Goal: Task Accomplishment & Management: Complete application form

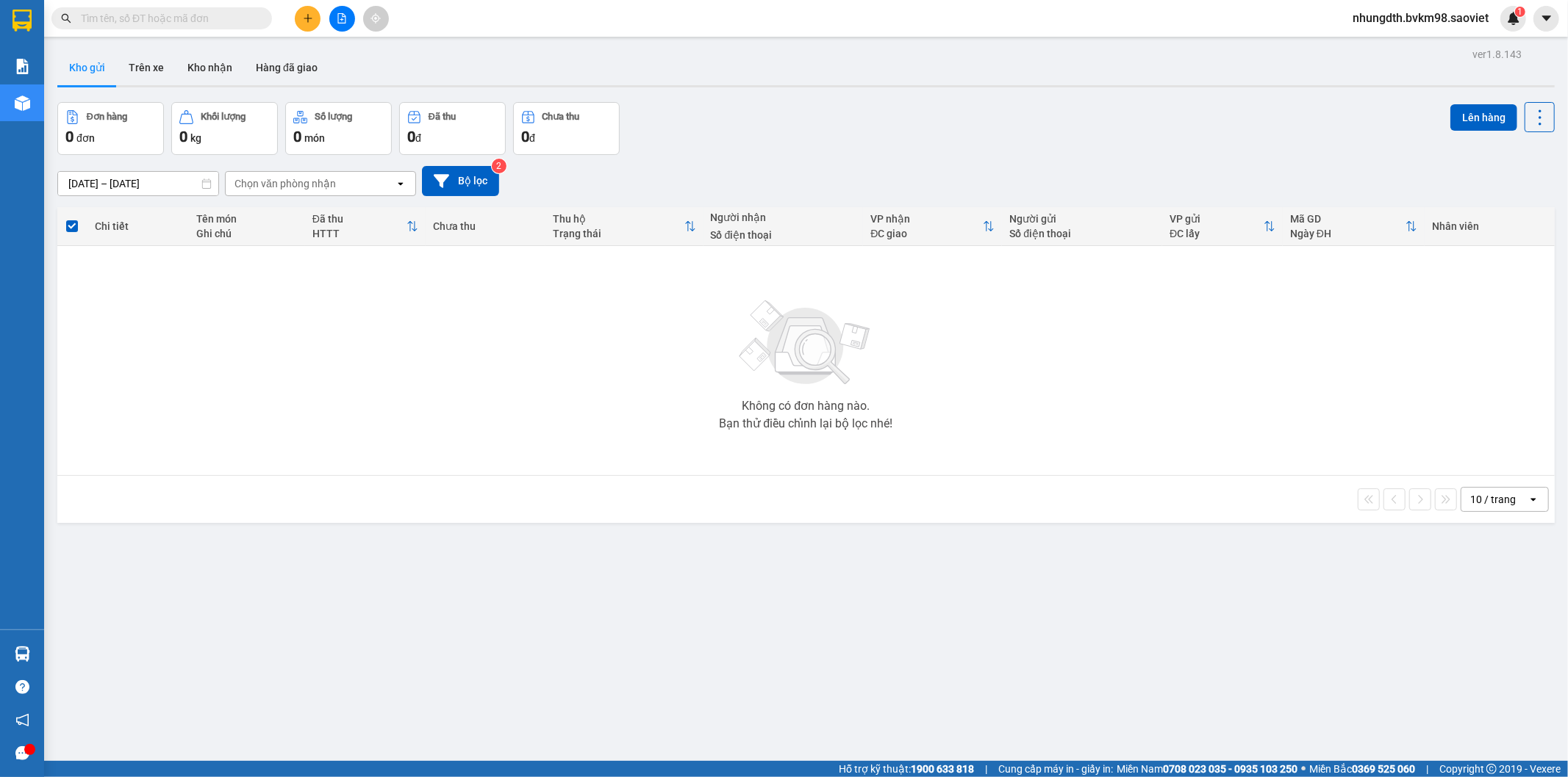
drag, startPoint x: 278, startPoint y: 70, endPoint x: 294, endPoint y: 145, distance: 76.7
click at [279, 70] on button "Hàng đã giao" at bounding box center [286, 67] width 86 height 35
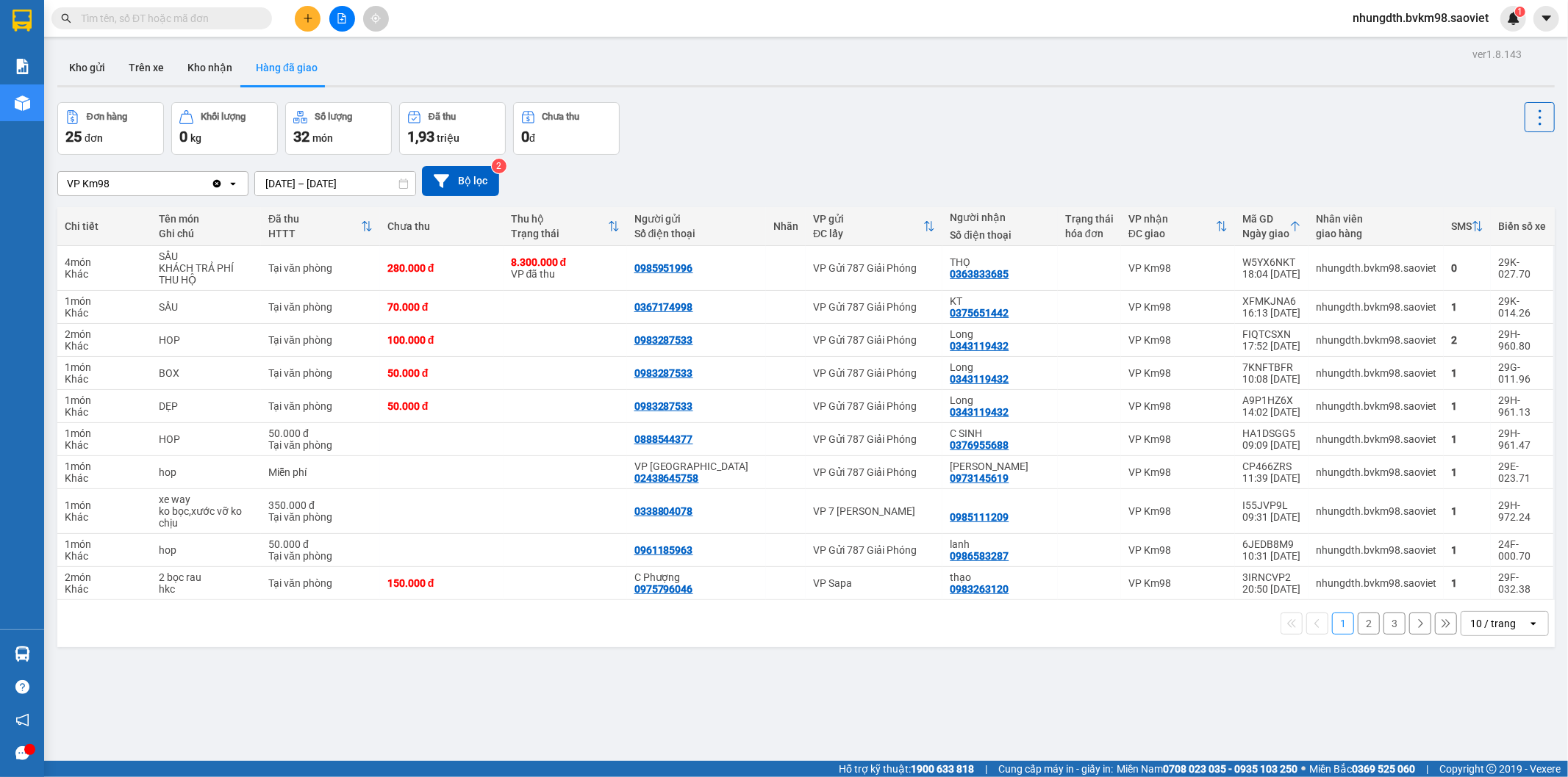
click at [330, 179] on input "[DATE] – [DATE]" at bounding box center [335, 183] width 160 height 24
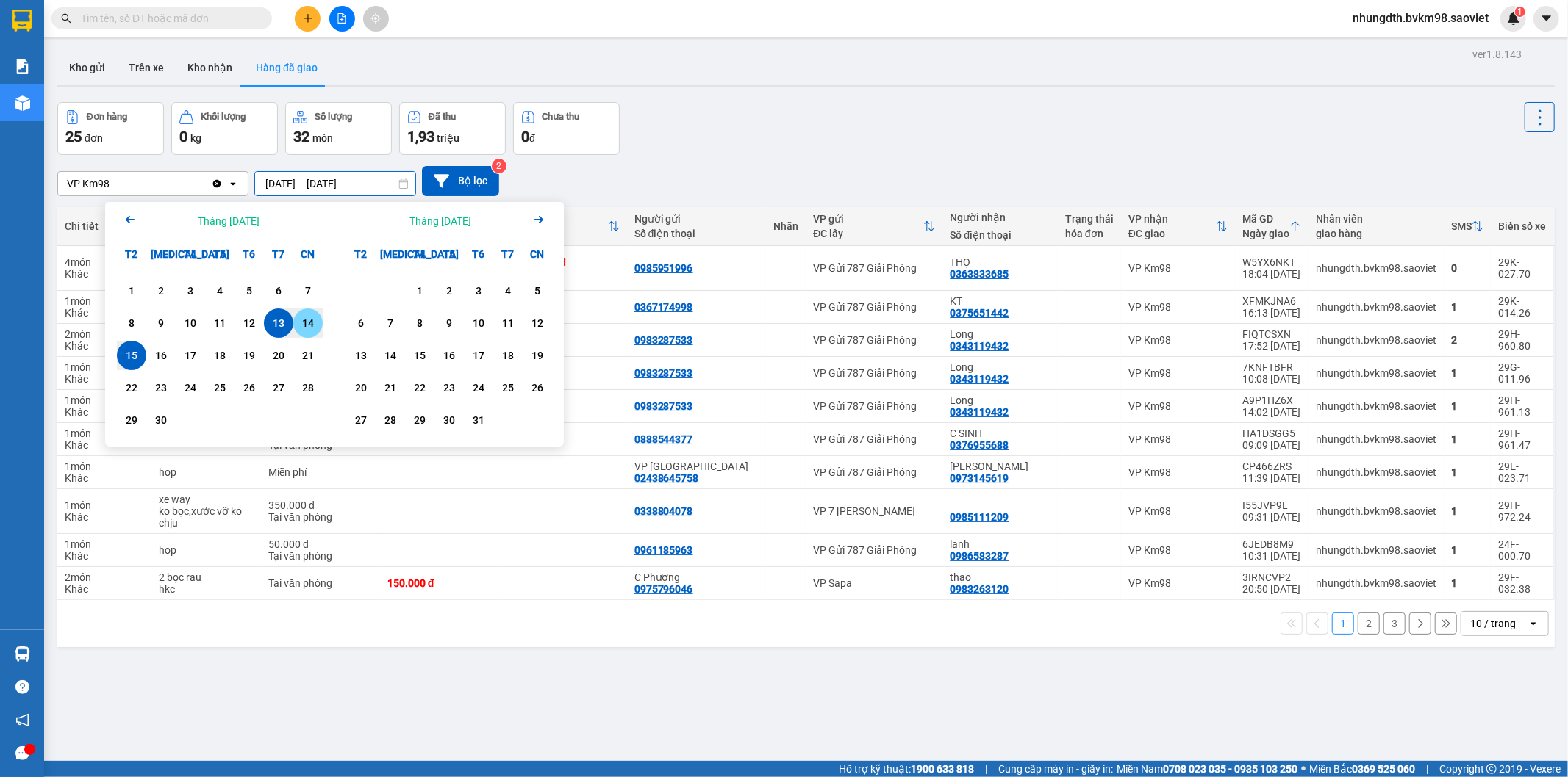
click at [299, 318] on div "14" at bounding box center [308, 324] width 20 height 18
click at [299, 323] on div "14" at bounding box center [308, 324] width 20 height 18
type input "14/09/2025 – 14/09/2025"
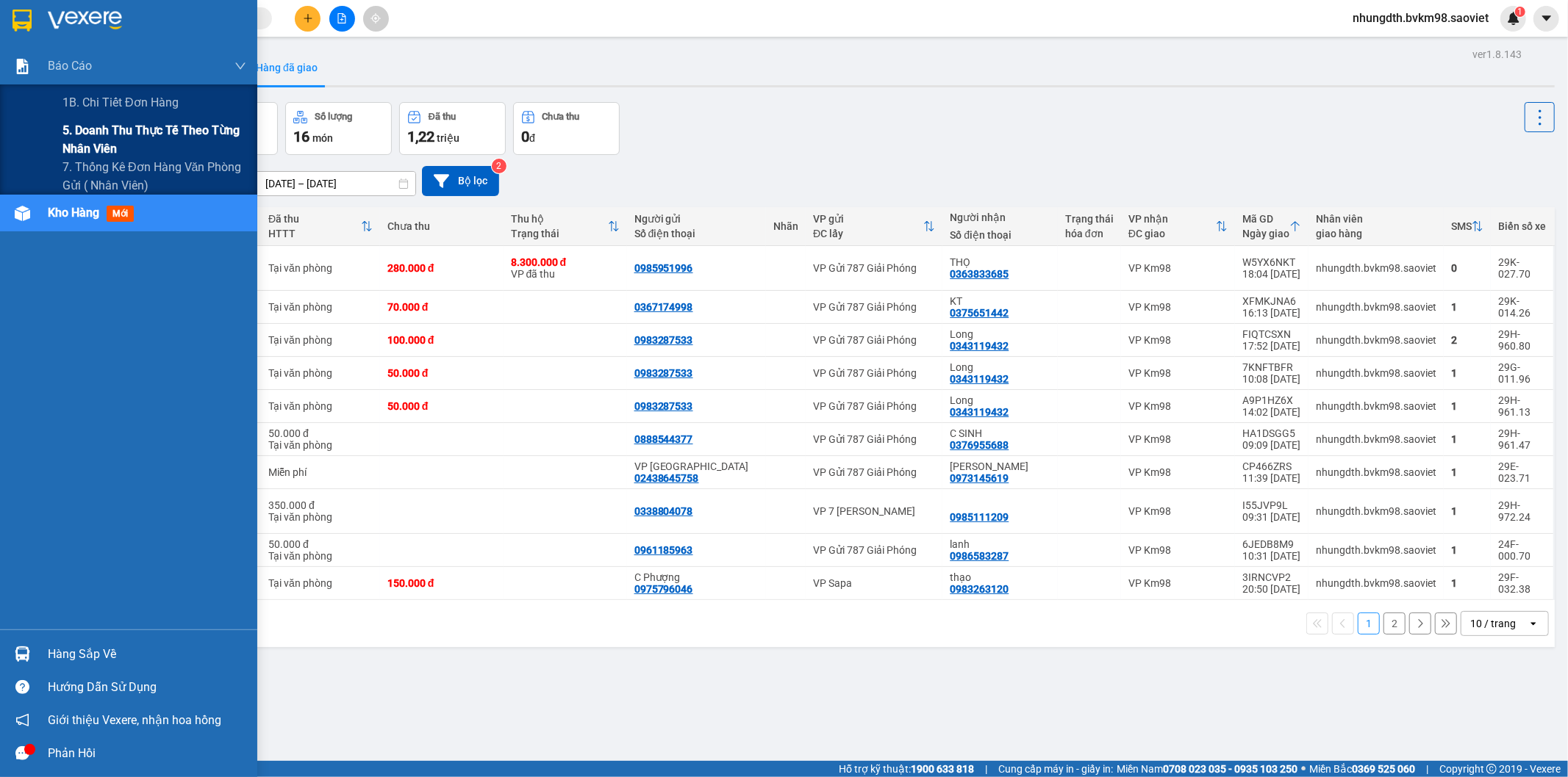
click at [111, 130] on span "5. Doanh thu thực tế theo từng nhân viên" at bounding box center [154, 139] width 184 height 37
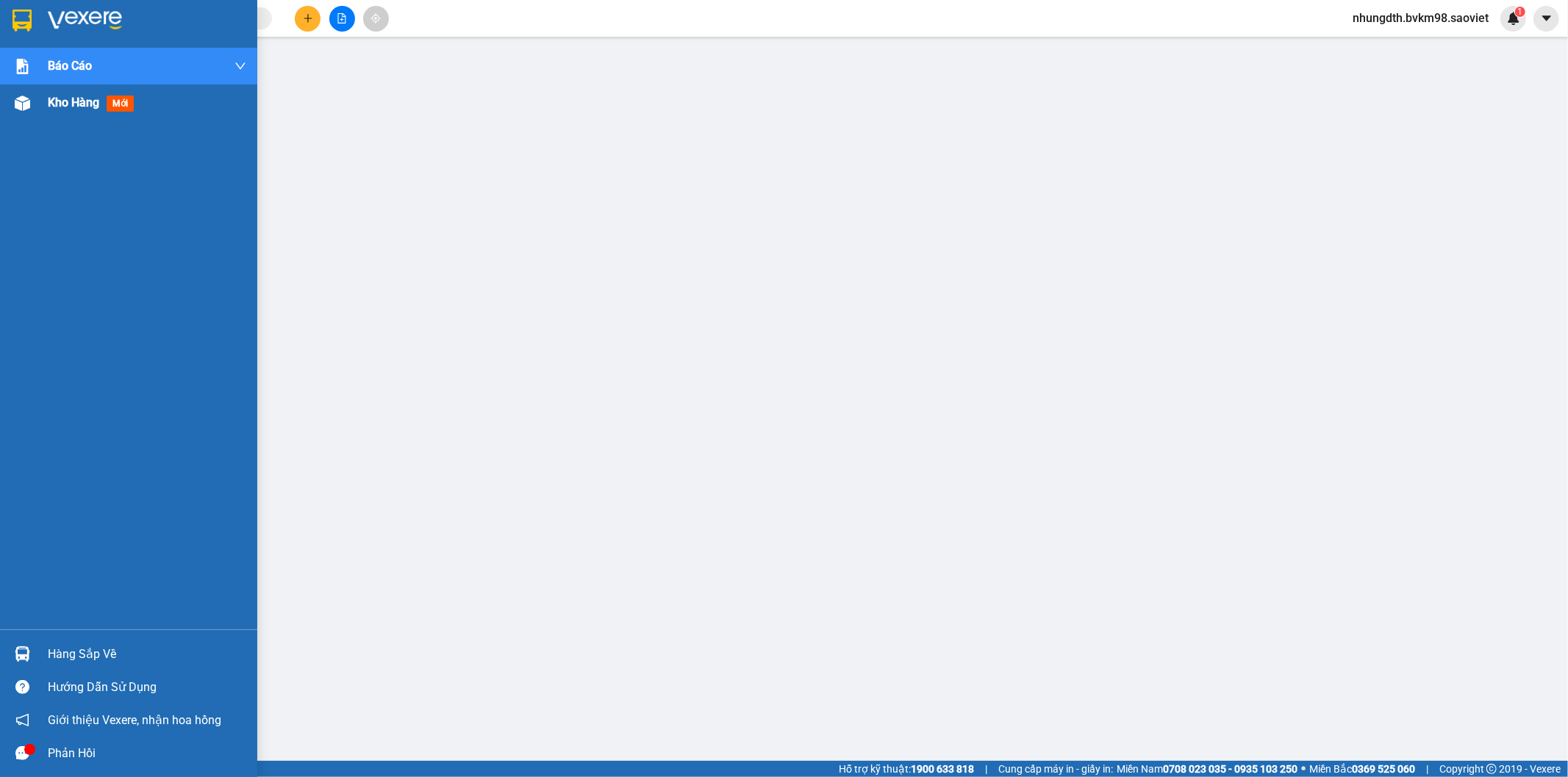
click at [19, 100] on img at bounding box center [22, 103] width 16 height 15
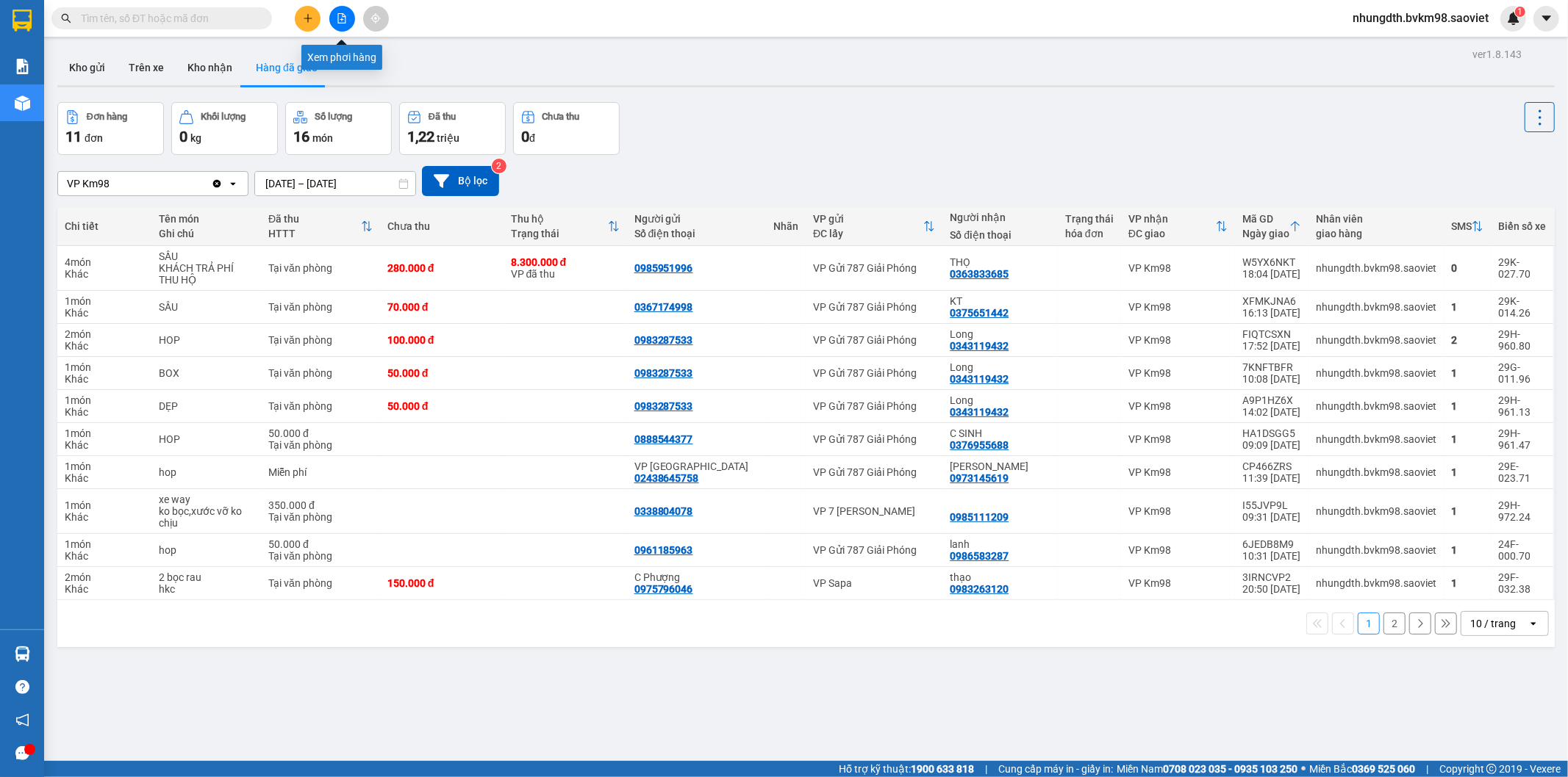
click at [340, 19] on icon "file-add" at bounding box center [342, 18] width 8 height 11
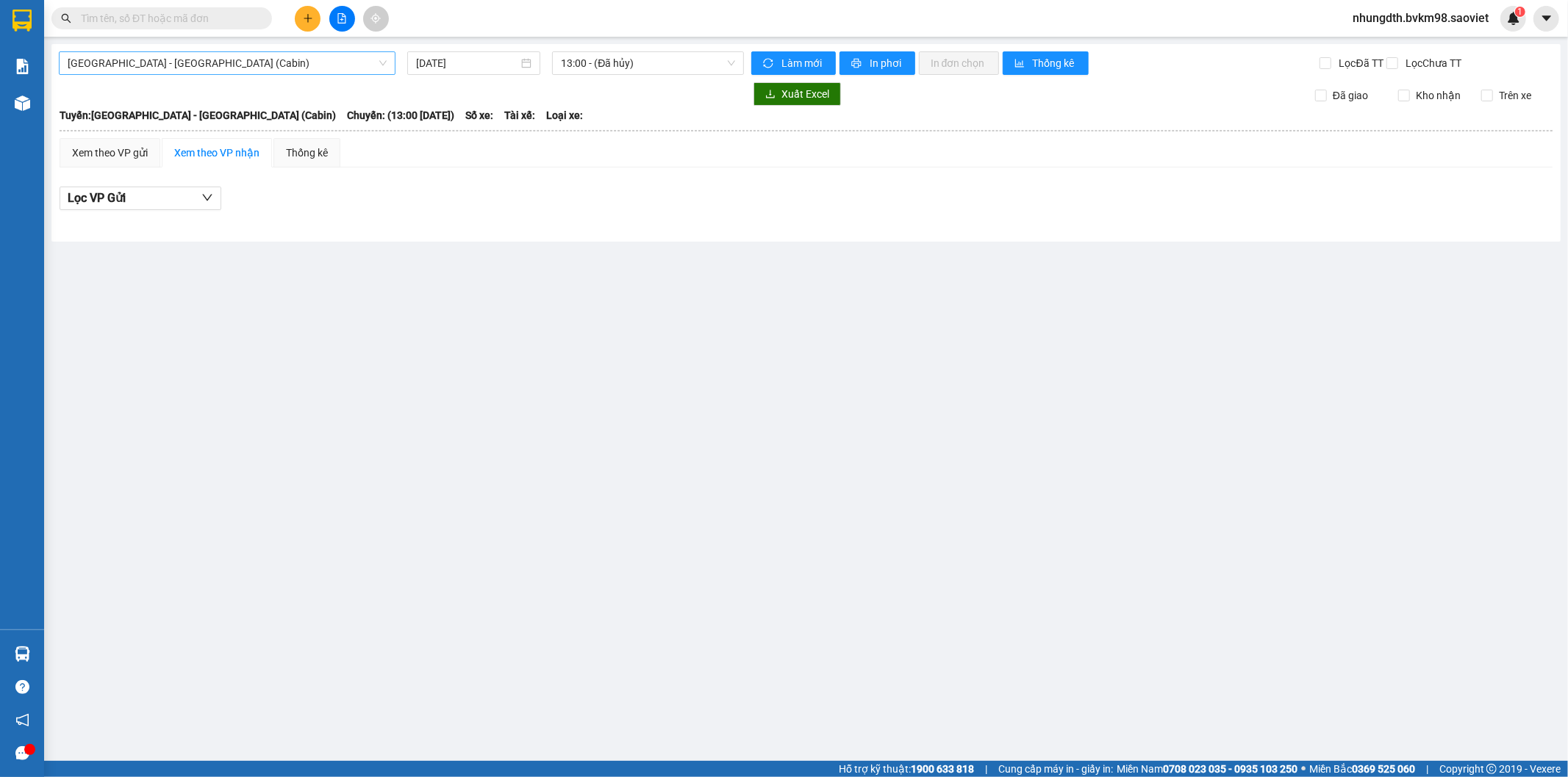
click at [179, 63] on span "[GEOGRAPHIC_DATA] - [GEOGRAPHIC_DATA] (Cabin)" at bounding box center [227, 63] width 319 height 22
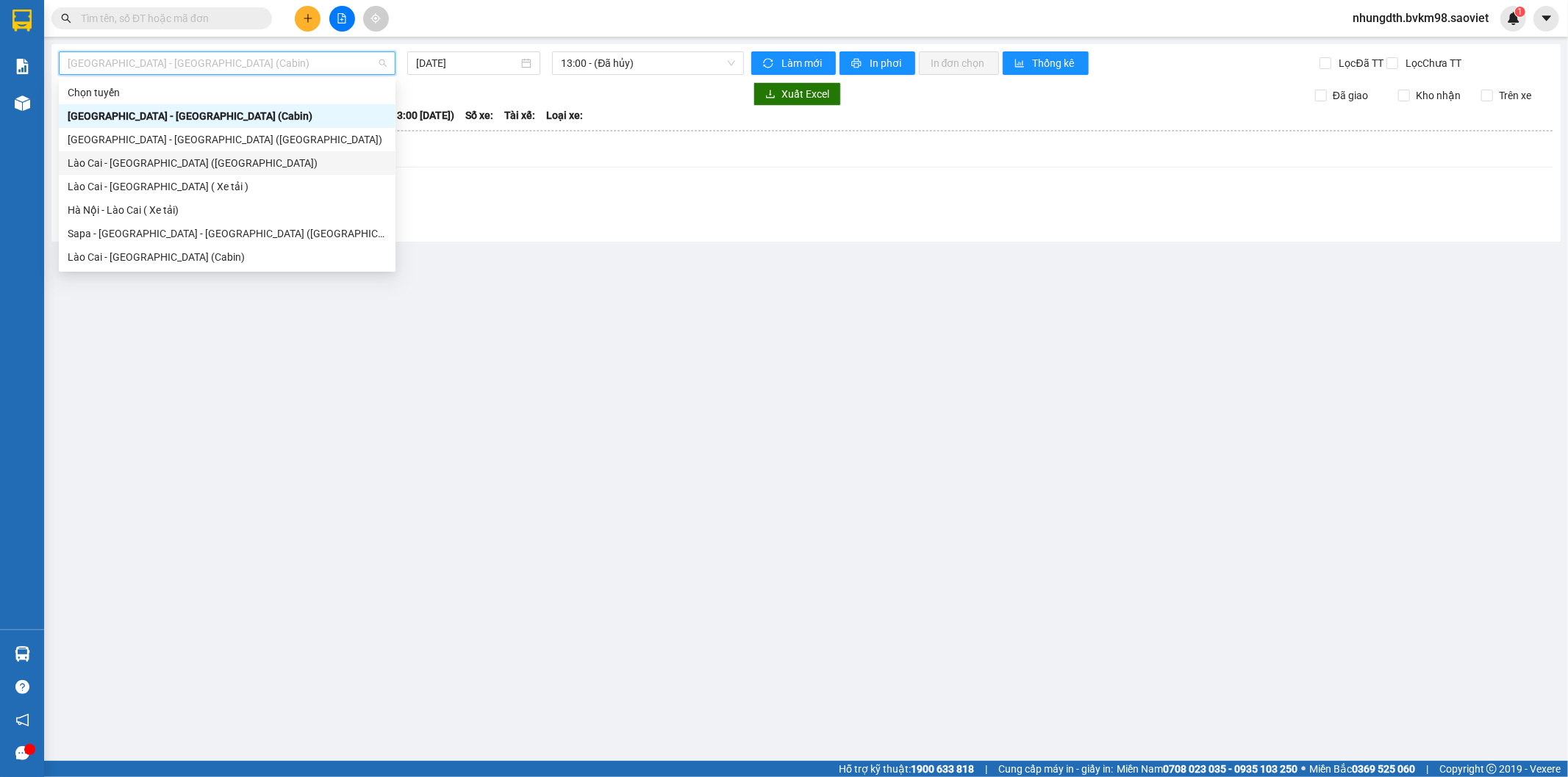
click at [162, 162] on div "Lào Cai - [GEOGRAPHIC_DATA] ([GEOGRAPHIC_DATA])" at bounding box center [227, 163] width 319 height 16
type input "[DATE]"
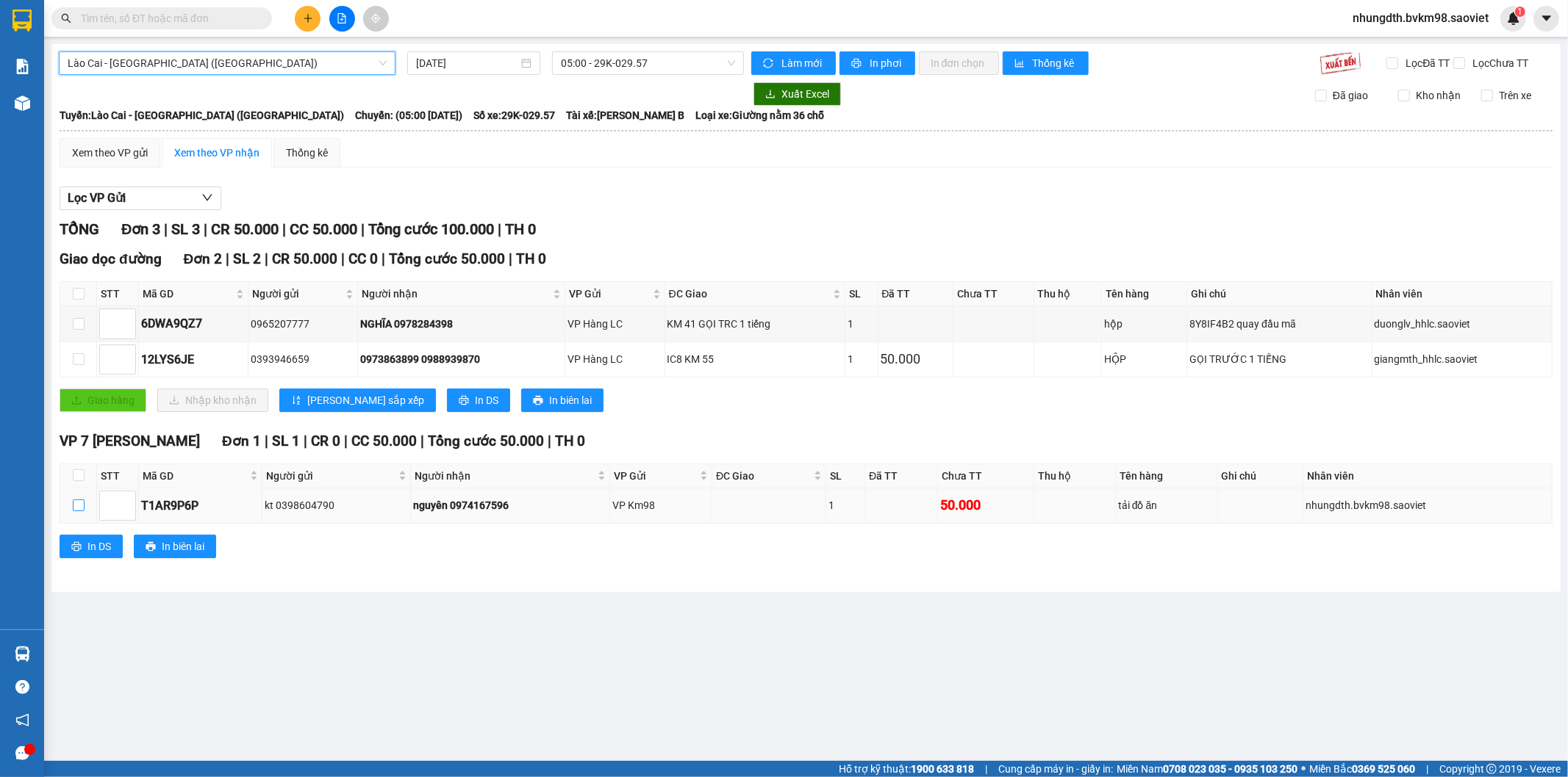
click at [79, 510] on input "checkbox" at bounding box center [78, 505] width 11 height 11
checkbox input "true"
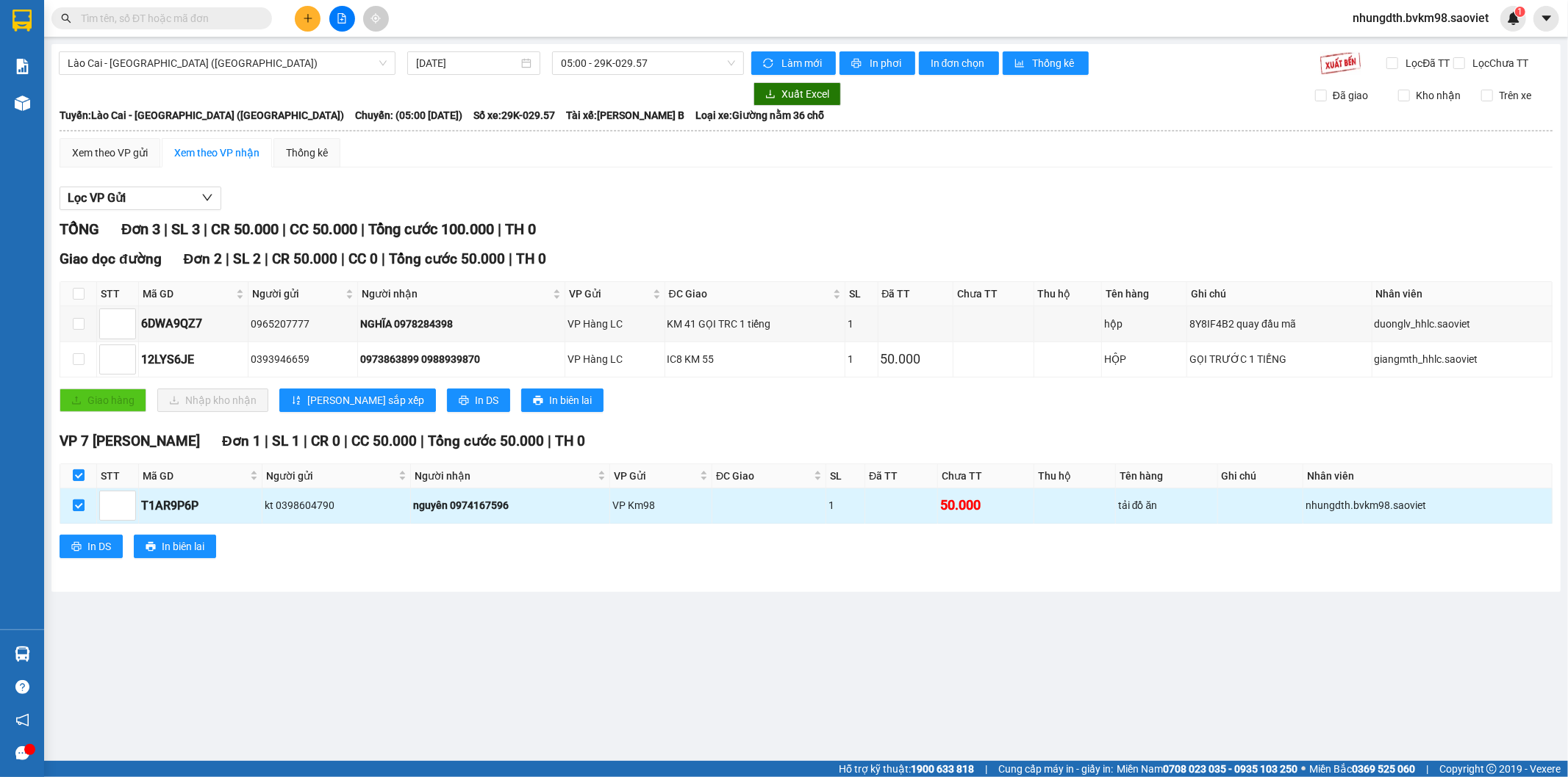
checkbox input "true"
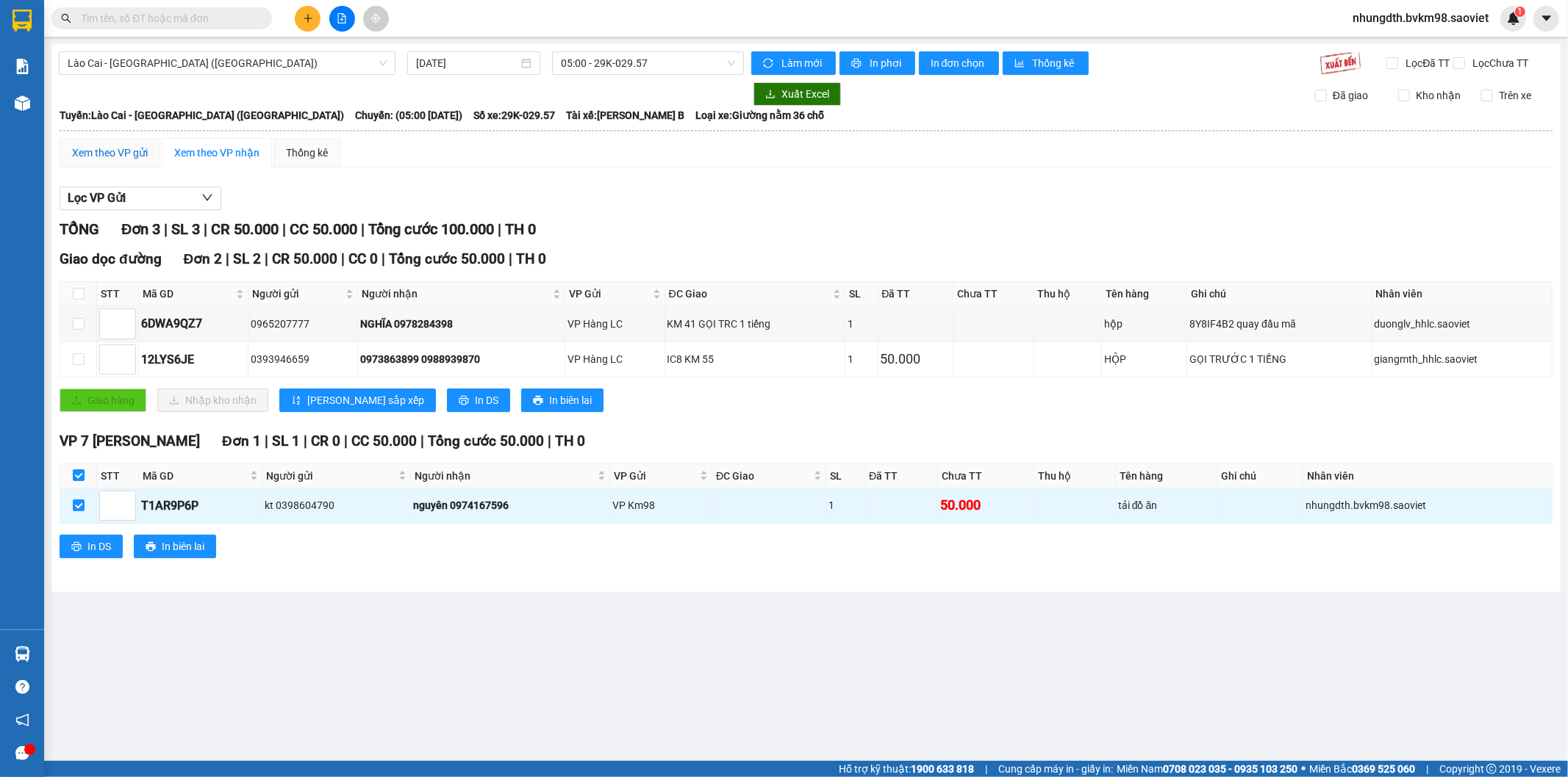
click at [131, 156] on div "Xem theo VP gửi" at bounding box center [109, 153] width 76 height 16
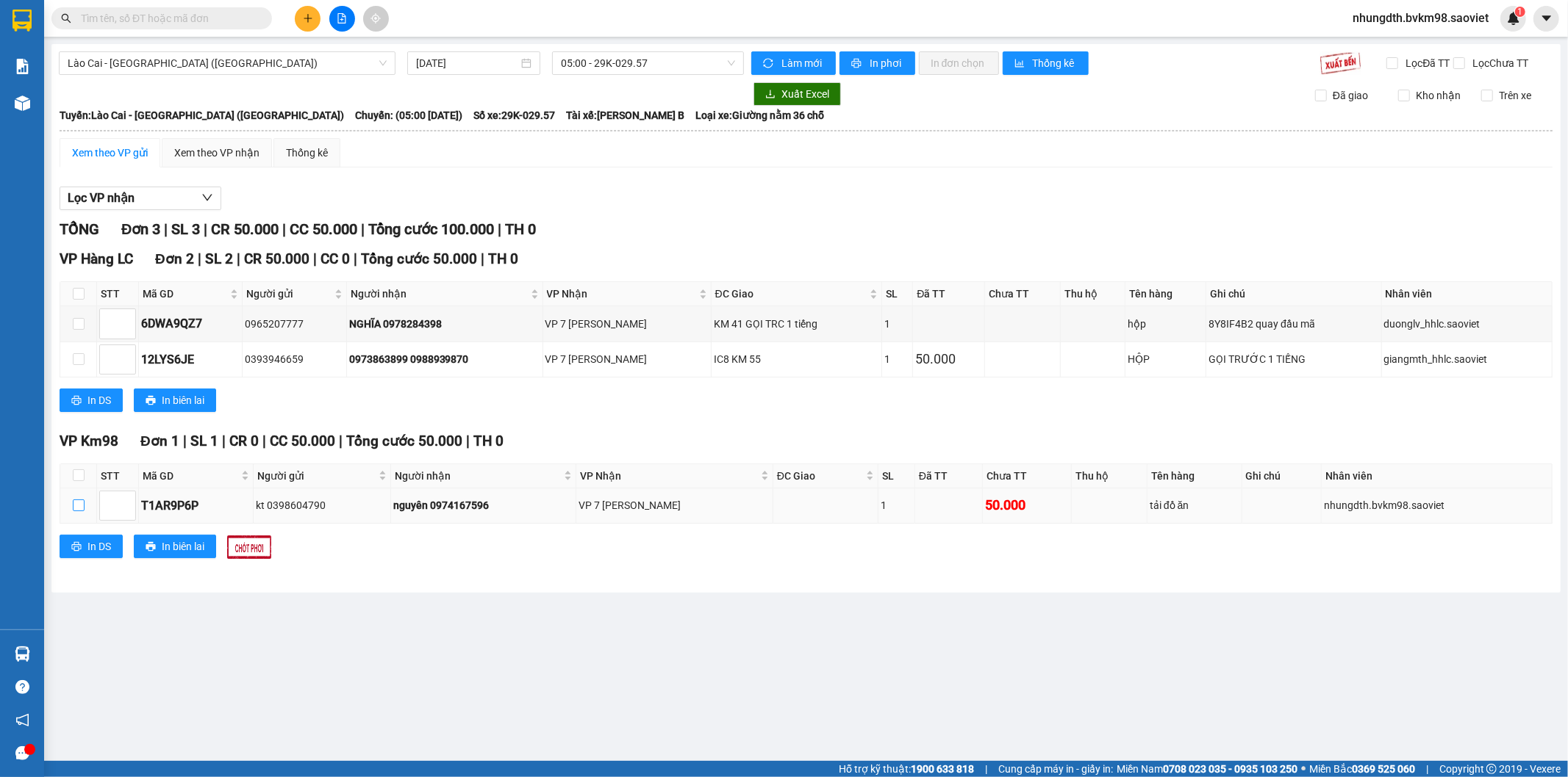
click at [78, 504] on input "checkbox" at bounding box center [78, 505] width 11 height 11
checkbox input "true"
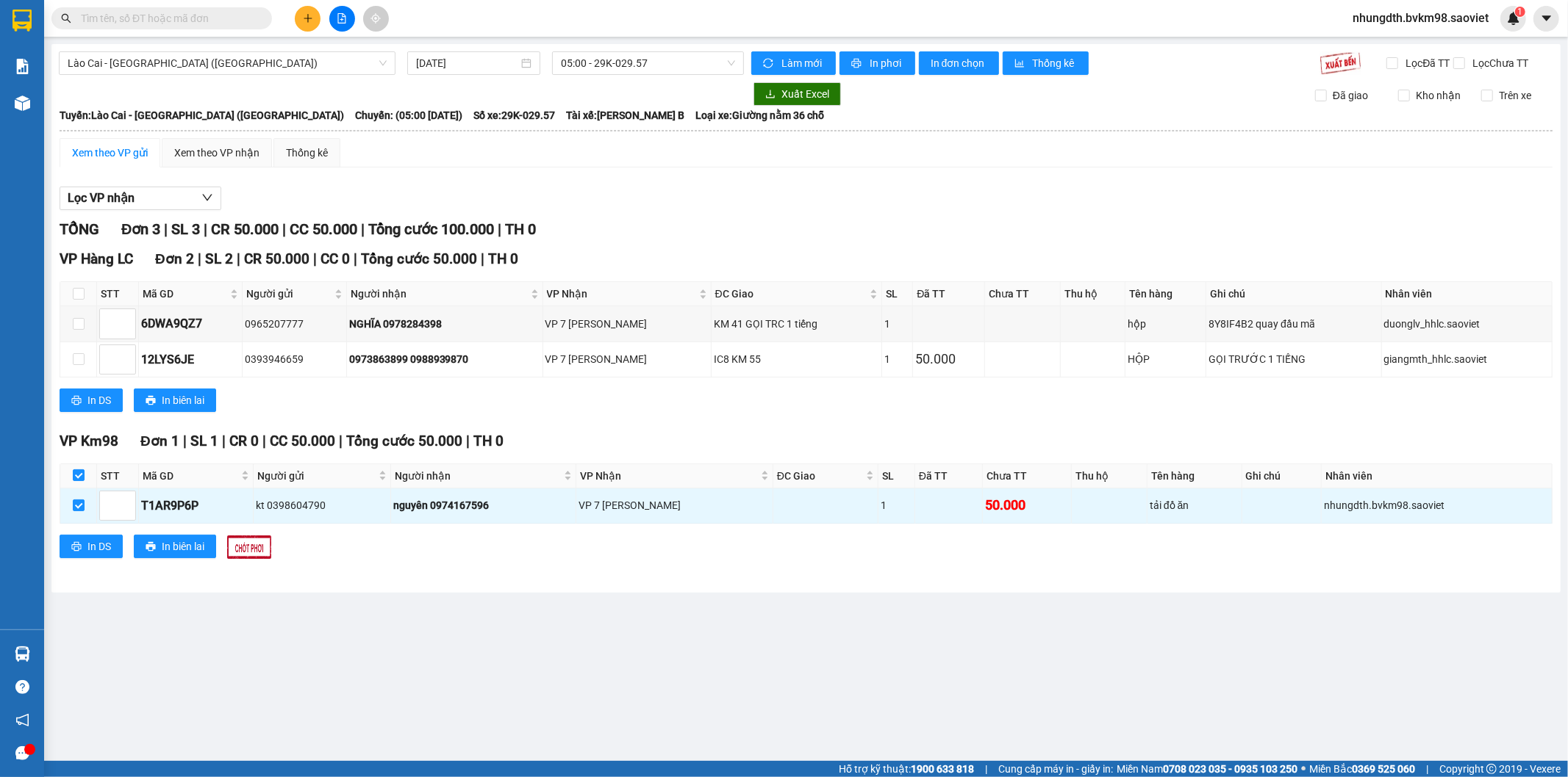
click at [118, 152] on div "Xem theo VP gửi" at bounding box center [109, 153] width 76 height 16
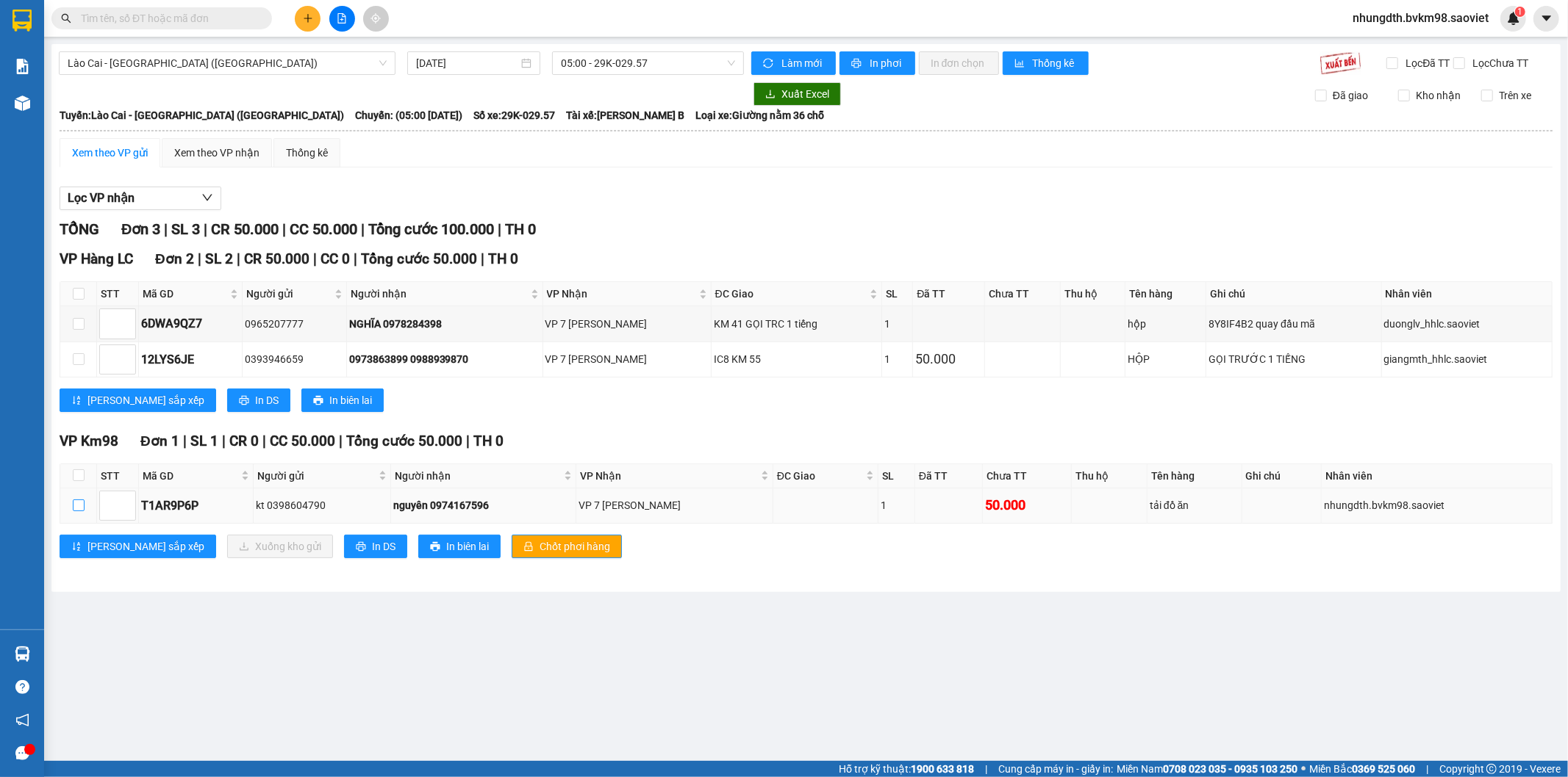
click at [73, 507] on input "checkbox" at bounding box center [78, 505] width 11 height 11
checkbox input "true"
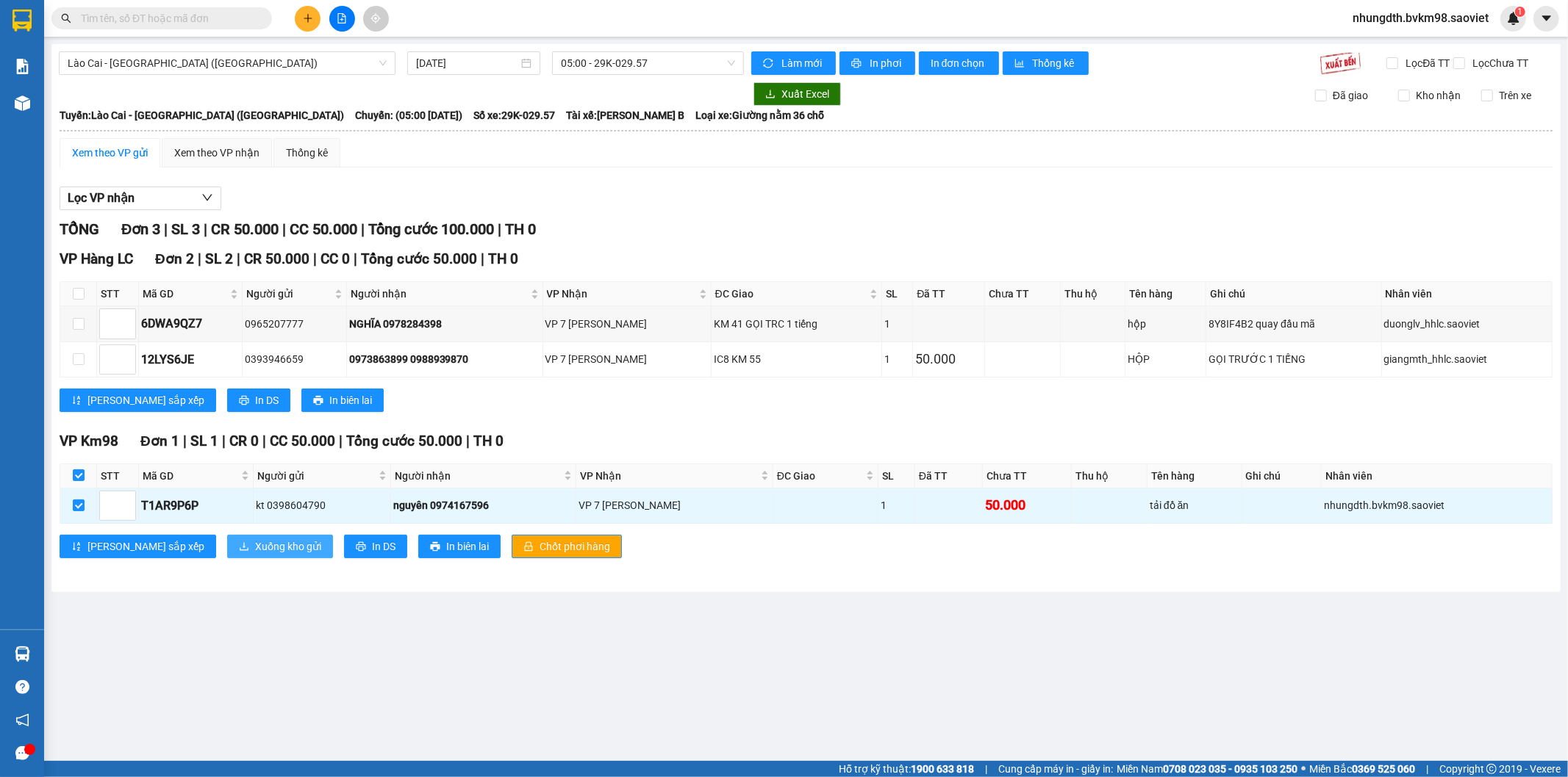
click at [227, 544] on button "Xuống kho gửi" at bounding box center [280, 546] width 106 height 24
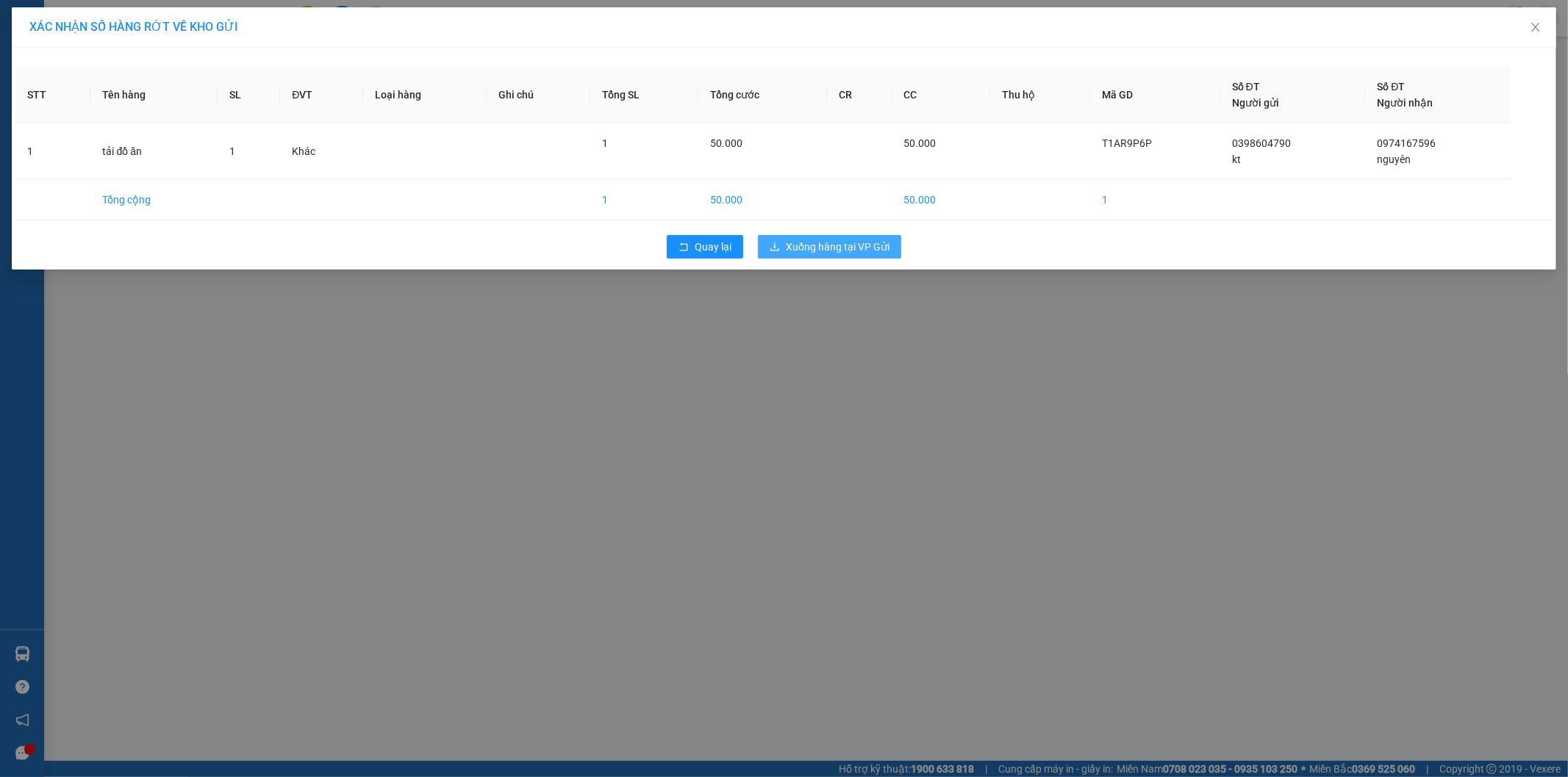
click at [835, 239] on span "Xuống hàng tại VP Gửi" at bounding box center [837, 247] width 104 height 16
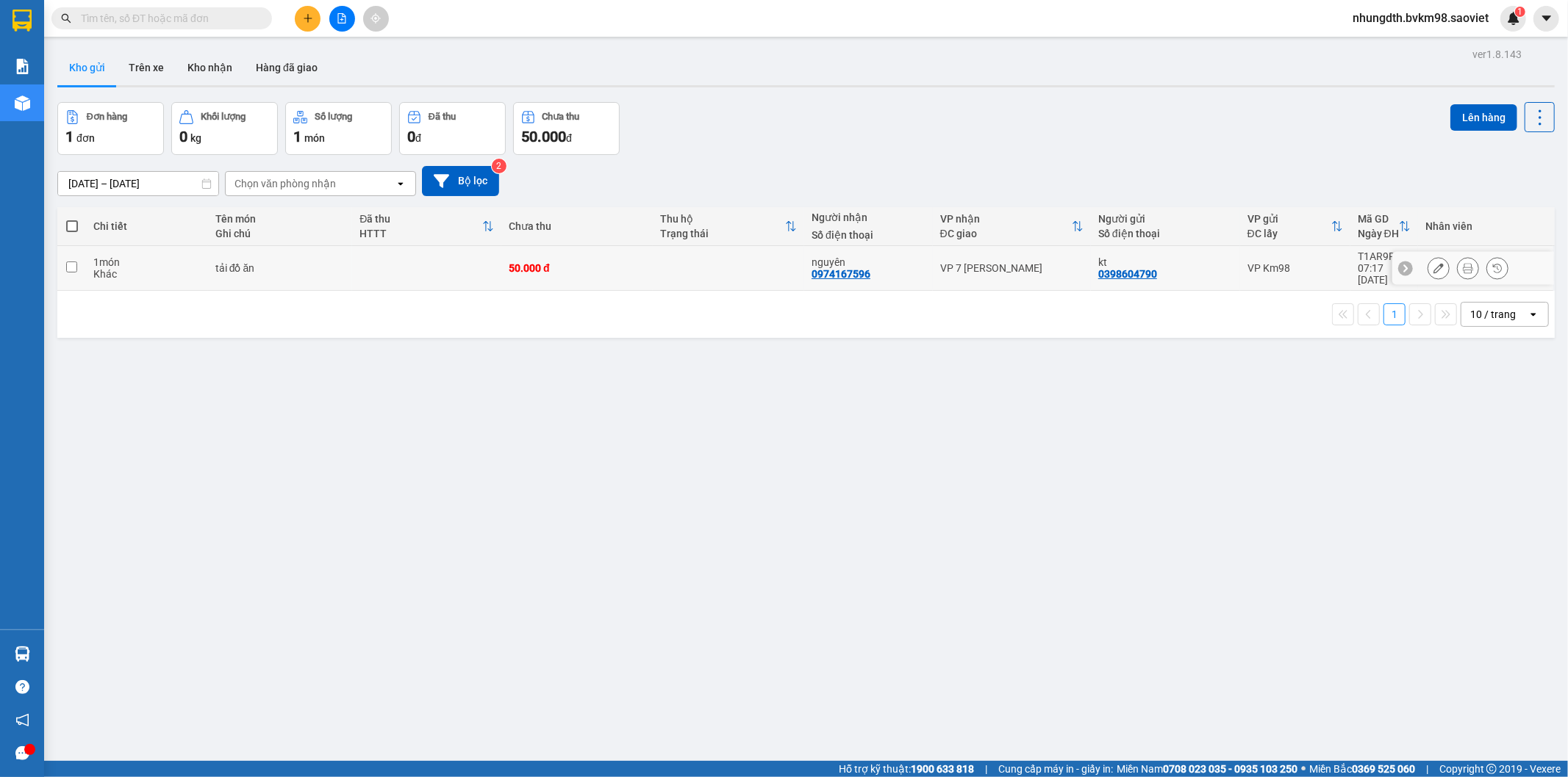
click at [71, 263] on input "checkbox" at bounding box center [72, 267] width 11 height 11
checkbox input "true"
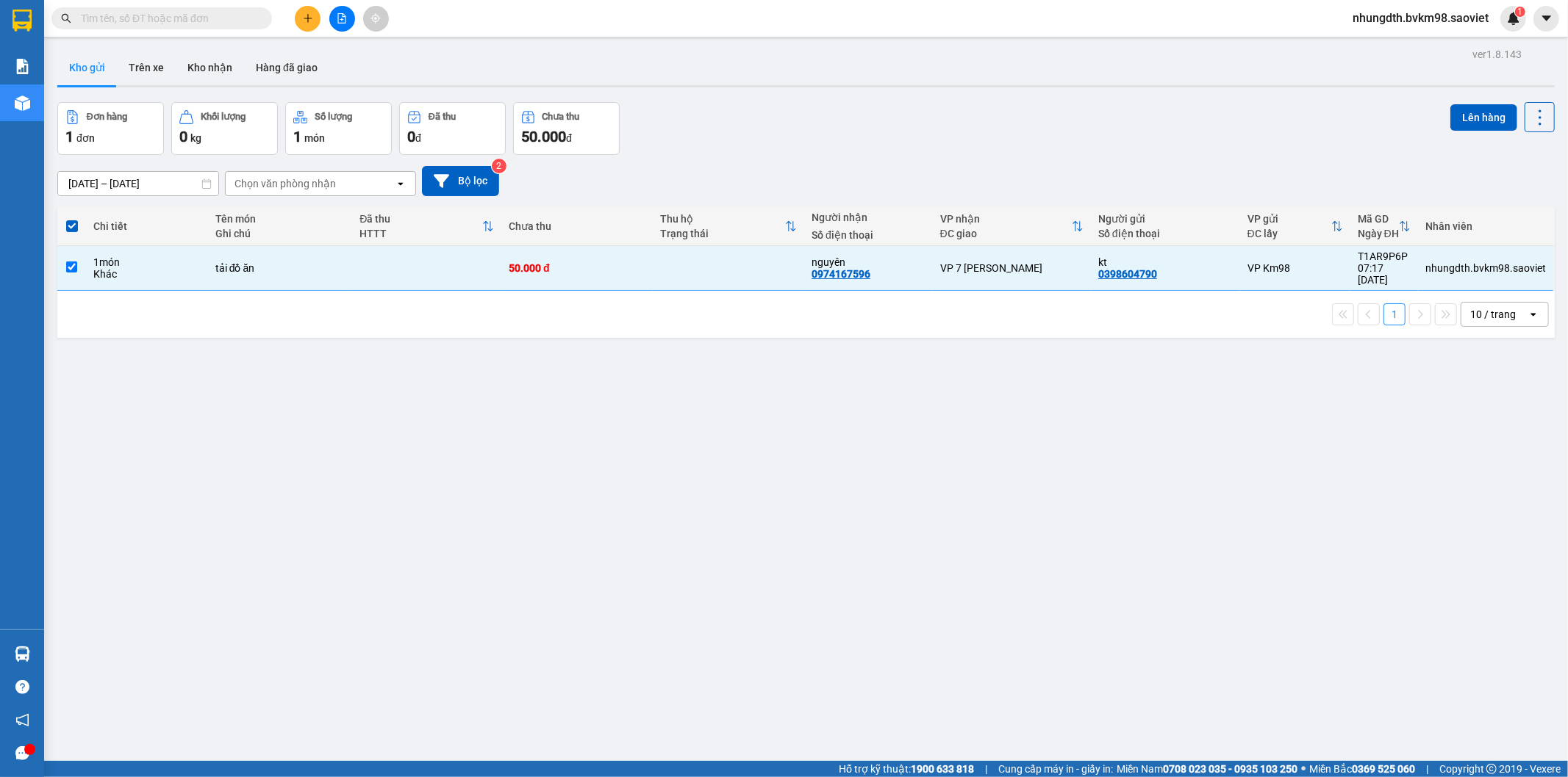
click at [667, 516] on div "ver 1.8.143 Kho gửi Trên xe Kho nhận Hàng đã giao Đơn hàng 1 đơn Khối lượng 0 k…" at bounding box center [806, 432] width 1509 height 777
click at [343, 19] on icon "file-add" at bounding box center [342, 18] width 11 height 11
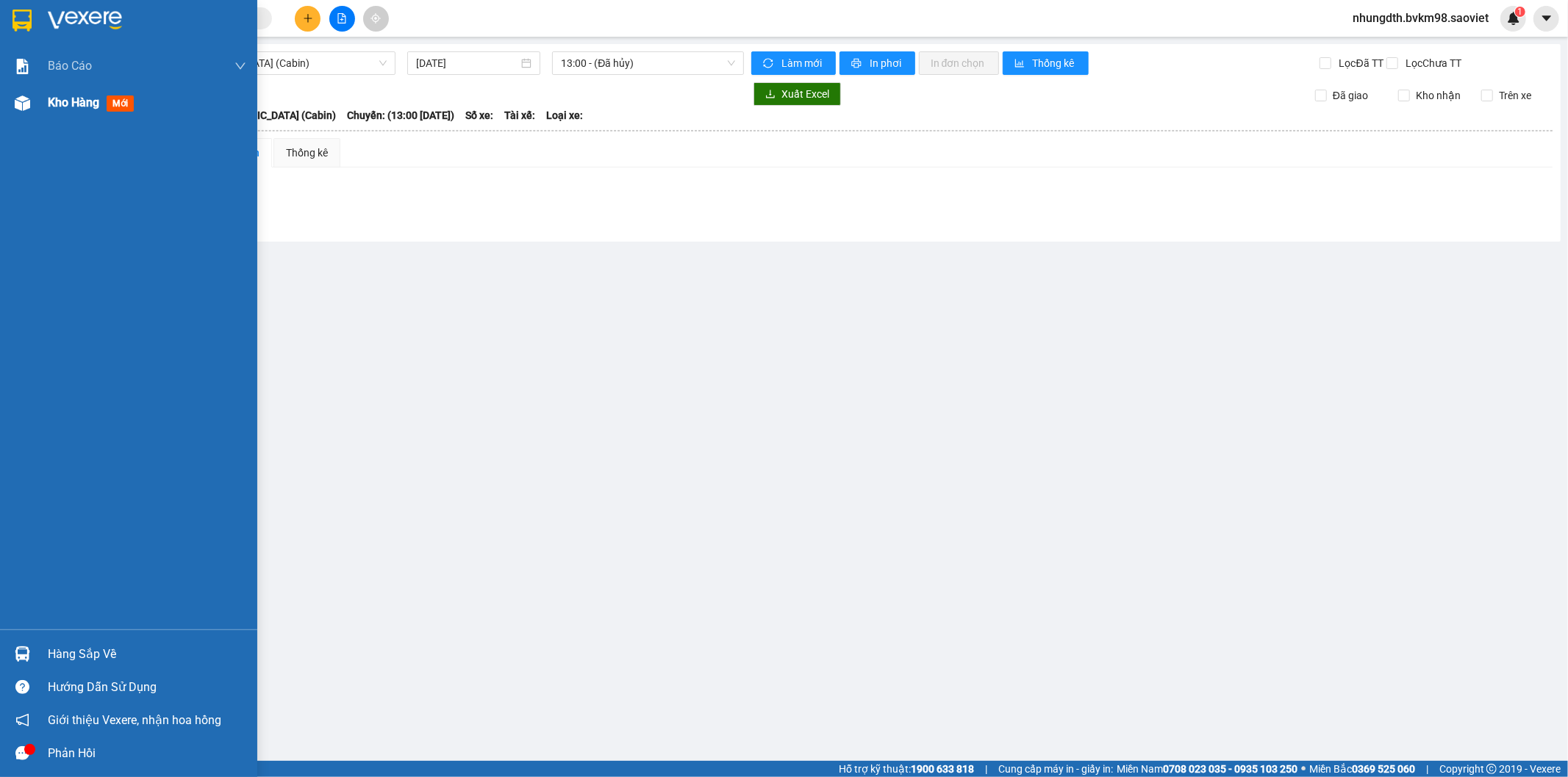
click at [23, 108] on img at bounding box center [22, 103] width 16 height 15
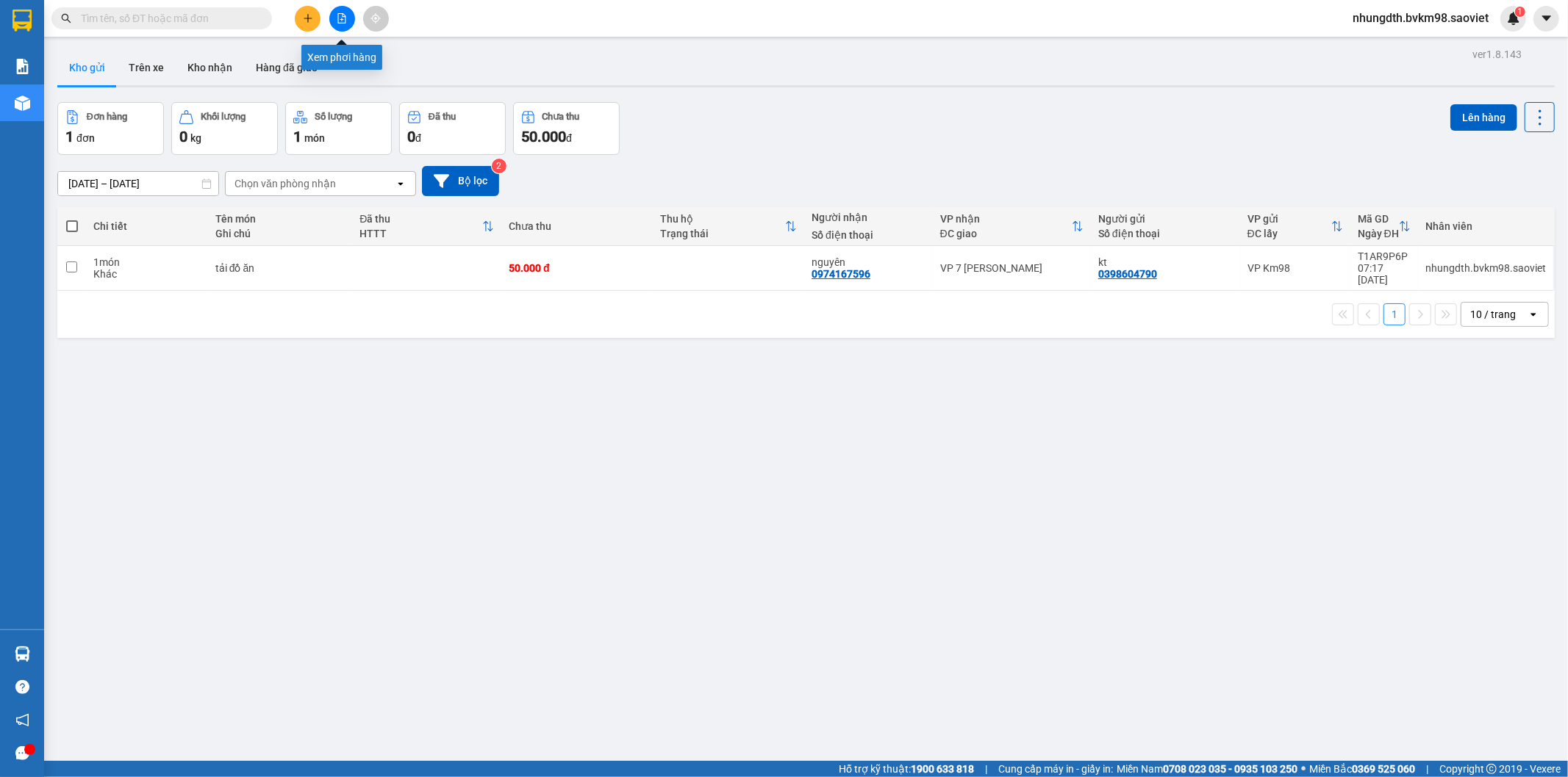
click at [341, 18] on icon "file-add" at bounding box center [342, 18] width 11 height 11
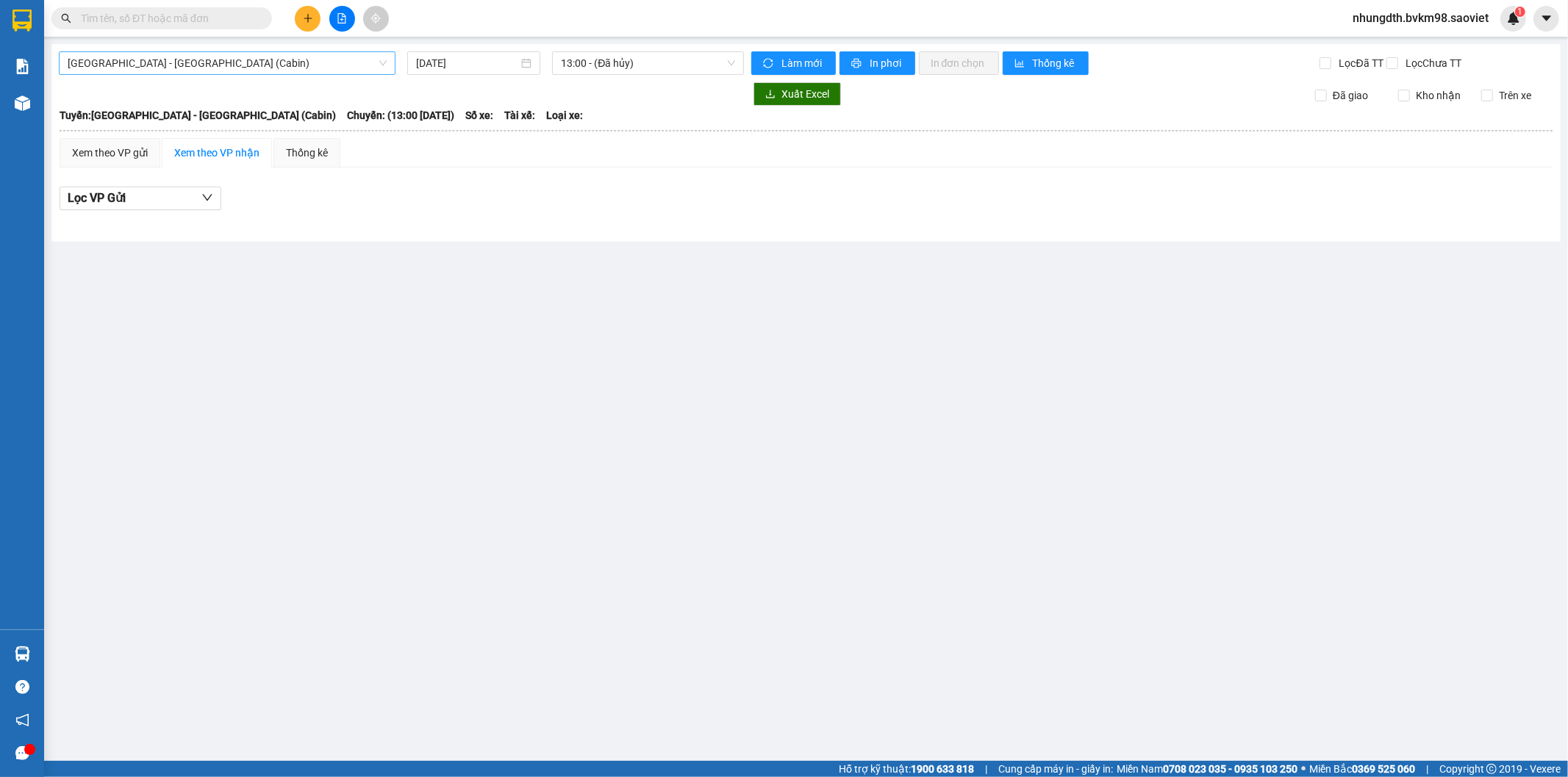
click at [206, 64] on span "[GEOGRAPHIC_DATA] - [GEOGRAPHIC_DATA] (Cabin)" at bounding box center [227, 63] width 319 height 22
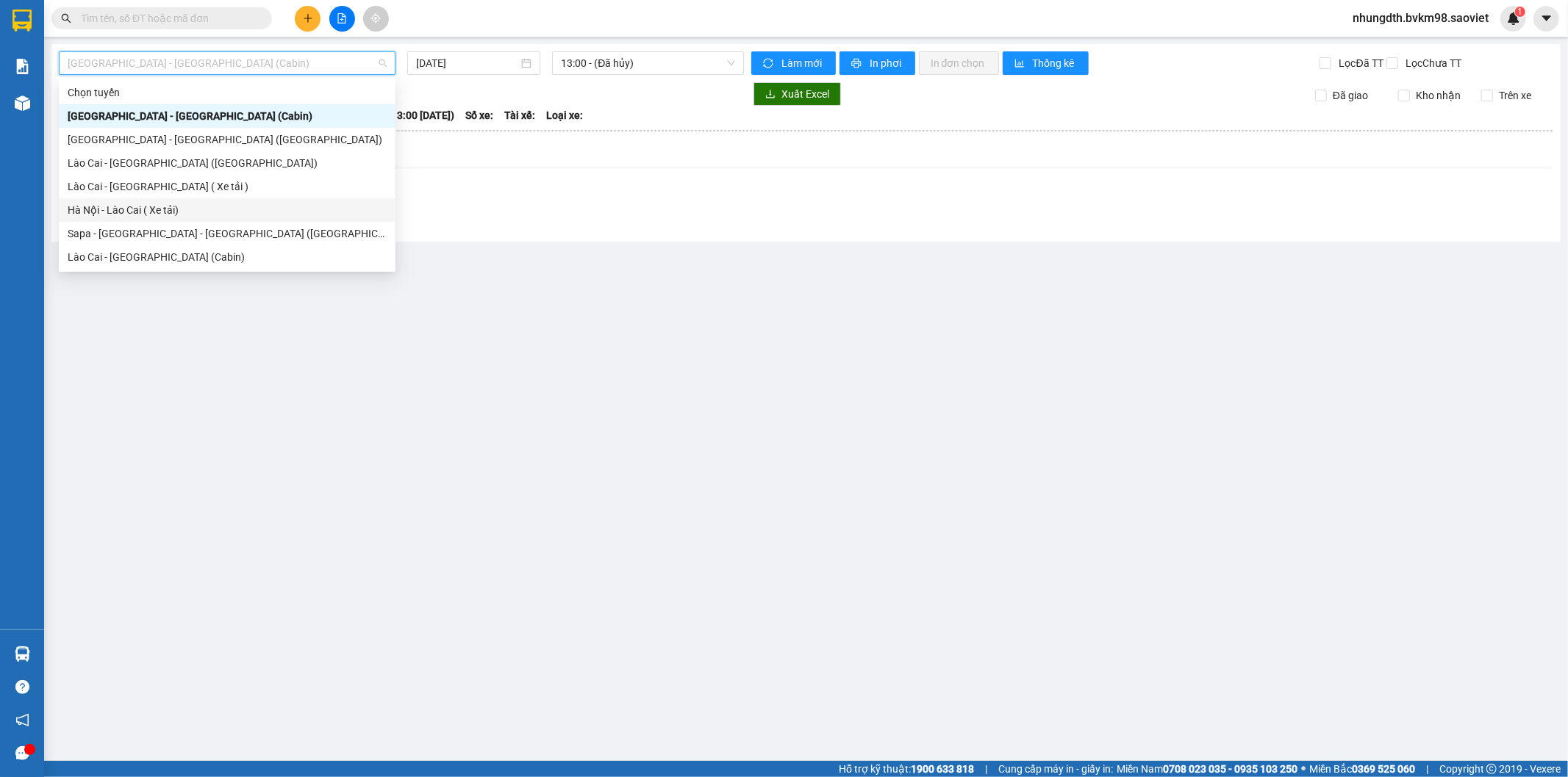
scroll to position [117, 0]
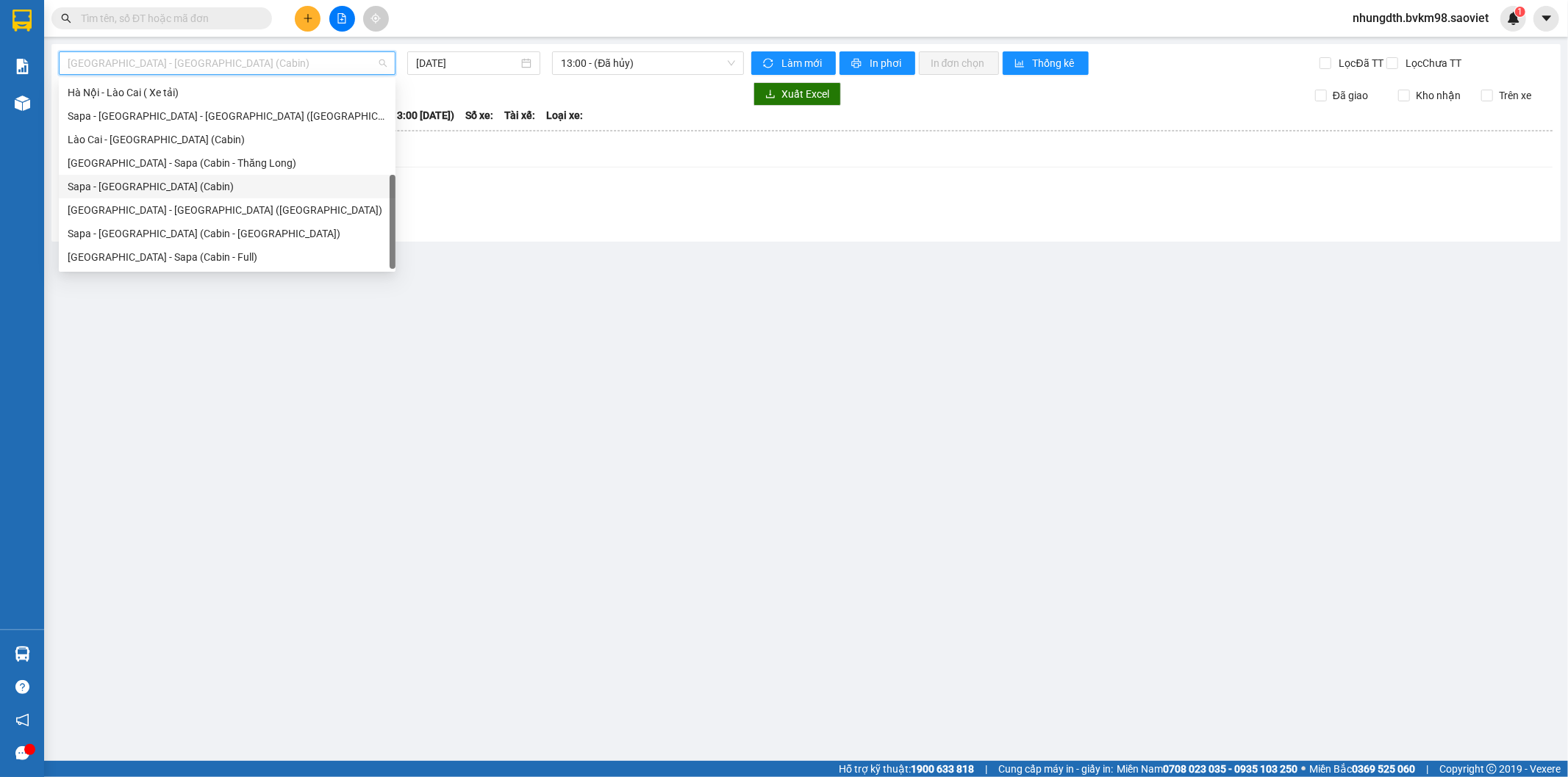
click at [144, 185] on div "Sapa - [GEOGRAPHIC_DATA] (Cabin)" at bounding box center [227, 187] width 319 height 16
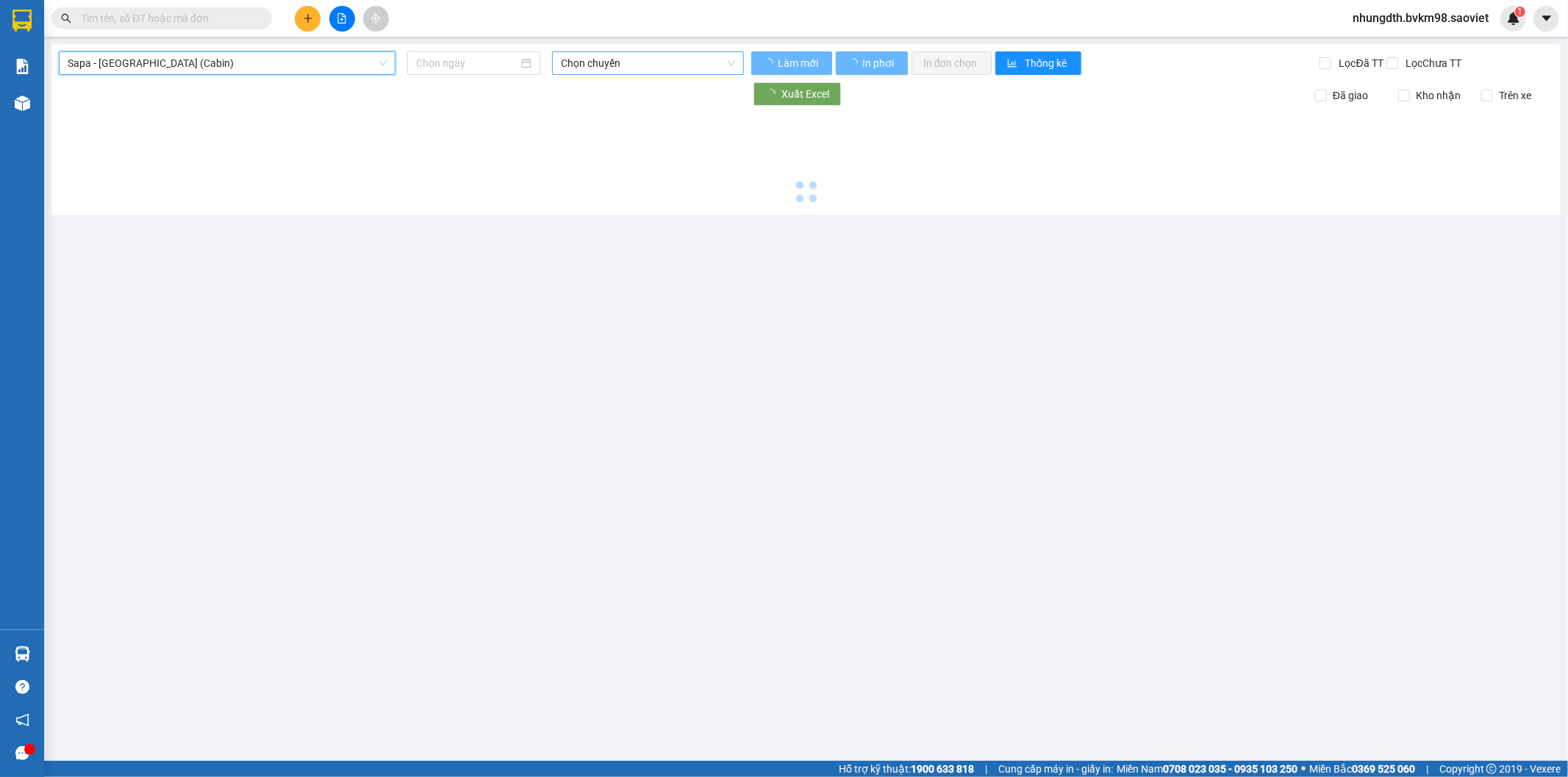
type input "[DATE]"
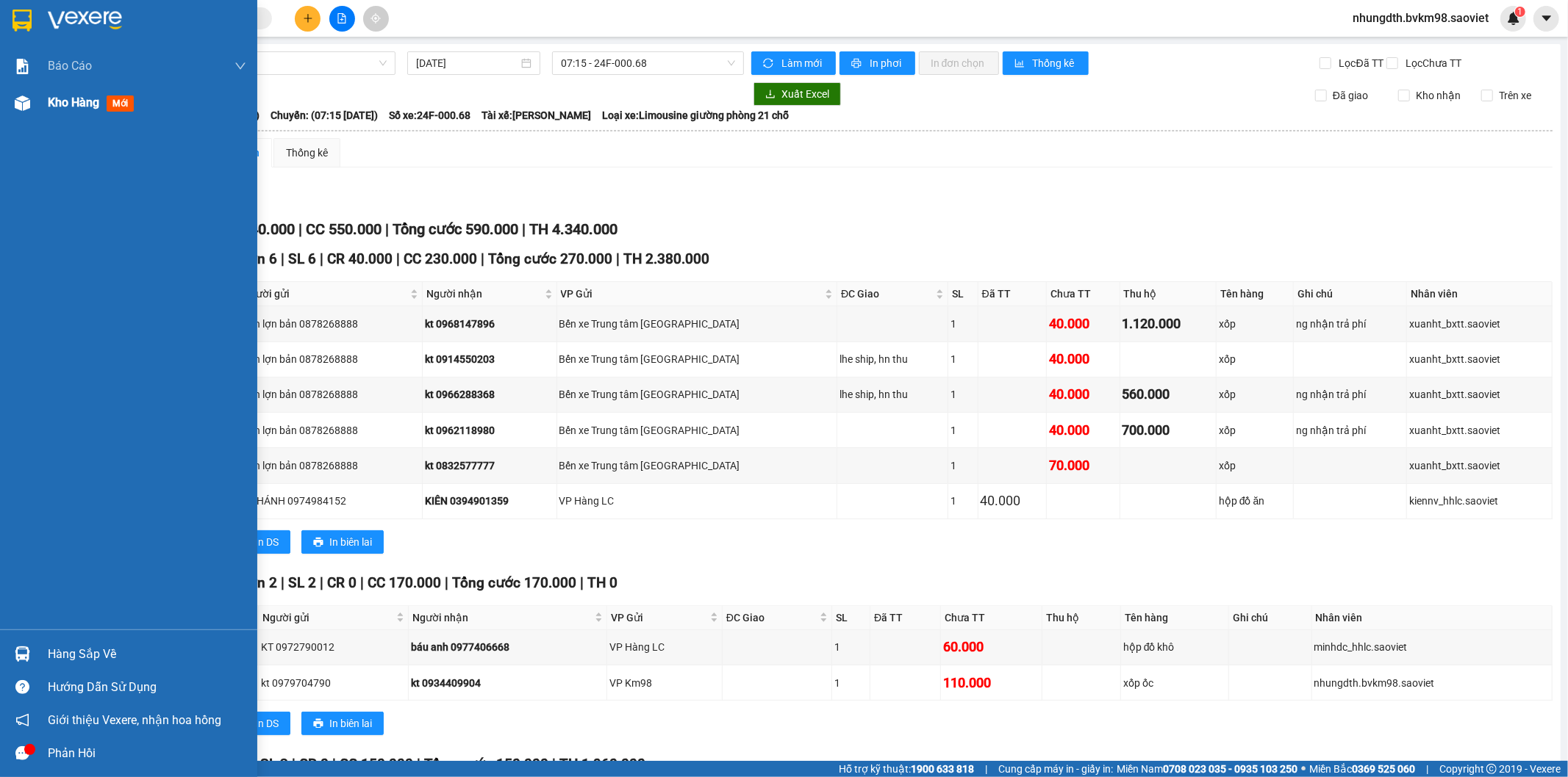
click at [16, 100] on img at bounding box center [22, 103] width 16 height 15
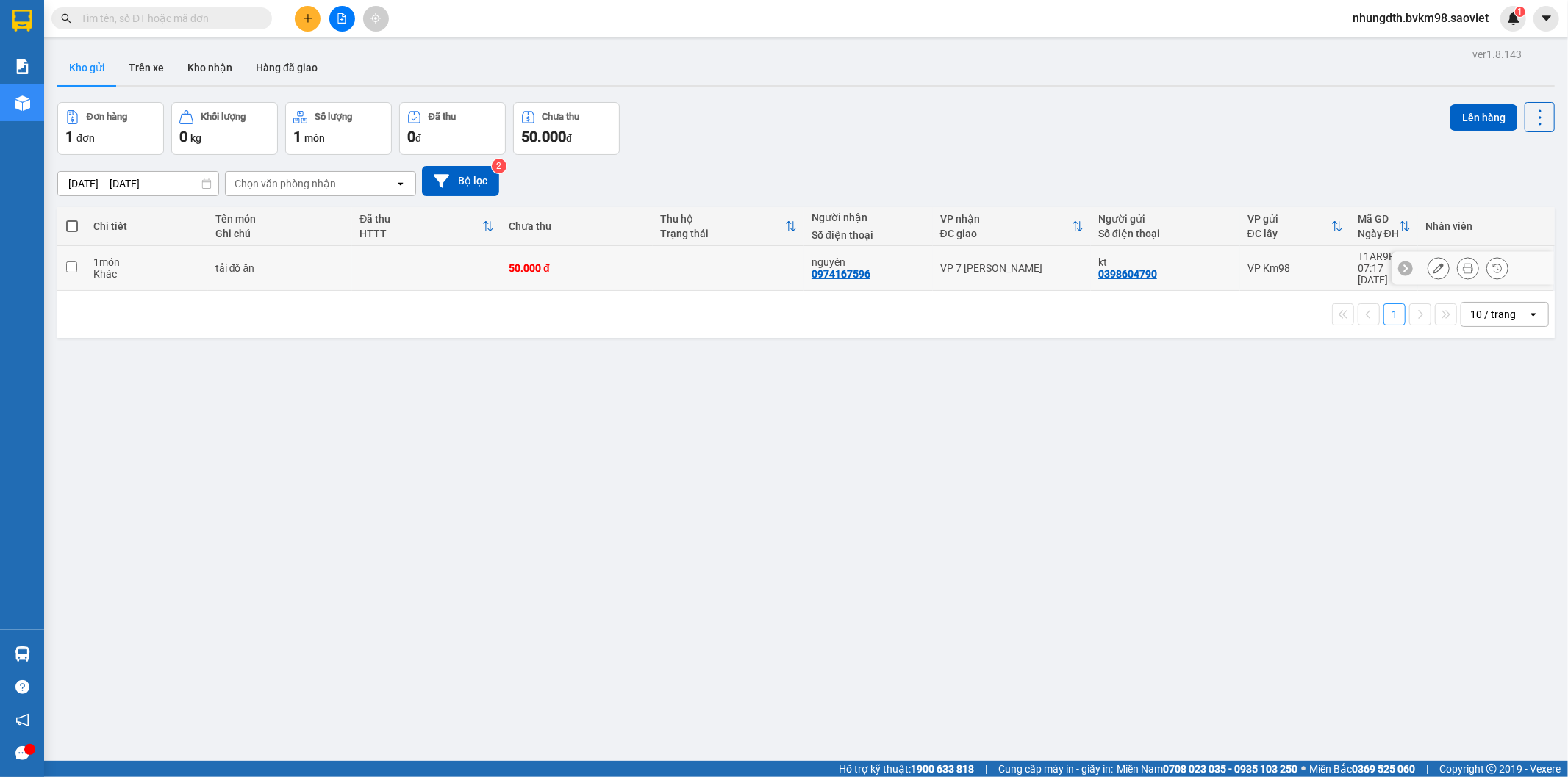
click at [76, 262] on input "checkbox" at bounding box center [72, 267] width 11 height 11
checkbox input "true"
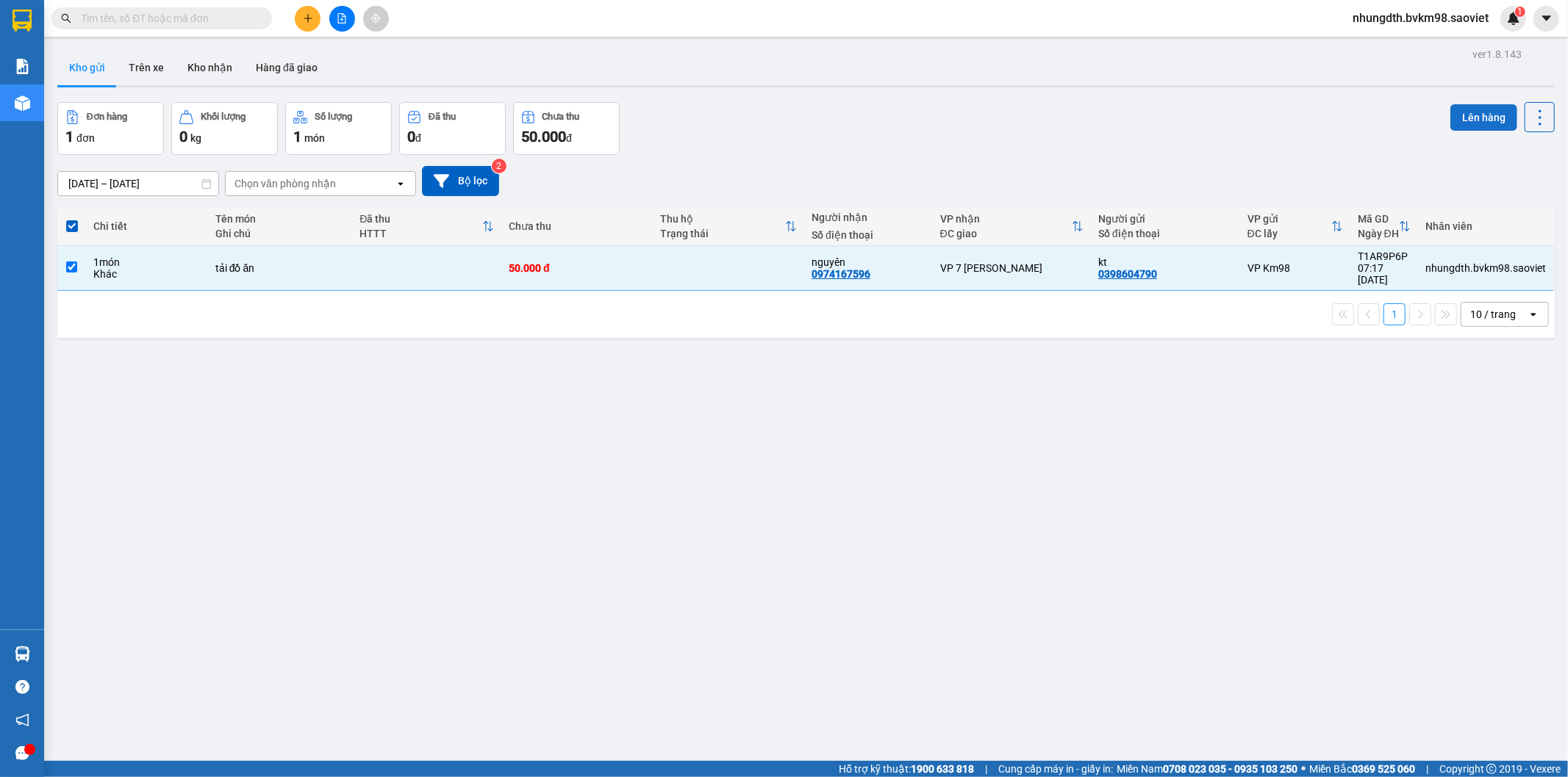
click at [1451, 115] on button "Lên hàng" at bounding box center [1484, 117] width 67 height 26
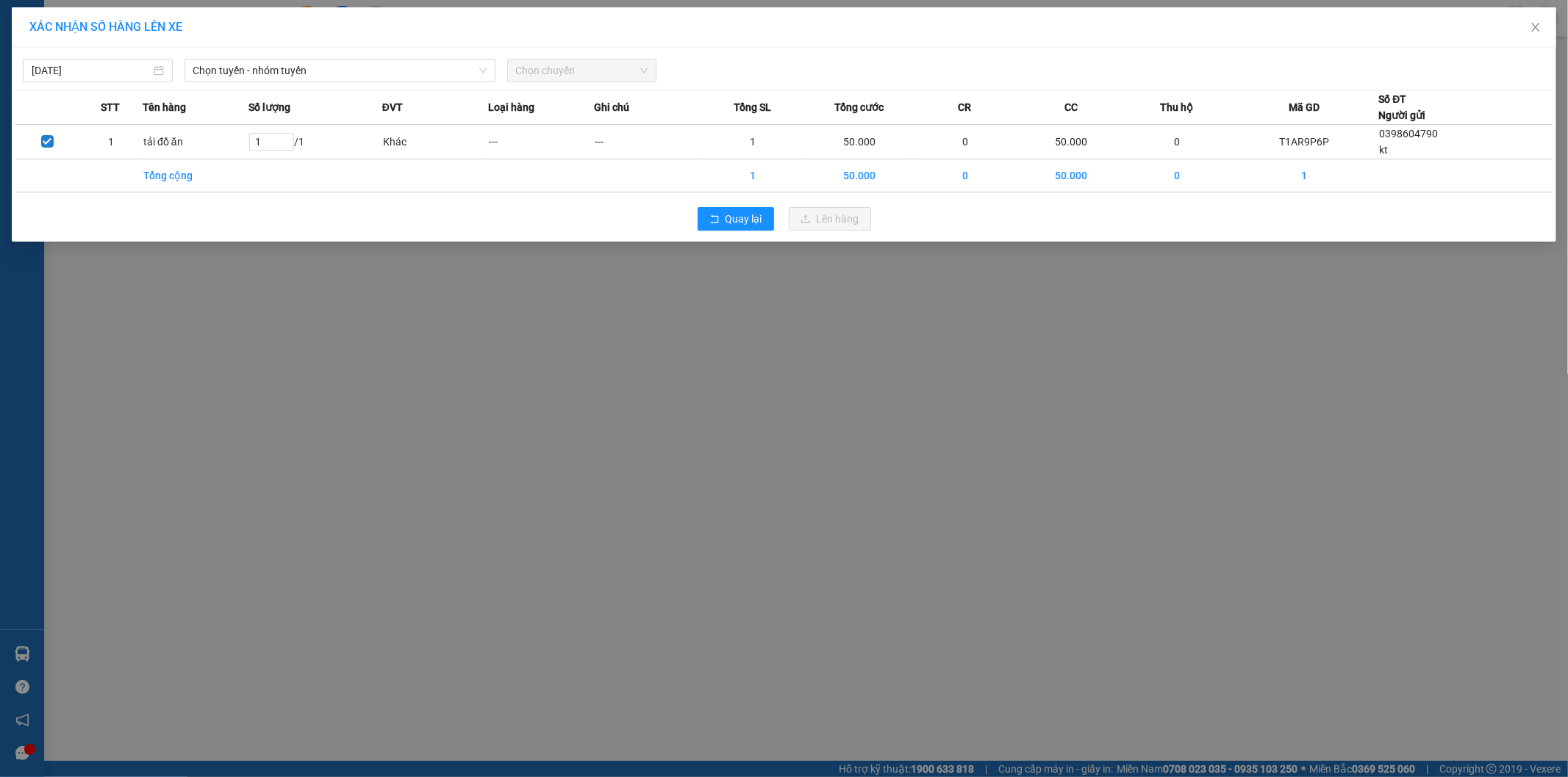
click at [299, 82] on div "Chọn tuyến - nhóm tuyến" at bounding box center [340, 70] width 323 height 24
click at [300, 71] on span "Chọn tuyến - nhóm tuyến" at bounding box center [340, 70] width 294 height 22
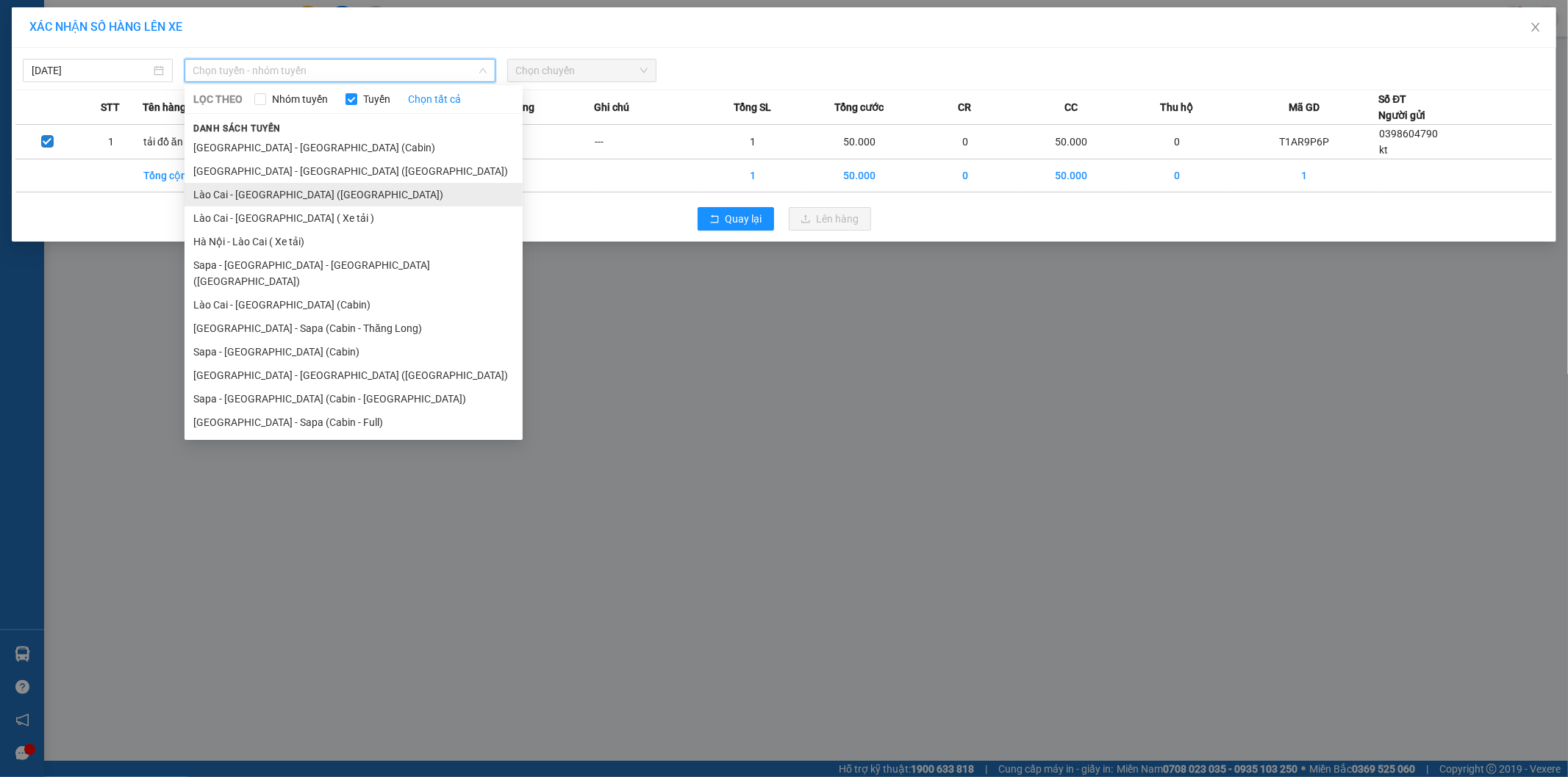
click at [284, 196] on li "Lào Cai - [GEOGRAPHIC_DATA] ([GEOGRAPHIC_DATA])" at bounding box center [353, 194] width 338 height 24
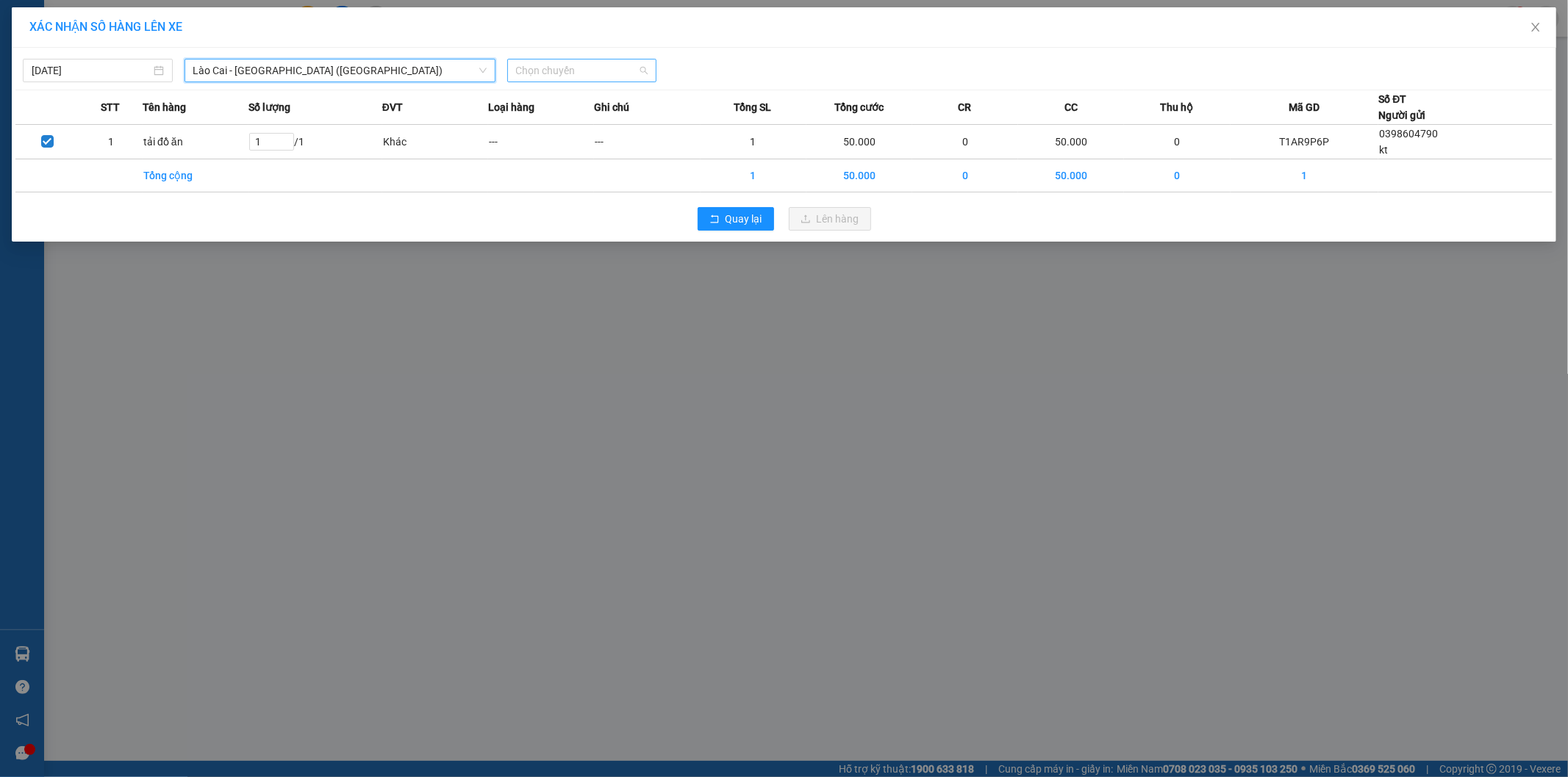
click at [556, 71] on span "Chọn chuyến" at bounding box center [582, 70] width 132 height 22
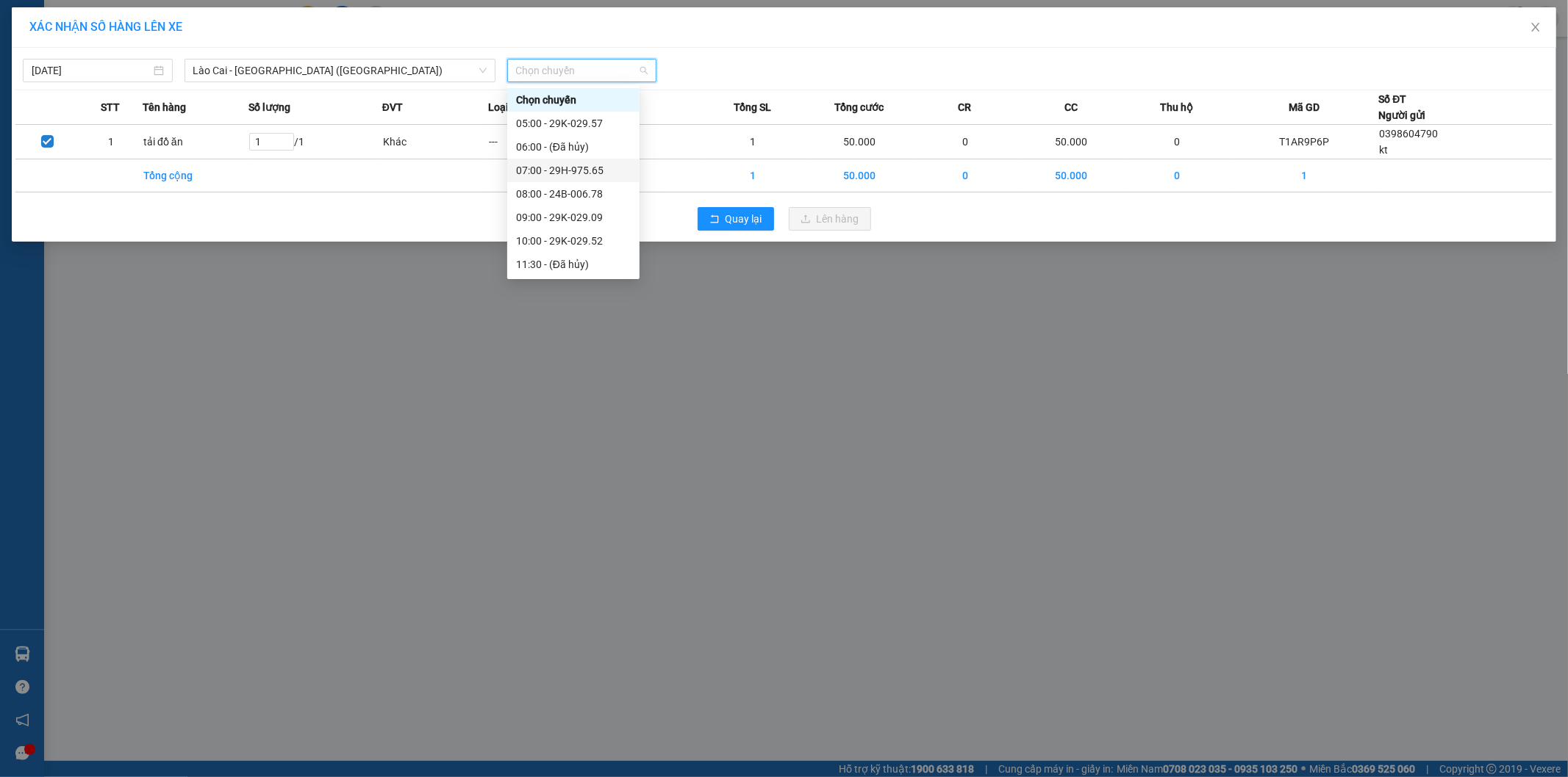
click at [583, 166] on div "07:00 - 29H-975.65" at bounding box center [574, 170] width 115 height 16
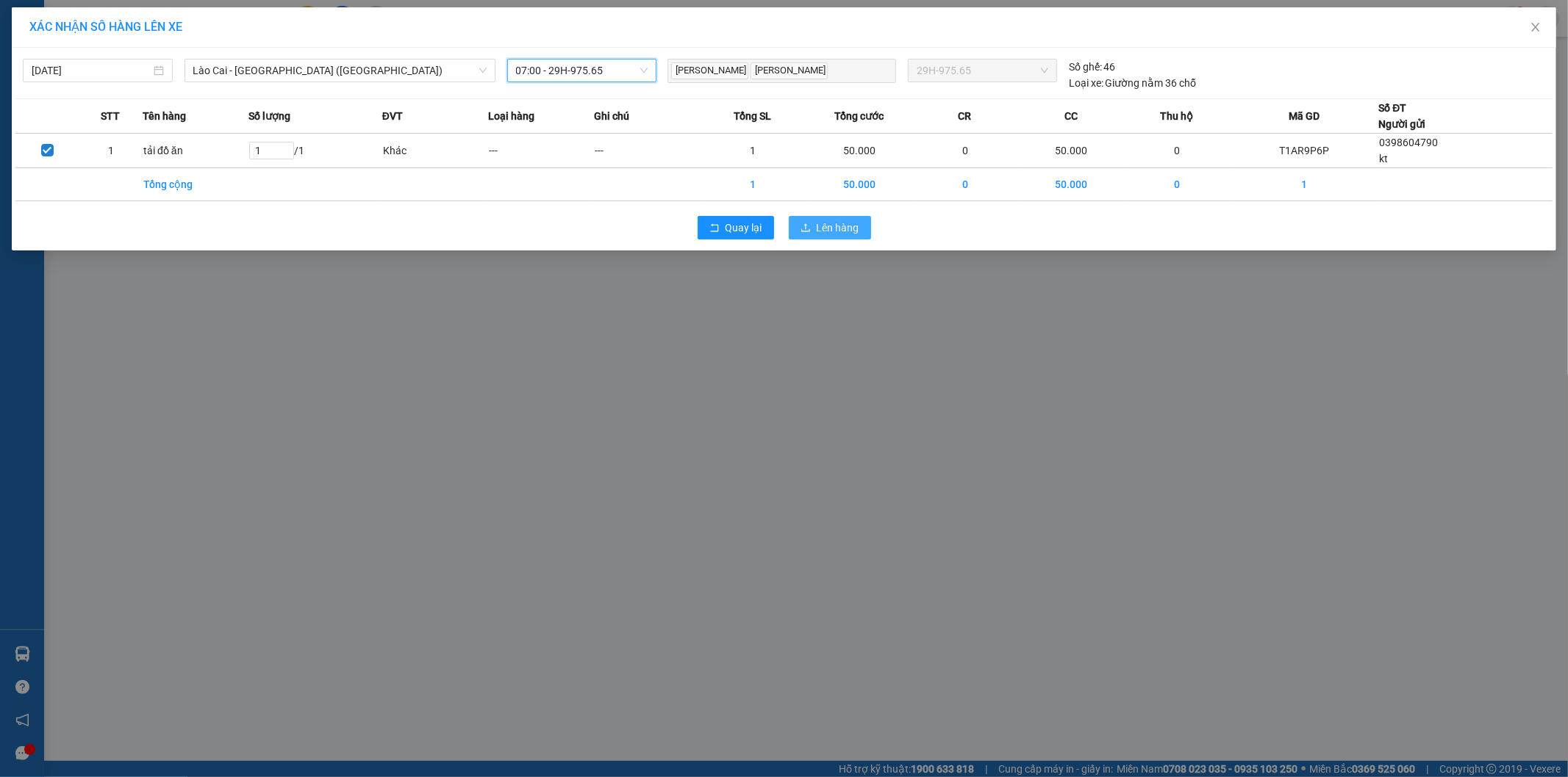
click at [823, 235] on span "Lên hàng" at bounding box center [838, 227] width 42 height 16
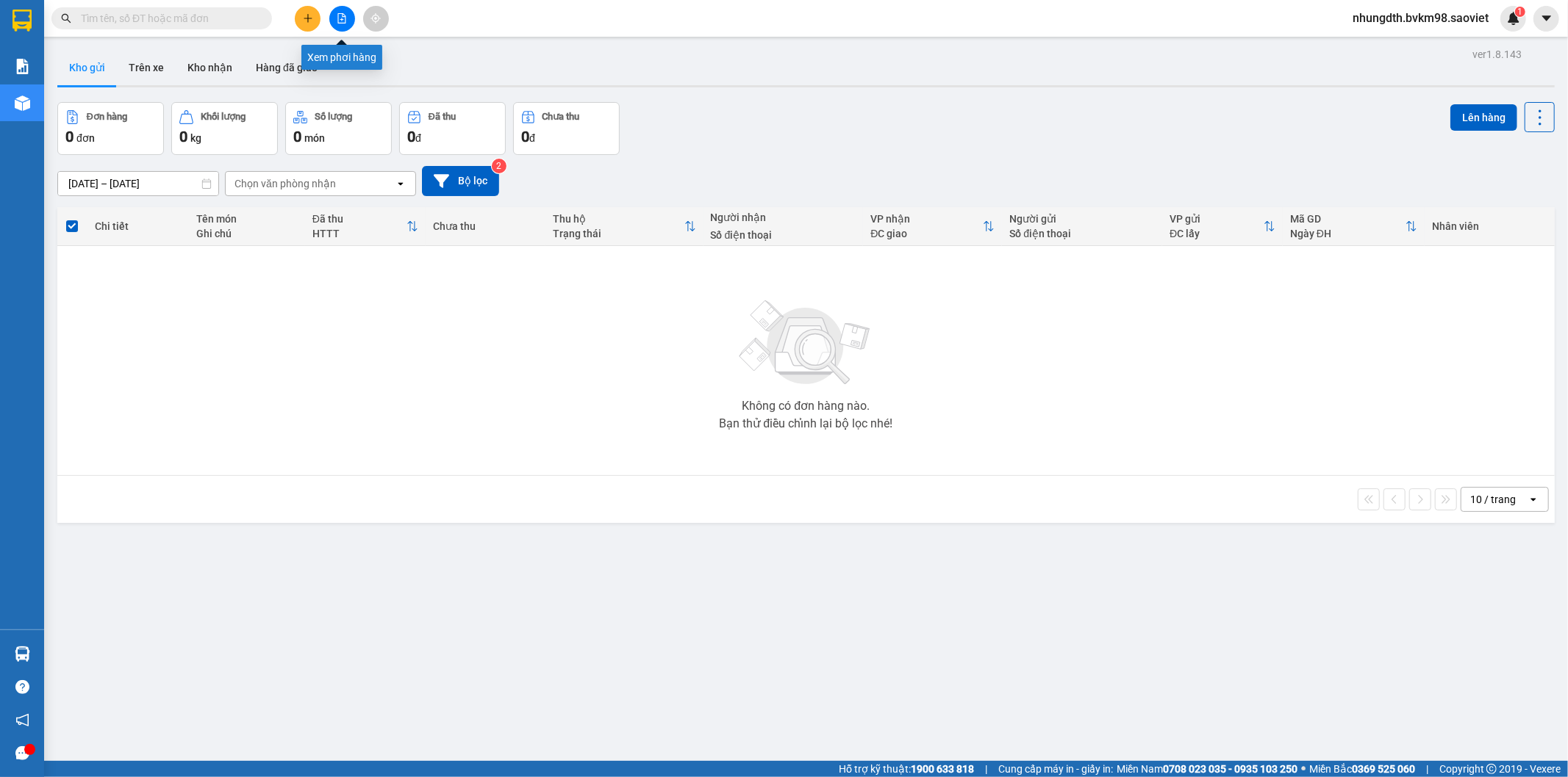
click at [340, 17] on icon "file-add" at bounding box center [342, 18] width 11 height 11
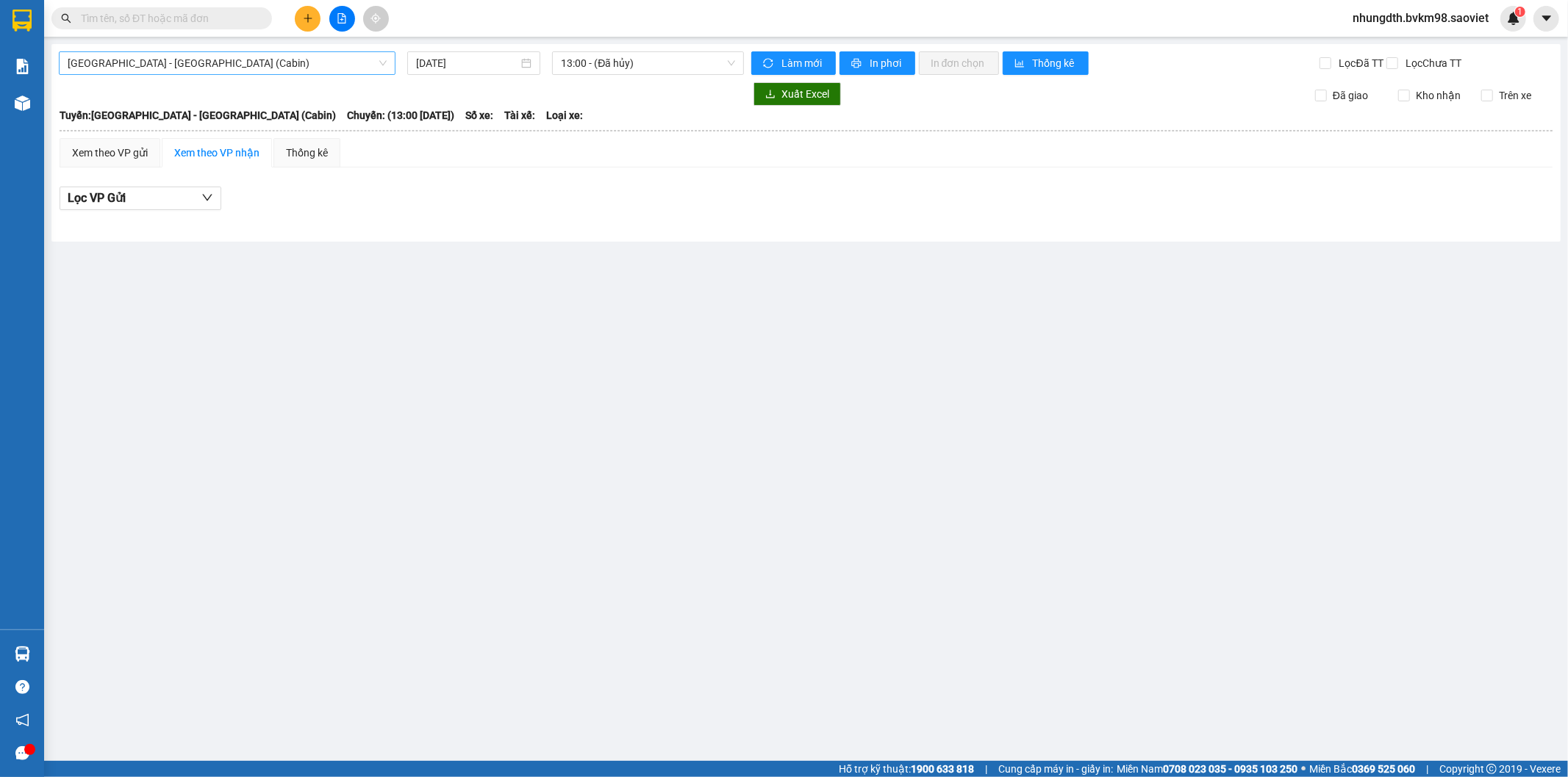
click at [197, 62] on span "[GEOGRAPHIC_DATA] - [GEOGRAPHIC_DATA] (Cabin)" at bounding box center [227, 63] width 319 height 22
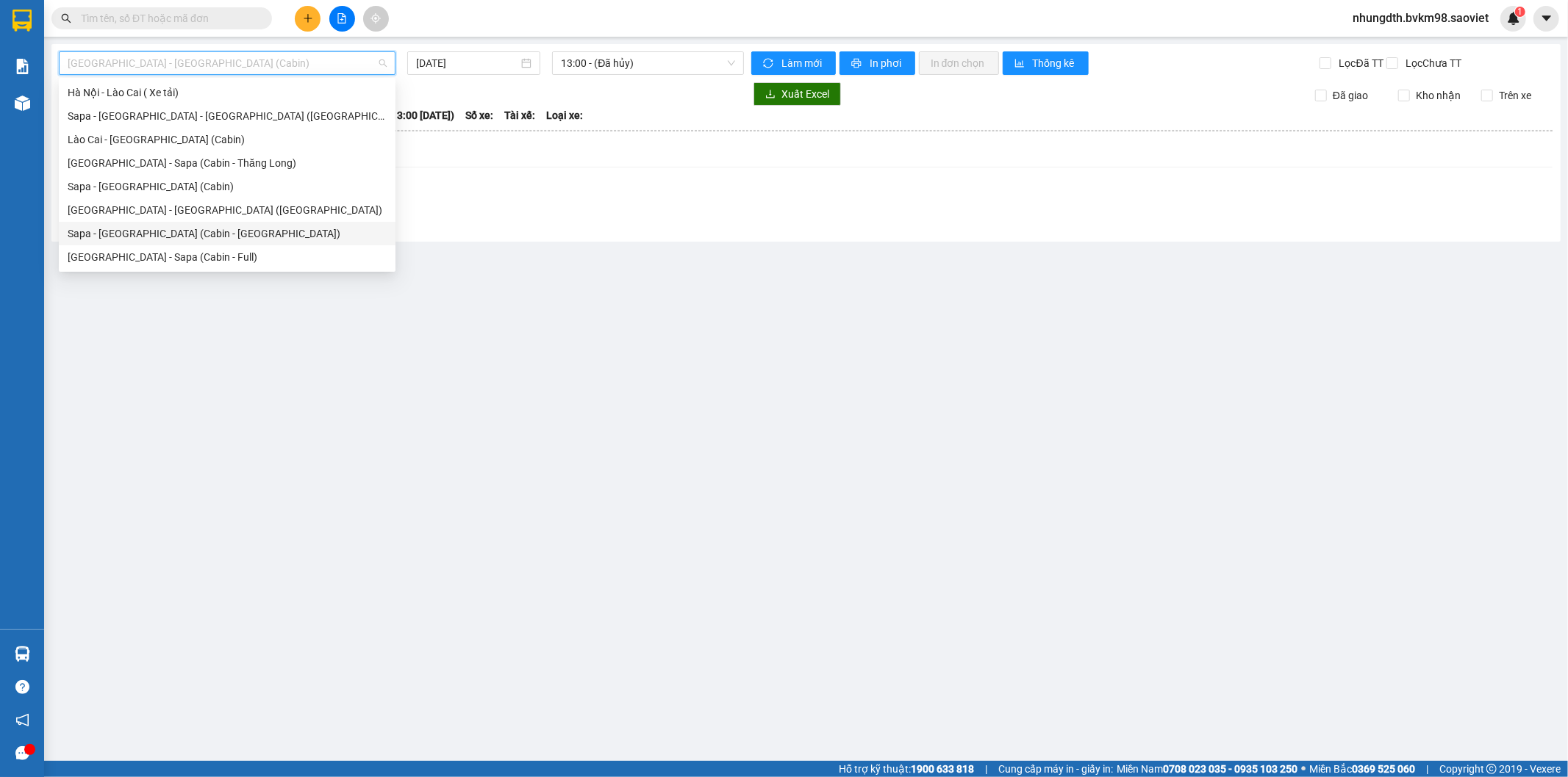
scroll to position [35, 0]
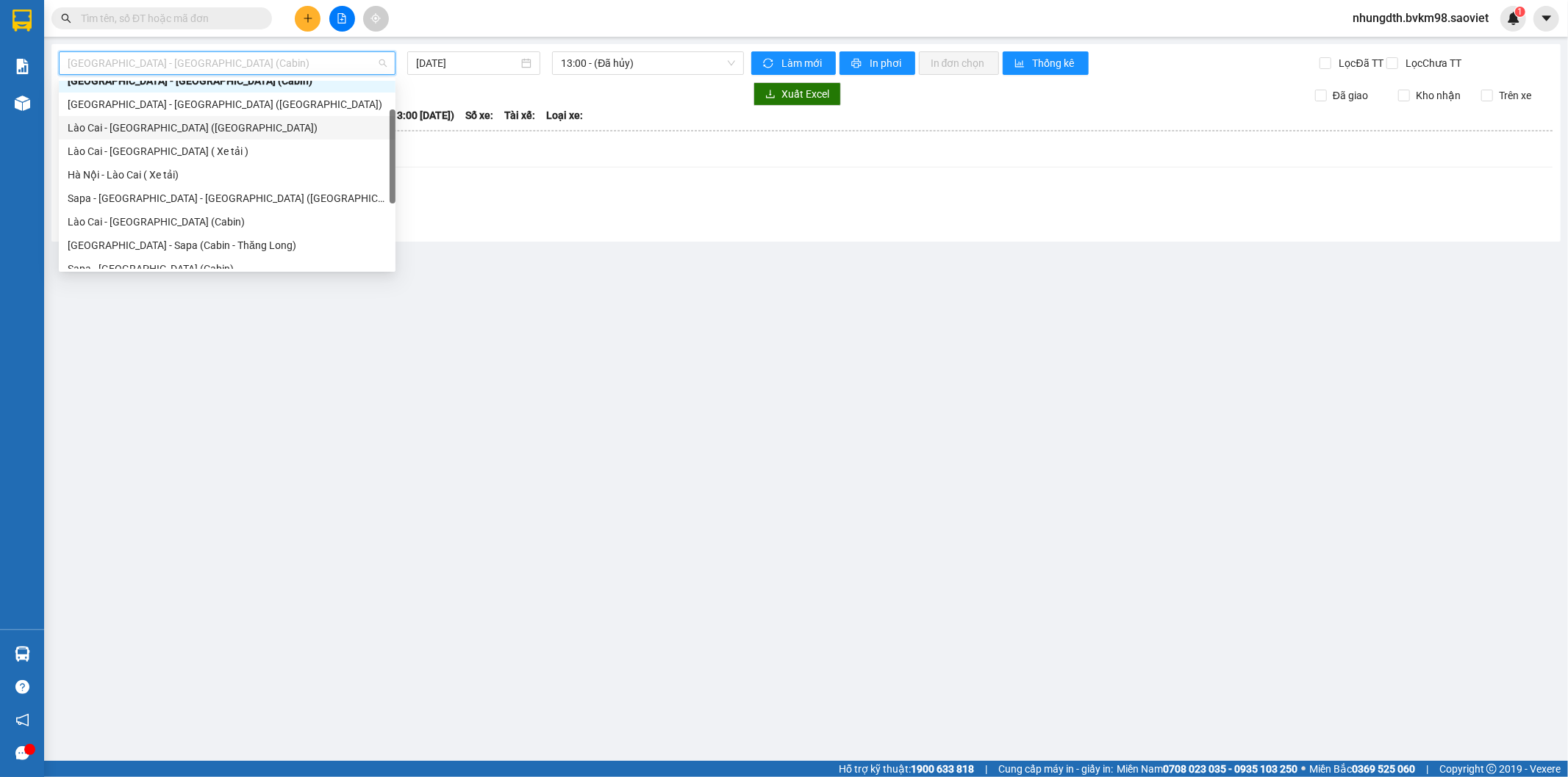
click at [167, 130] on div "Lào Cai - [GEOGRAPHIC_DATA] ([GEOGRAPHIC_DATA])" at bounding box center [227, 128] width 319 height 16
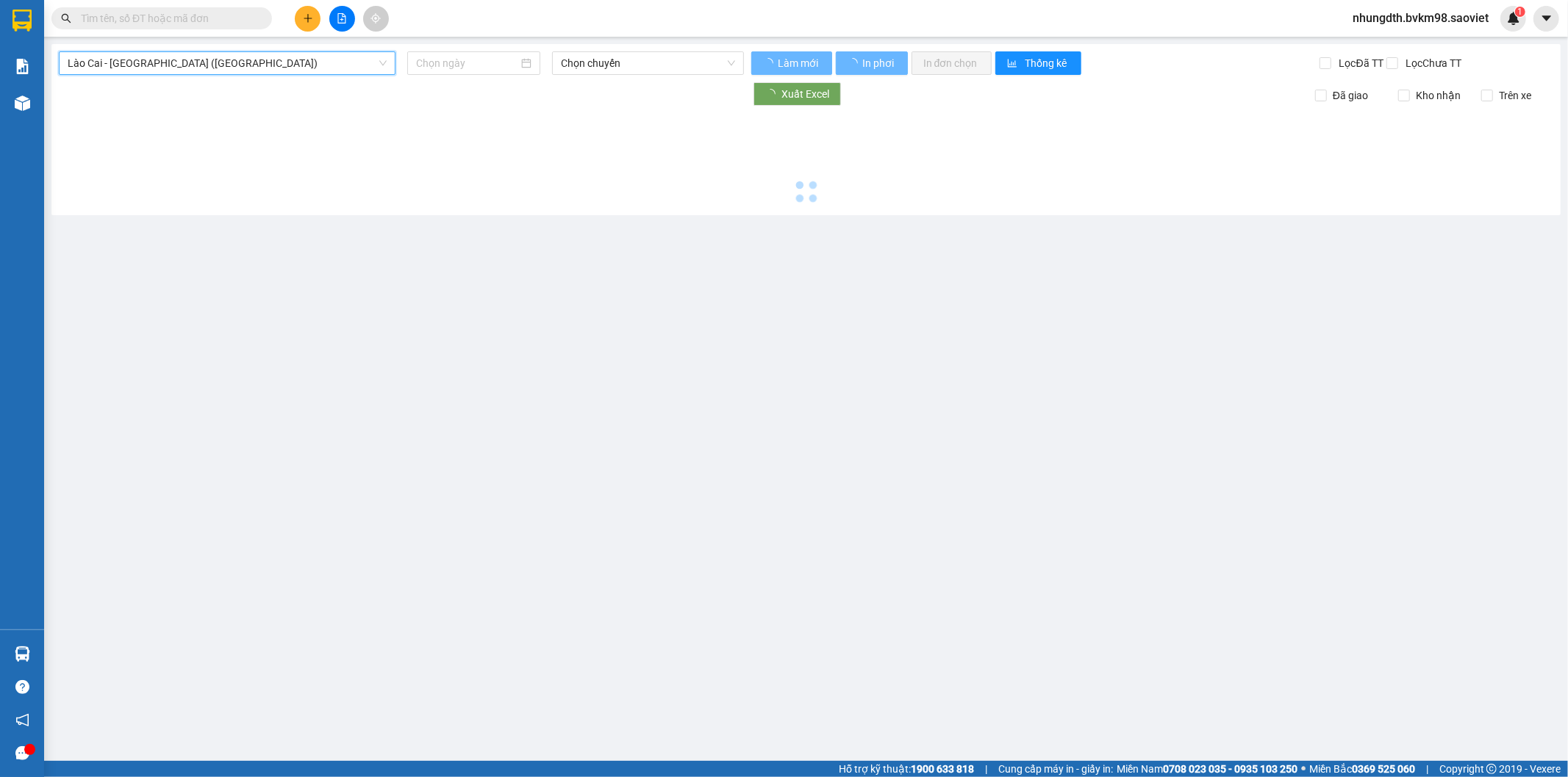
type input "[DATE]"
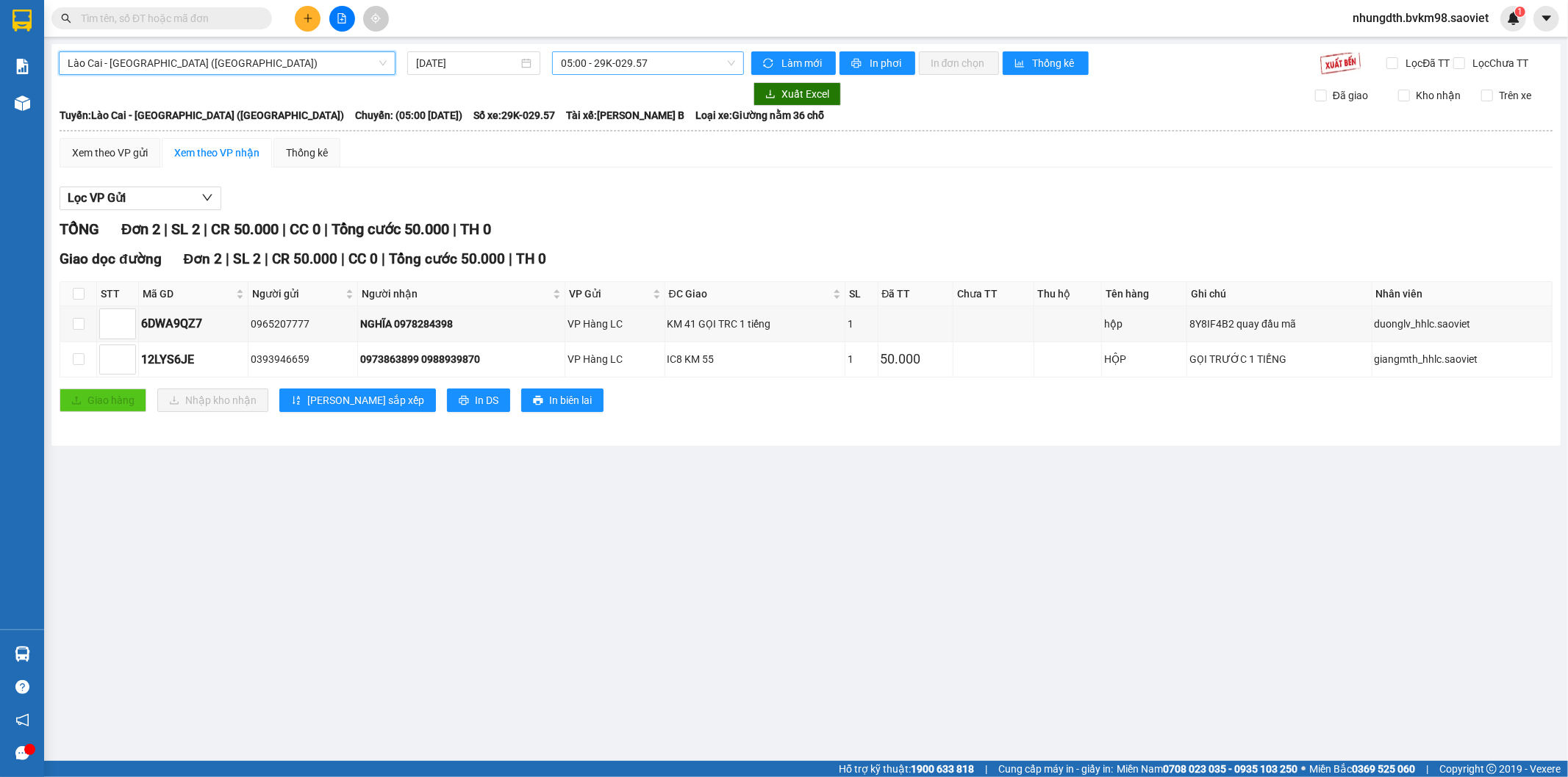
click at [610, 68] on span "05:00 - 29K-029.57" at bounding box center [648, 63] width 174 height 22
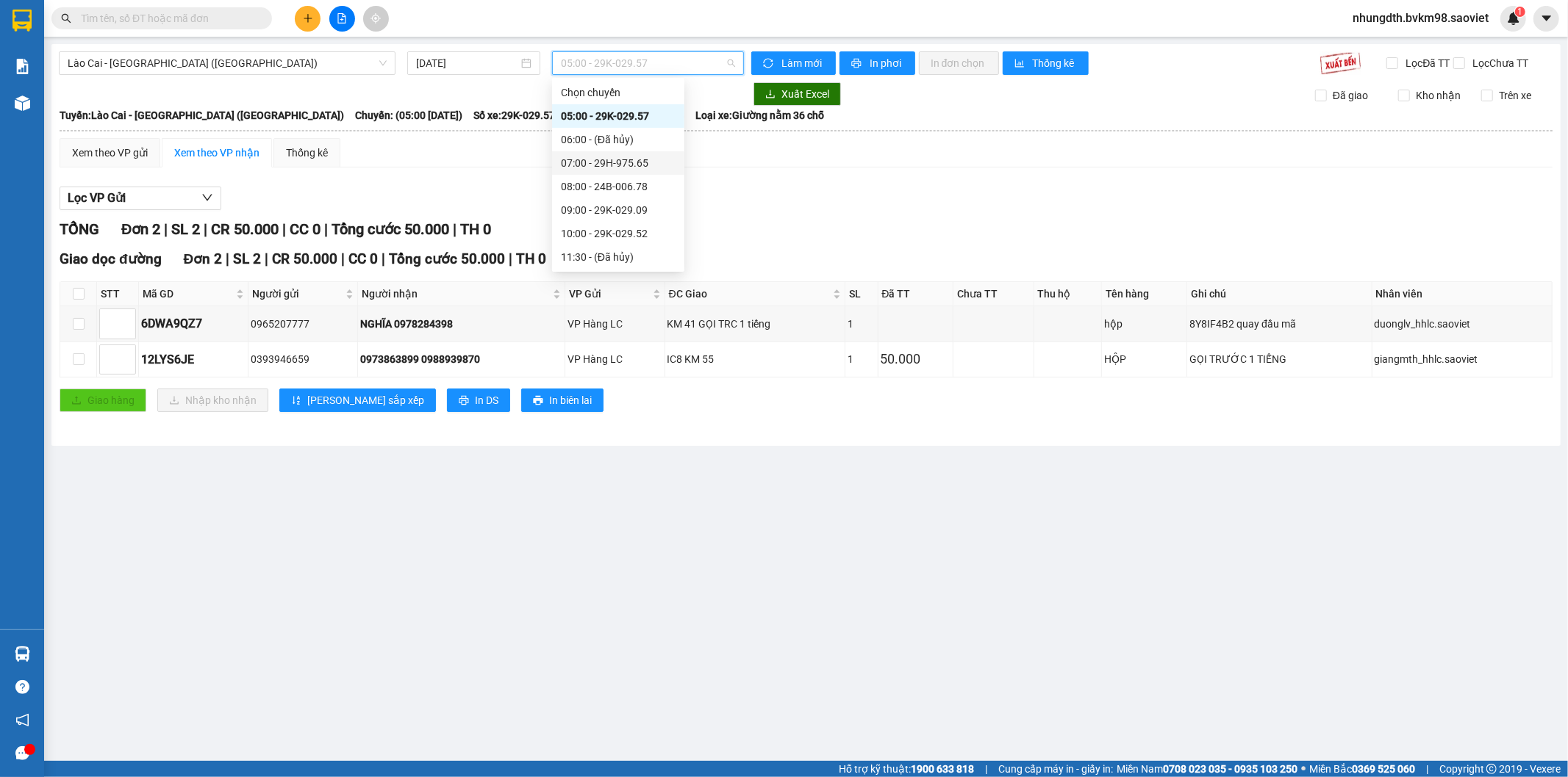
click at [631, 163] on div "07:00 - 29H-975.65" at bounding box center [618, 163] width 115 height 16
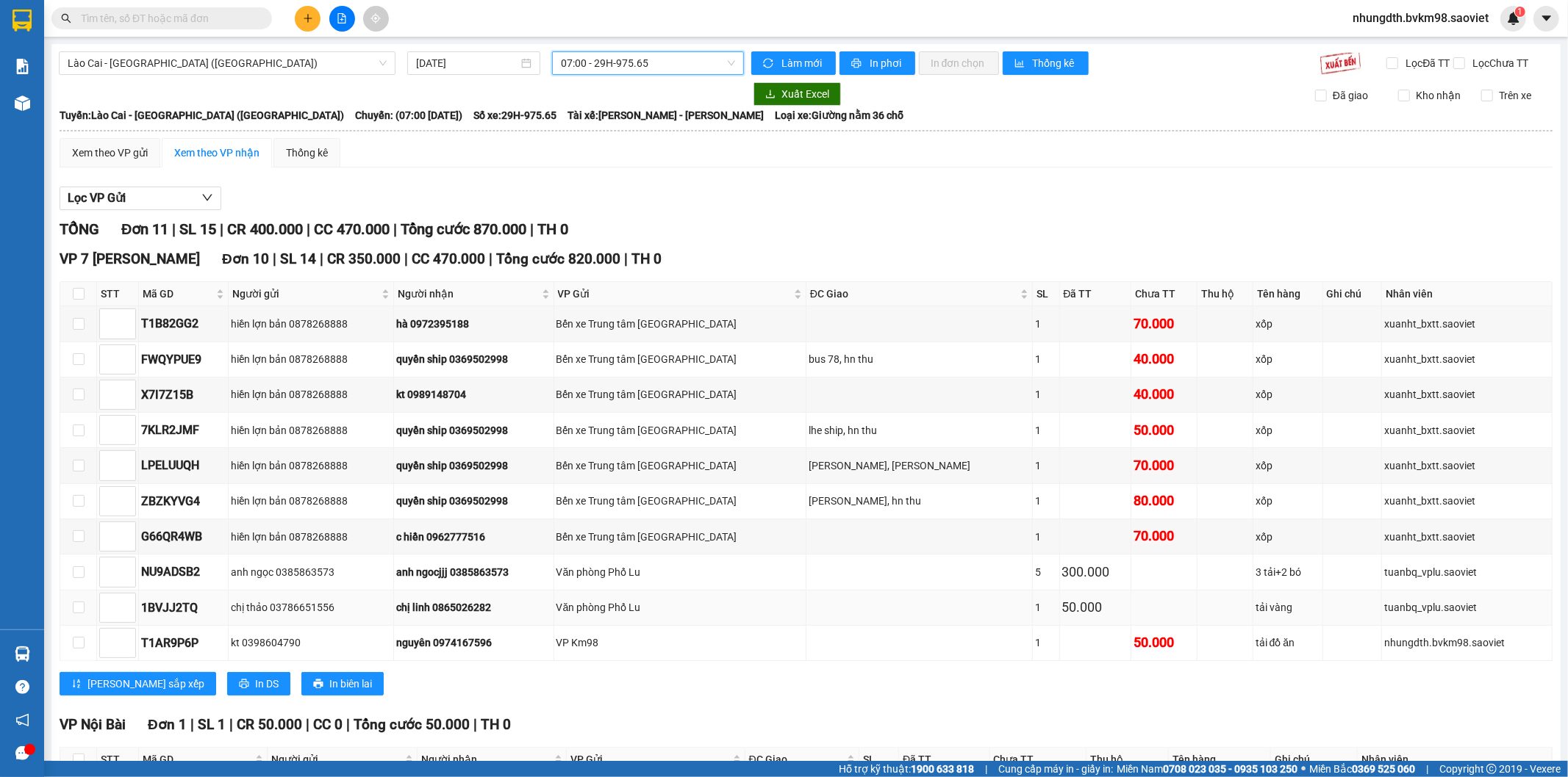
scroll to position [137, 0]
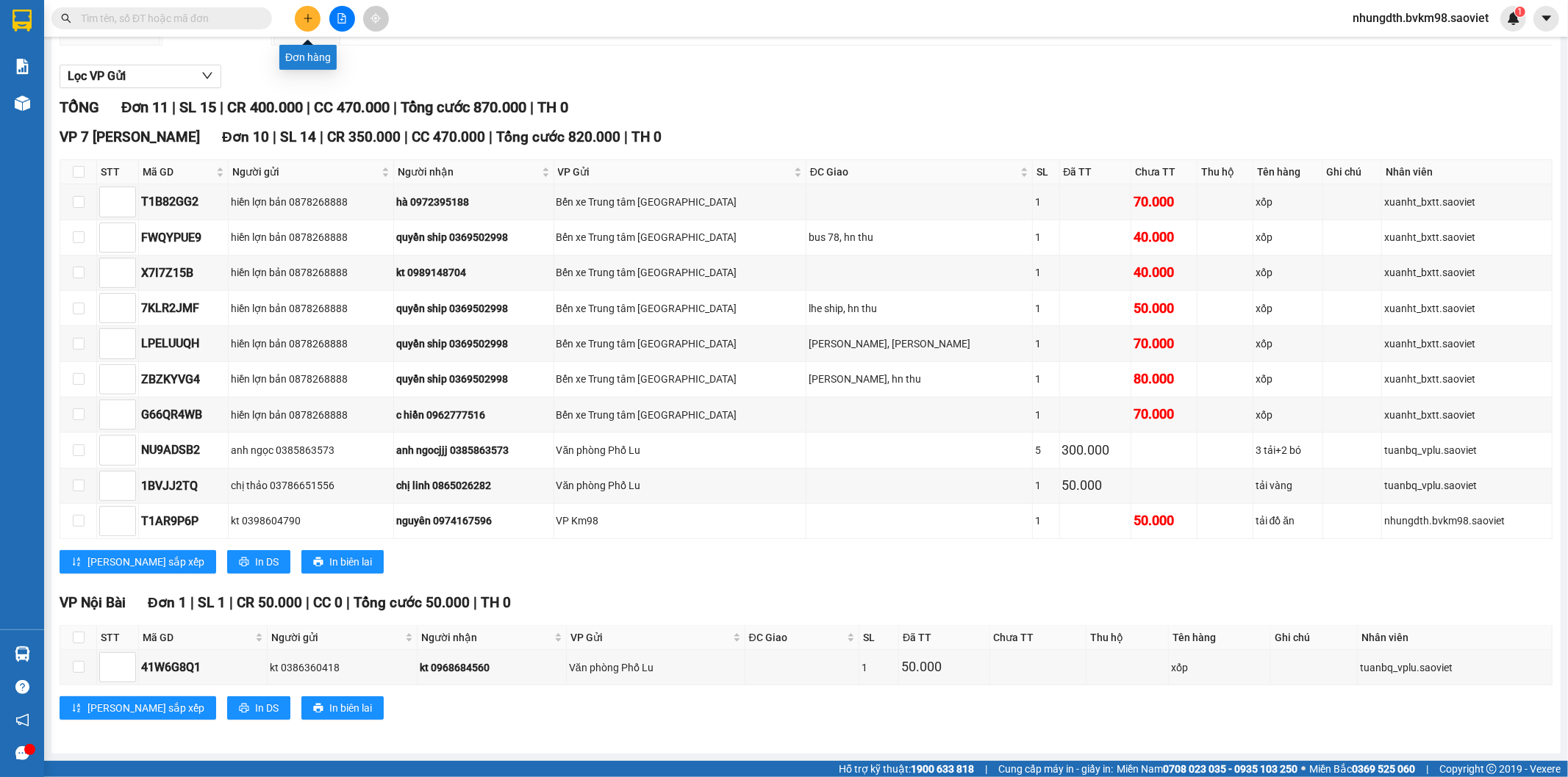
click at [303, 22] on icon "plus" at bounding box center [308, 18] width 11 height 11
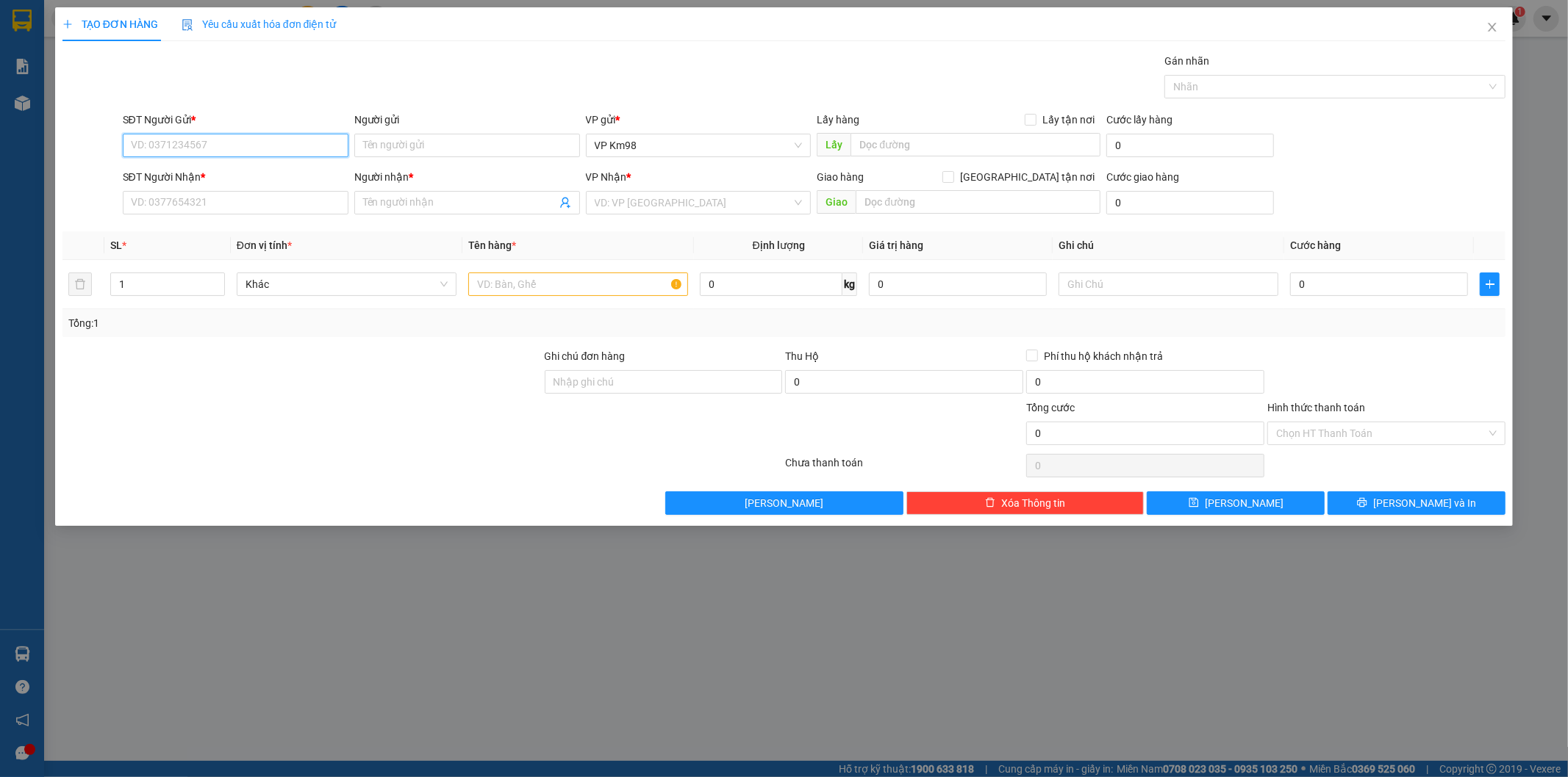
click at [240, 152] on input "SĐT Người Gửi *" at bounding box center [235, 145] width 226 height 24
type input "0976933323"
drag, startPoint x: 191, startPoint y: 171, endPoint x: 195, endPoint y: 184, distance: 13.6
click at [191, 171] on div "0976933323 - PHONG" at bounding box center [235, 175] width 208 height 16
type input "PHONG"
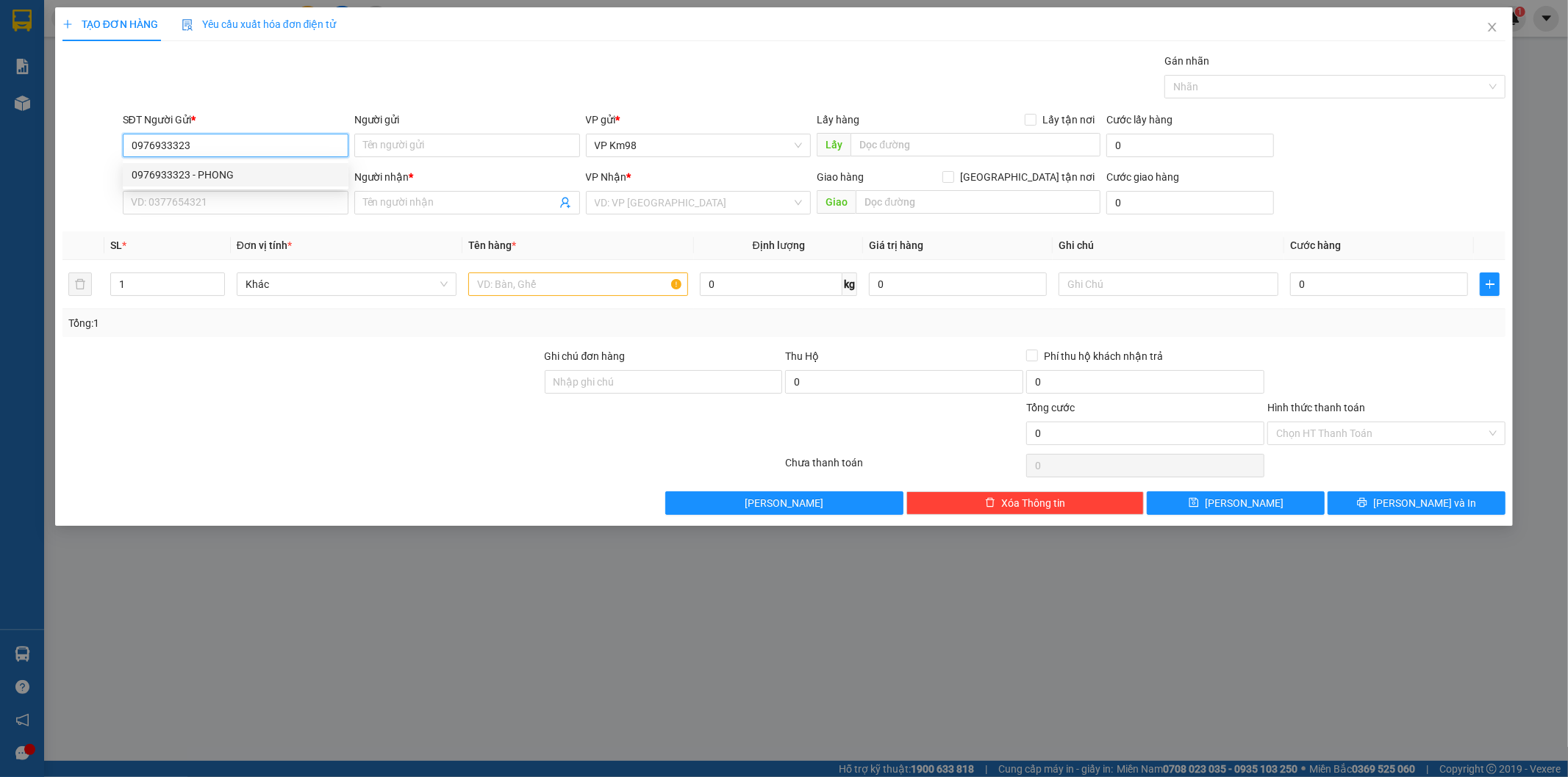
type input "0913558838"
type input "KT"
type input "54 nguyen binh khiem"
type input "0976933323"
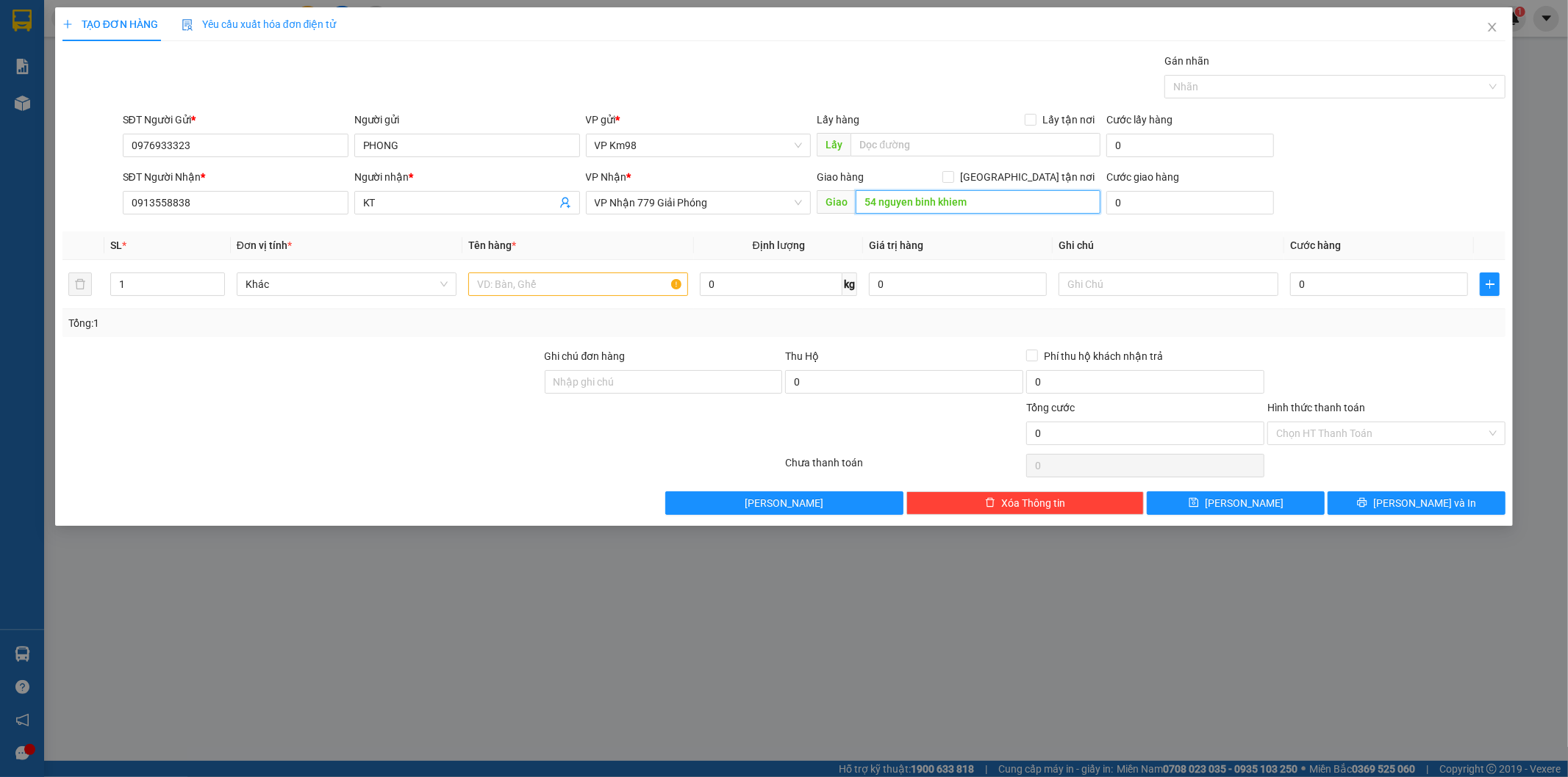
click at [1022, 205] on input "54 nguyen binh khiem" at bounding box center [978, 201] width 245 height 24
click at [684, 204] on span "VP Nhận 779 Giải Phóng" at bounding box center [698, 202] width 208 height 22
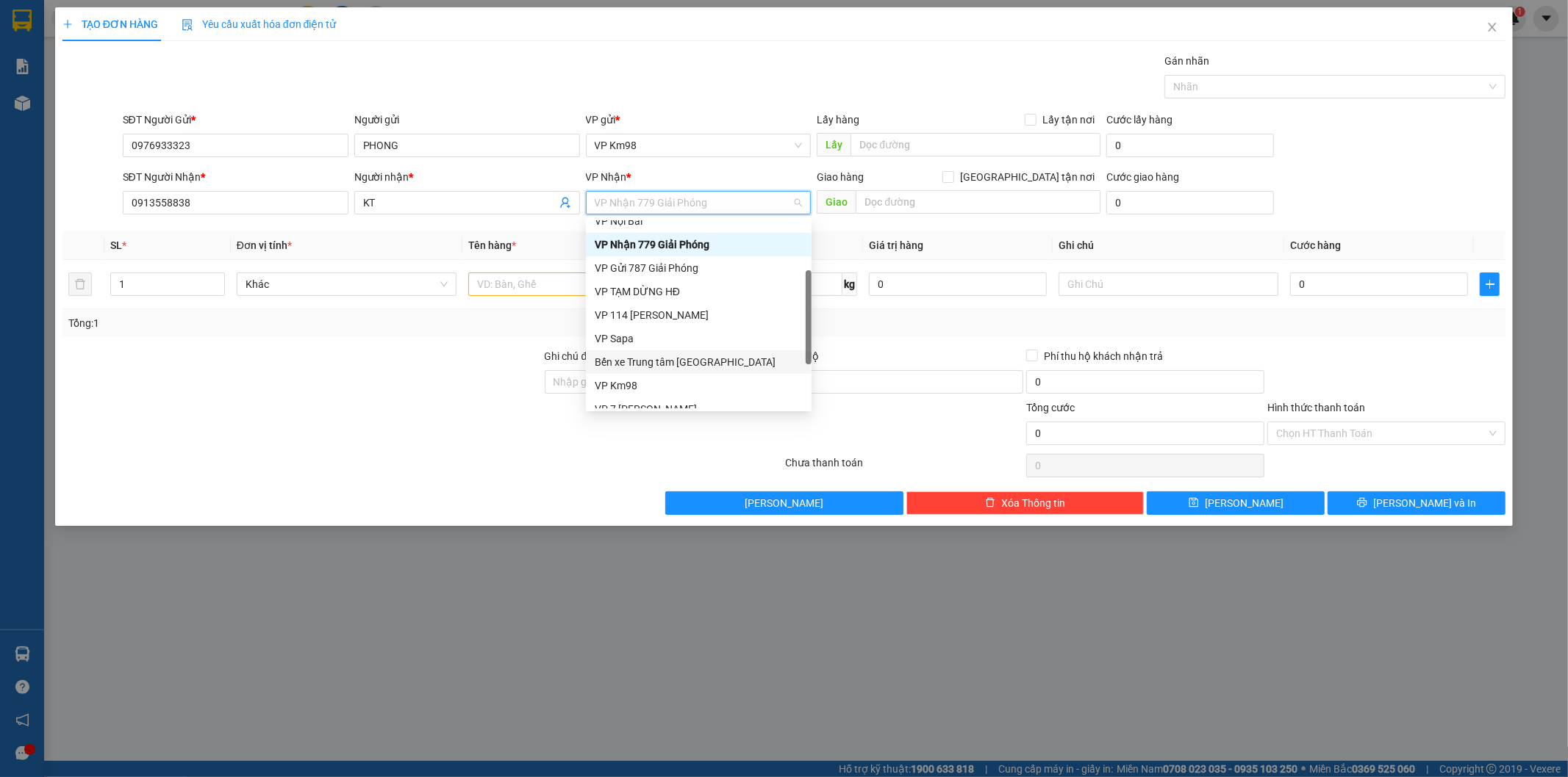
scroll to position [152, 0]
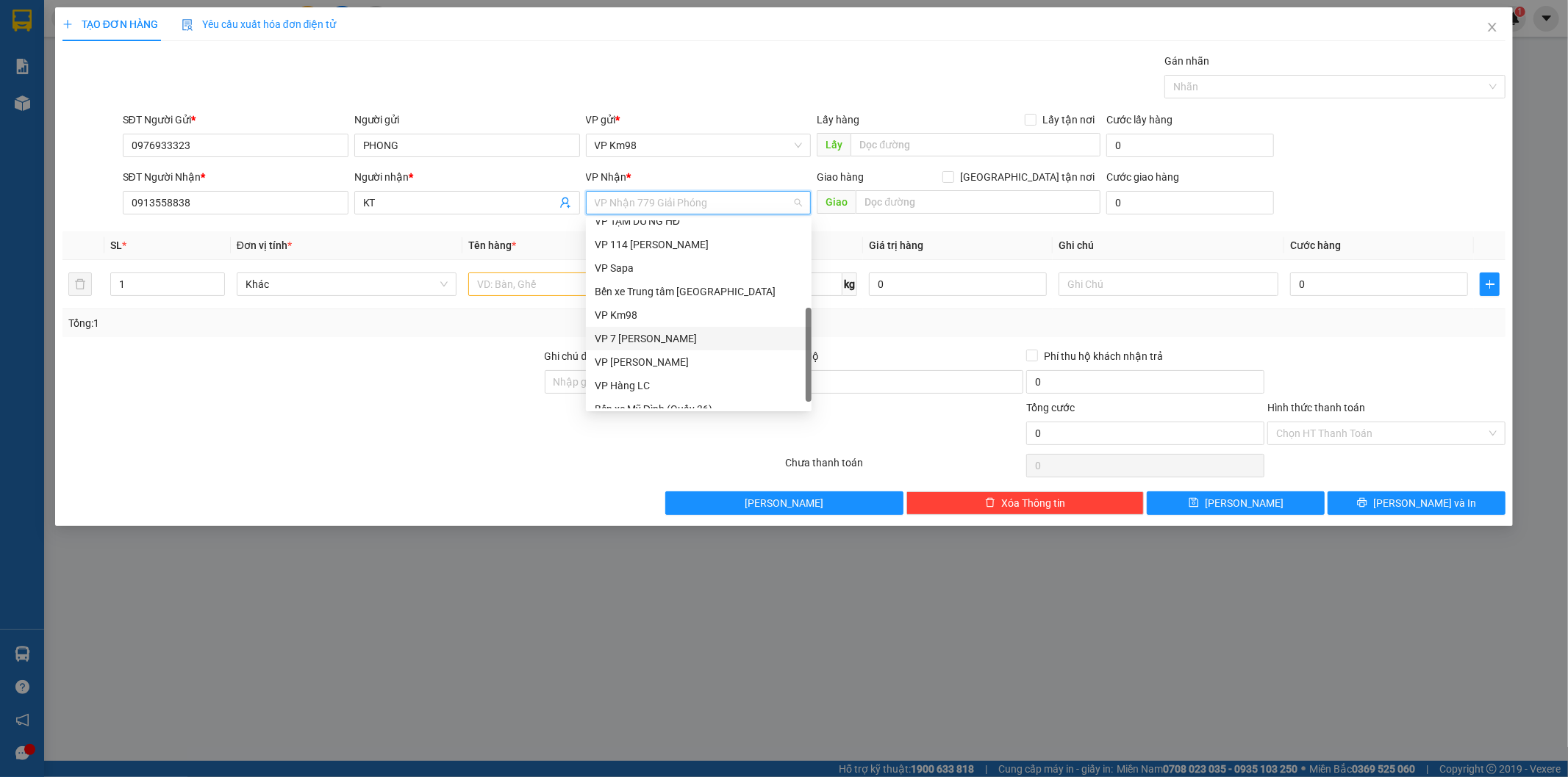
click at [664, 341] on div "VP 7 [PERSON_NAME]" at bounding box center [698, 338] width 208 height 16
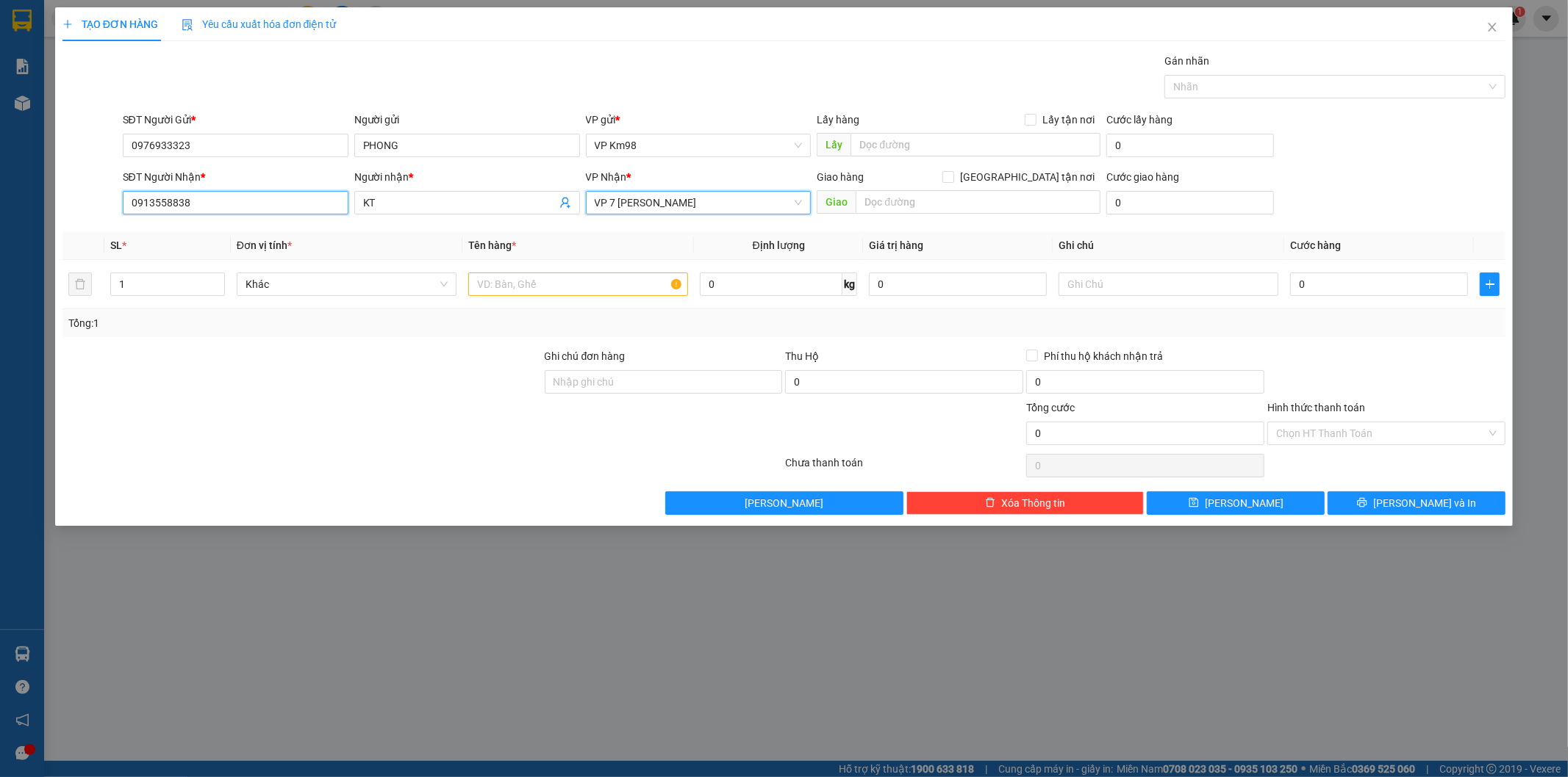
click at [256, 211] on input "0913558838" at bounding box center [235, 202] width 226 height 24
type input "0"
type input "0971746199"
click at [178, 227] on div "0971746199 - kt" at bounding box center [235, 232] width 208 height 16
type input "kt"
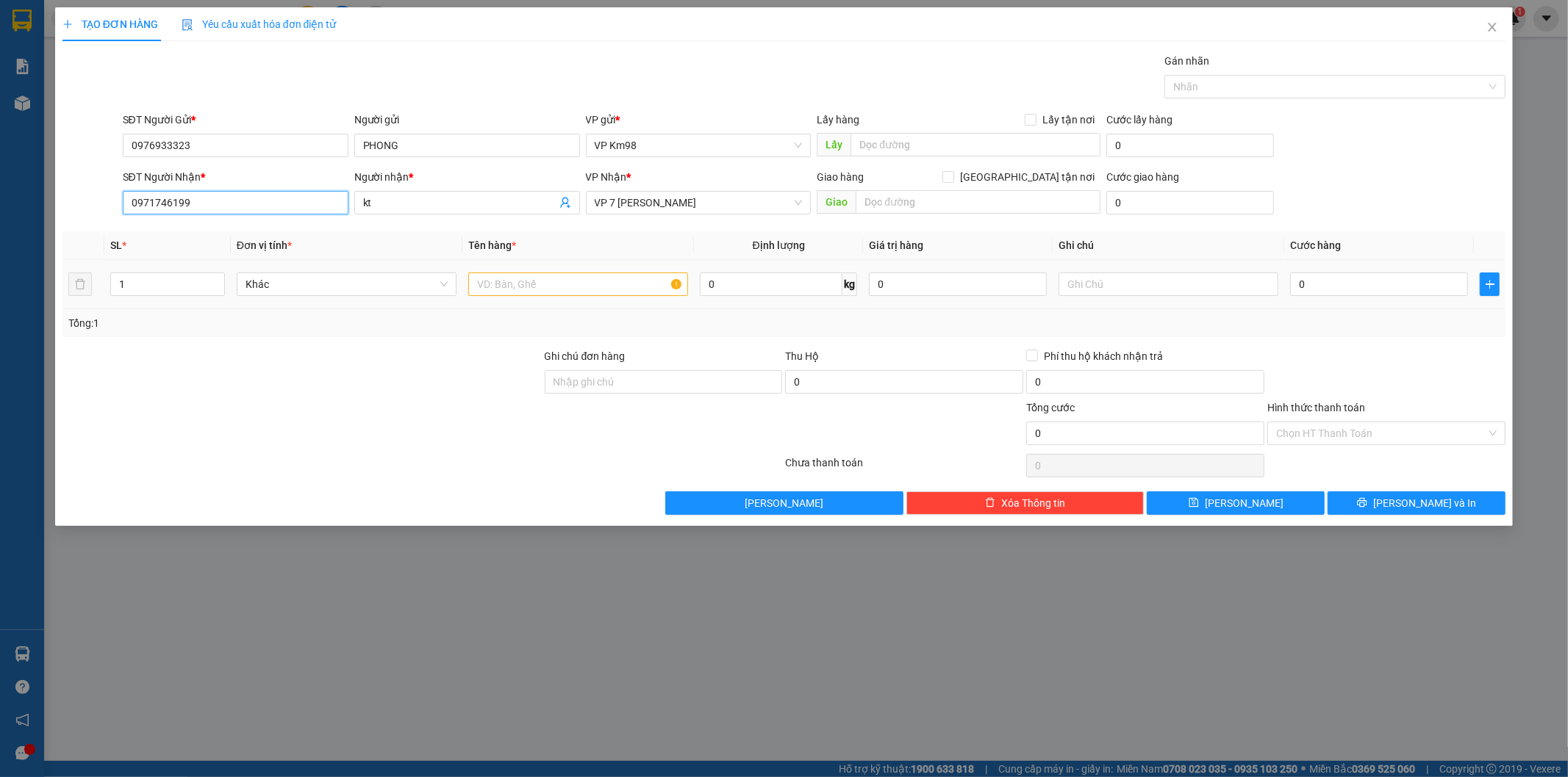
type input "0971746199"
click at [520, 283] on input "text" at bounding box center [578, 284] width 219 height 24
type input "xốp đồ ăn"
click at [1354, 283] on input "0" at bounding box center [1379, 284] width 178 height 24
type input "5"
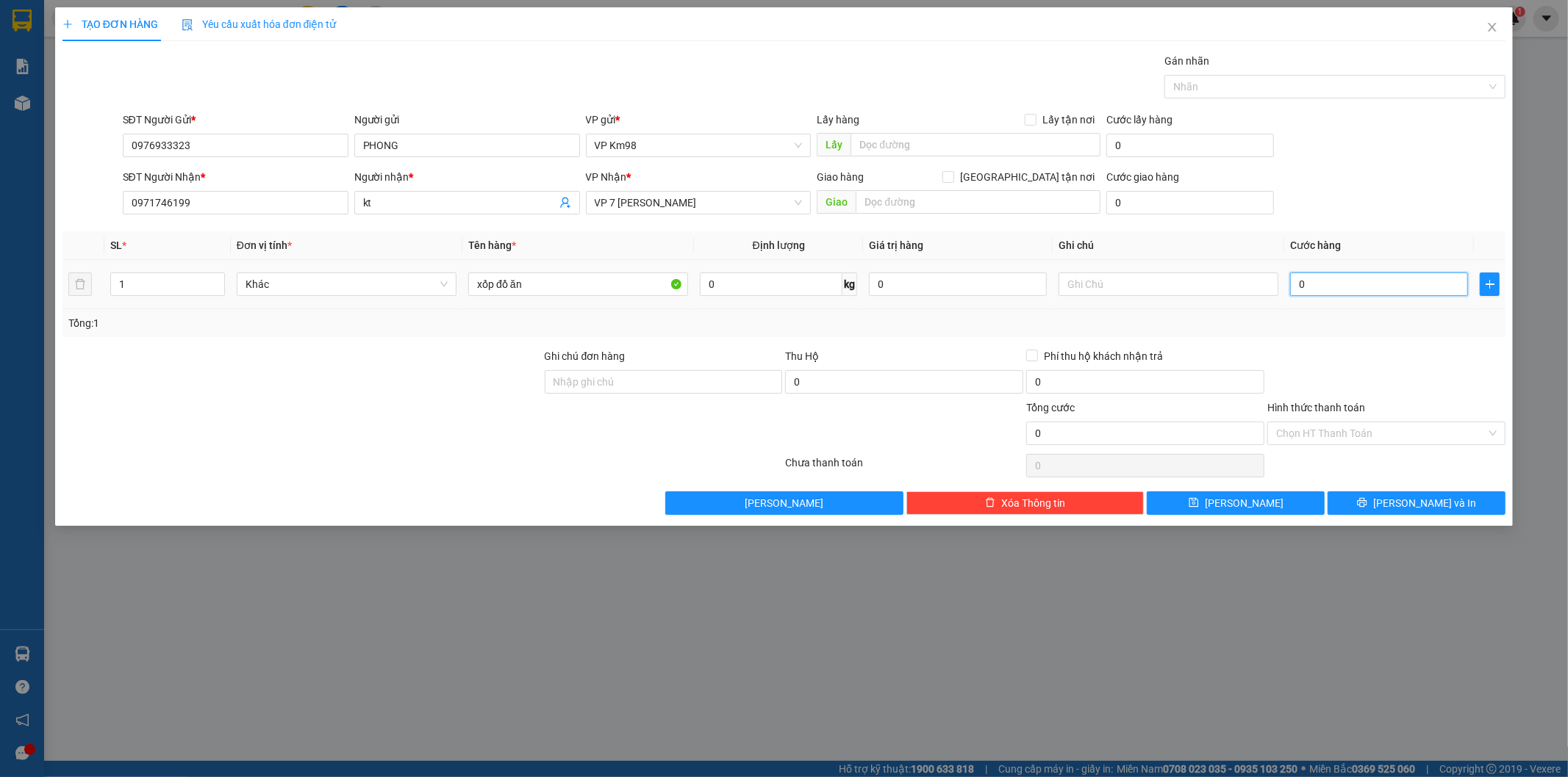
type input "5"
type input "50"
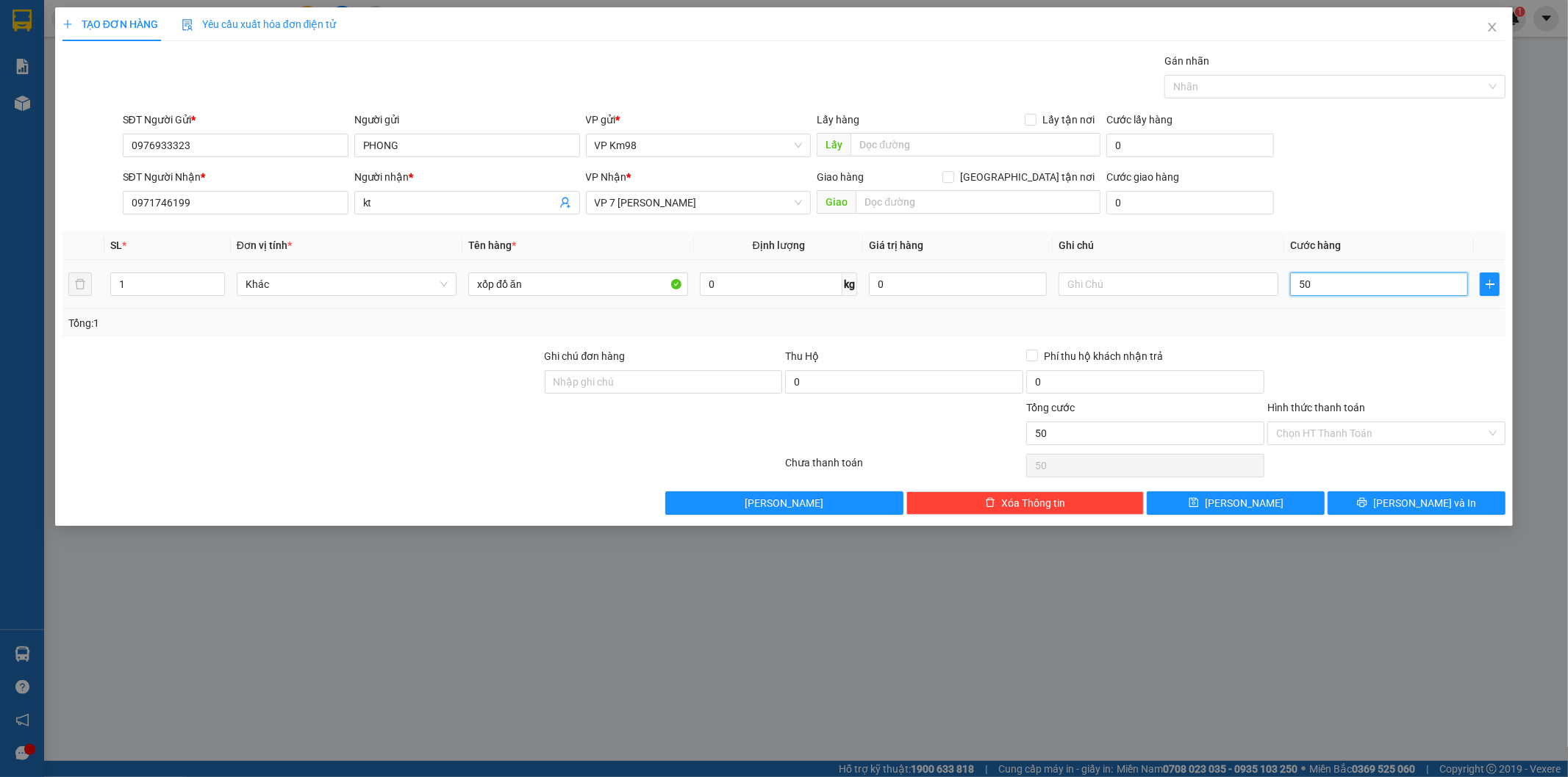
type input "500"
type input "5.000"
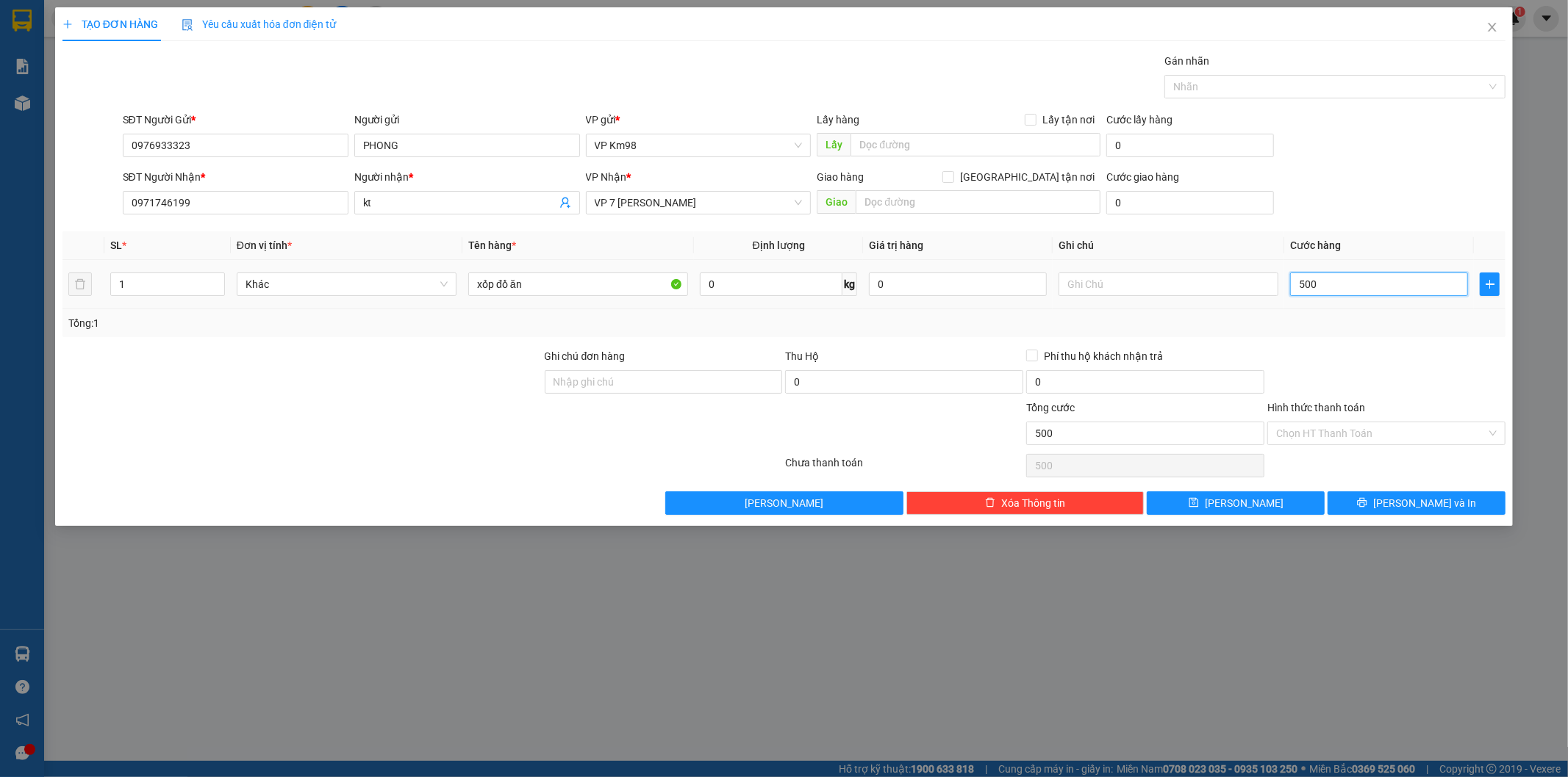
type input "5.000"
type input "50.000"
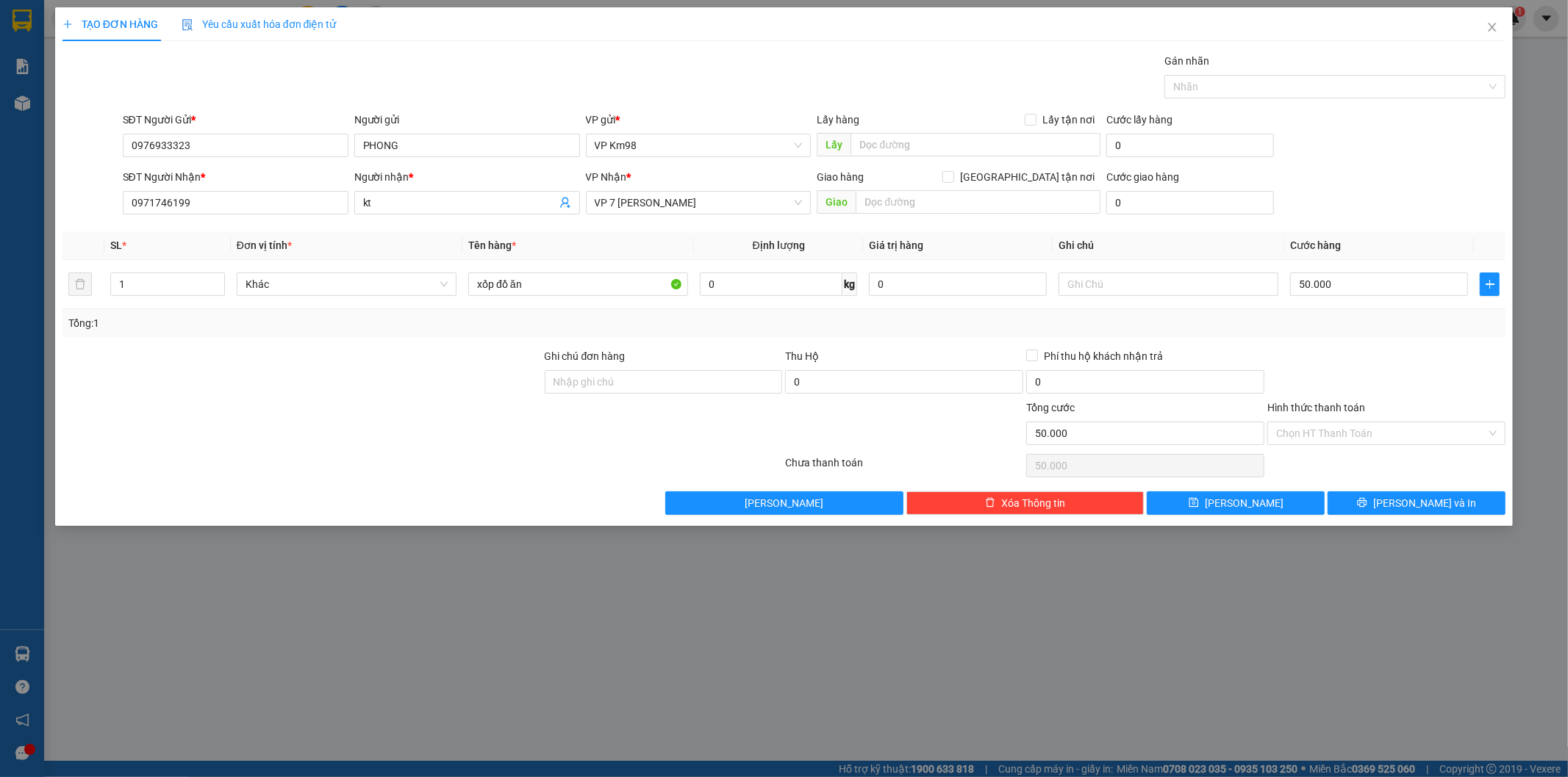
click at [1377, 516] on div "TẠO ĐƠN HÀNG Yêu cầu xuất hóa đơn điện tử Transit Pickup Surcharge Ids Transit …" at bounding box center [785, 267] width 1459 height 519
drag, startPoint x: 1383, startPoint y: 497, endPoint x: 1384, endPoint y: 488, distance: 9.1
click at [1384, 497] on button "[PERSON_NAME] và In" at bounding box center [1416, 503] width 178 height 24
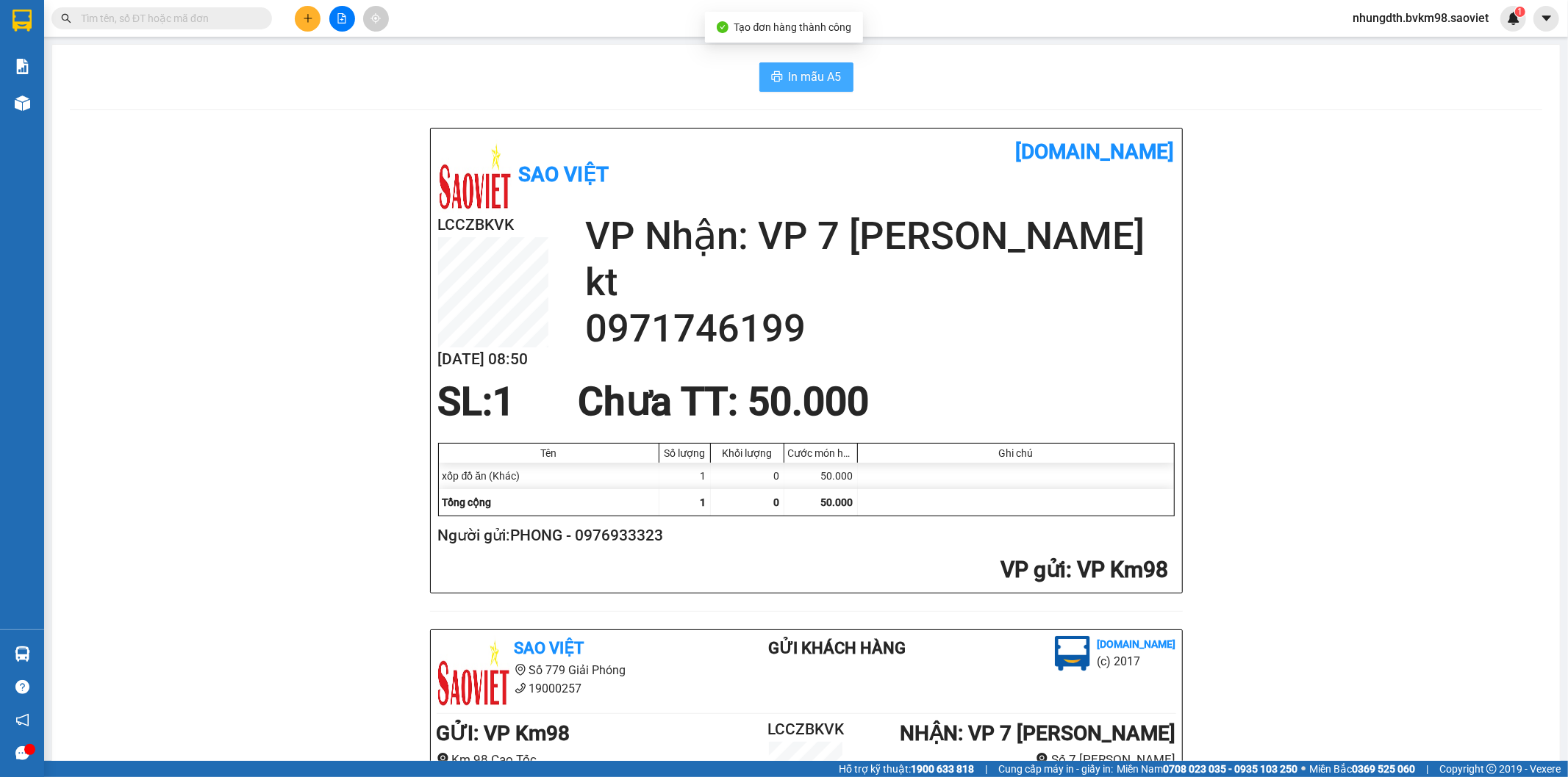
drag, startPoint x: 791, startPoint y: 77, endPoint x: 806, endPoint y: 91, distance: 20.5
click at [796, 73] on span "In mẫu A5" at bounding box center [815, 77] width 53 height 19
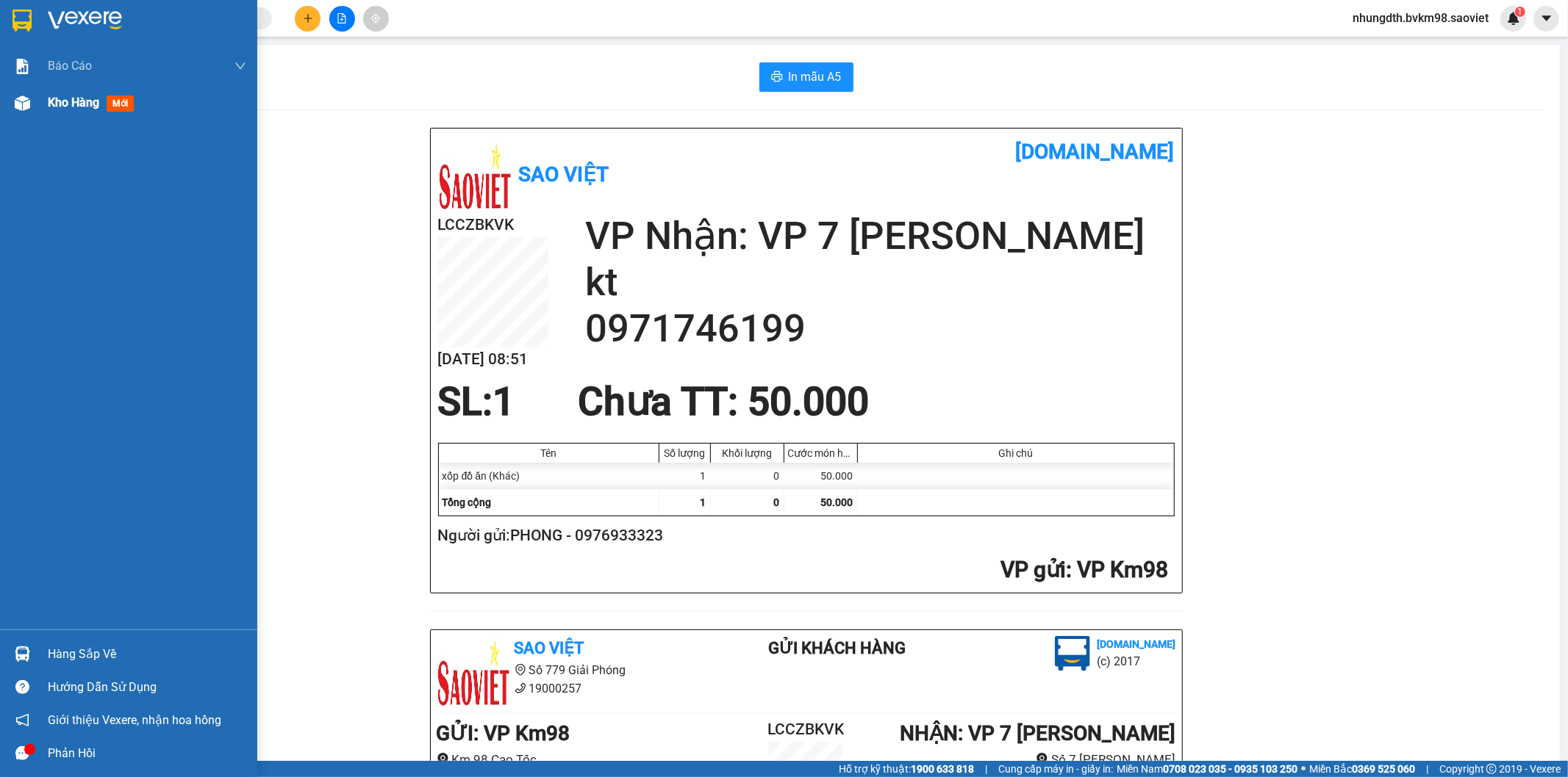
click at [19, 104] on img at bounding box center [22, 103] width 16 height 15
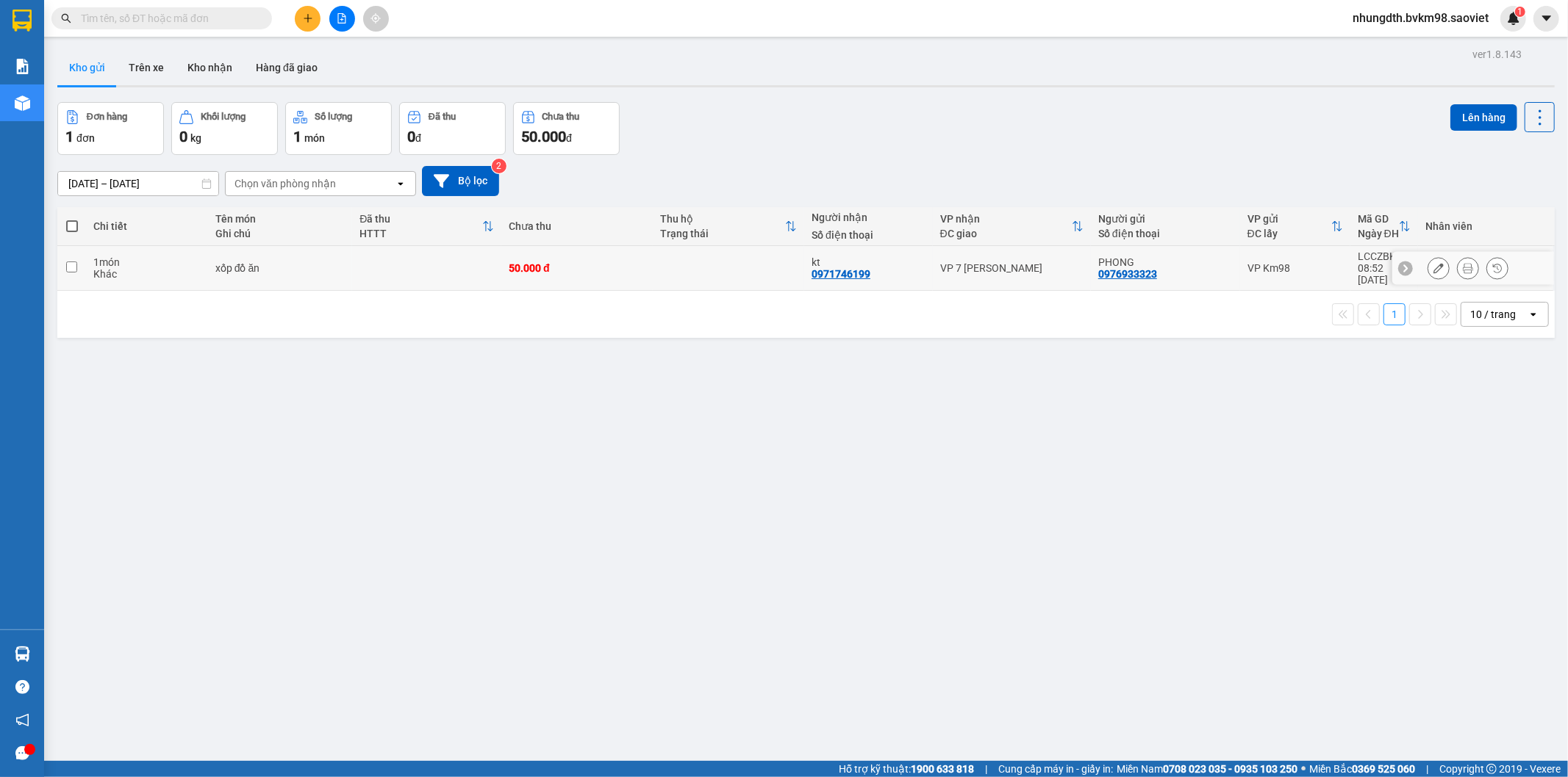
click at [71, 263] on input "checkbox" at bounding box center [72, 267] width 11 height 11
checkbox input "true"
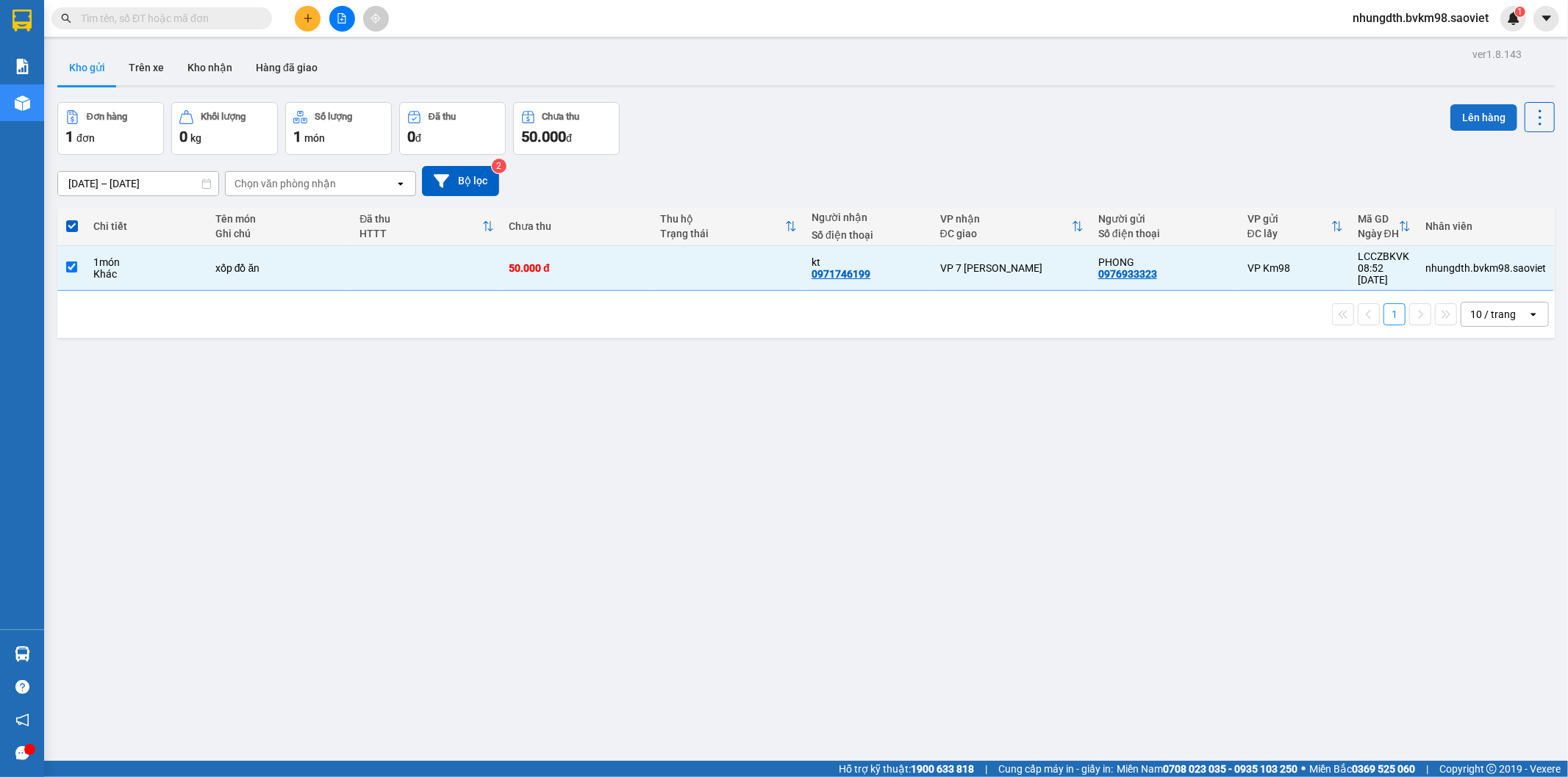
click at [1466, 126] on button "Lên hàng" at bounding box center [1484, 117] width 67 height 26
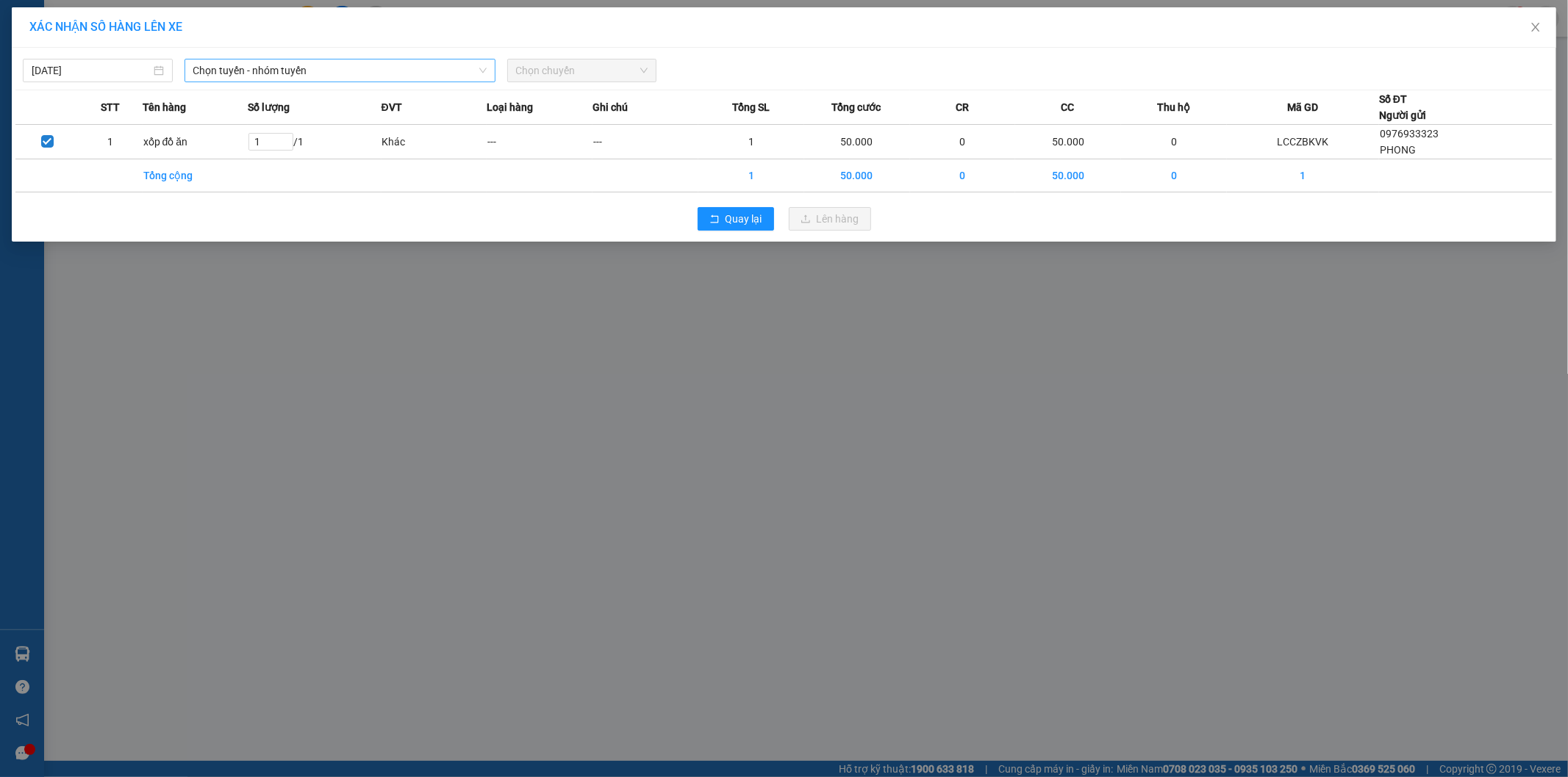
click at [348, 78] on span "Chọn tuyến - nhóm tuyến" at bounding box center [340, 70] width 294 height 22
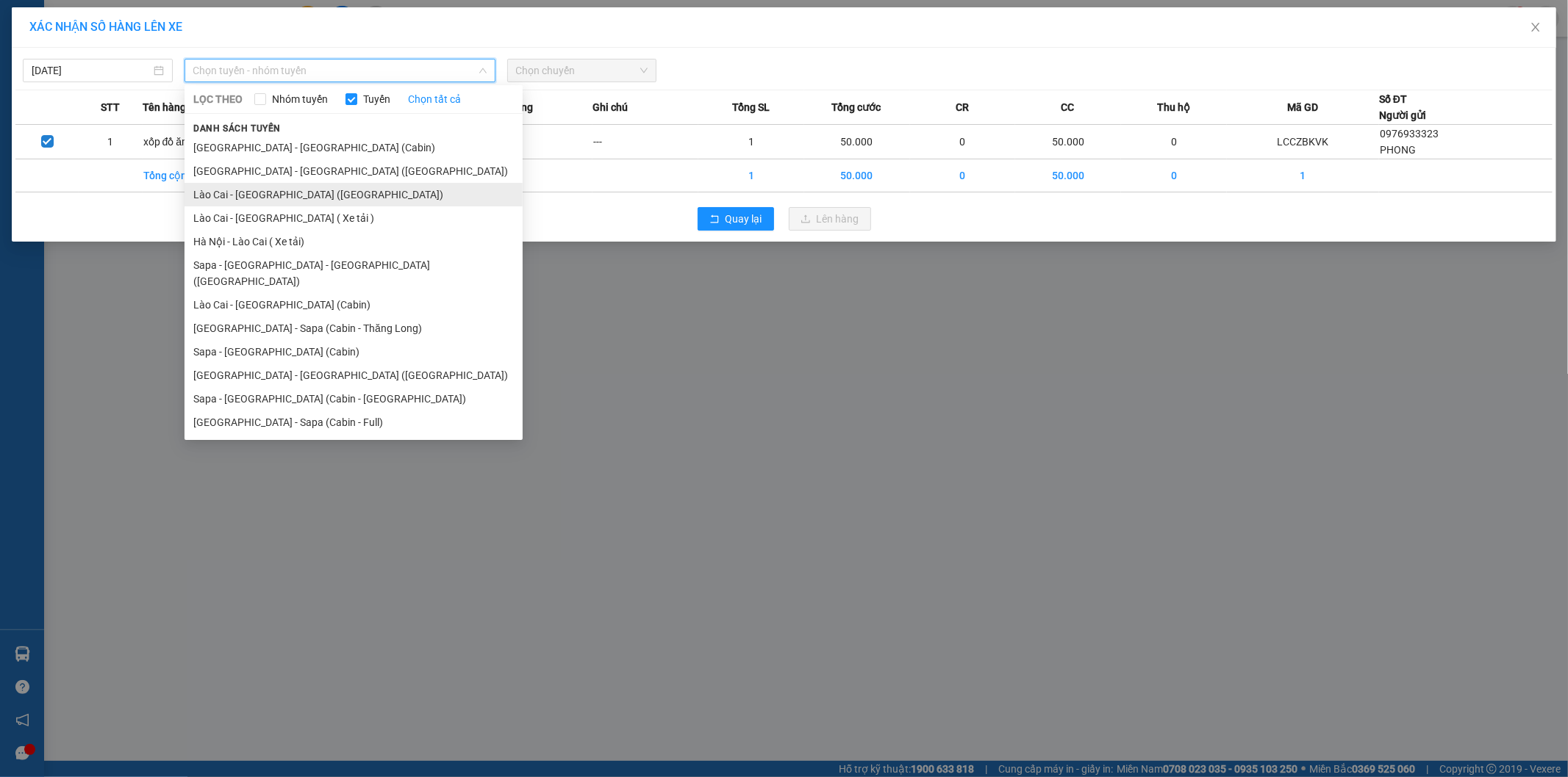
click at [305, 196] on li "Lào Cai - [GEOGRAPHIC_DATA] ([GEOGRAPHIC_DATA])" at bounding box center [353, 194] width 338 height 24
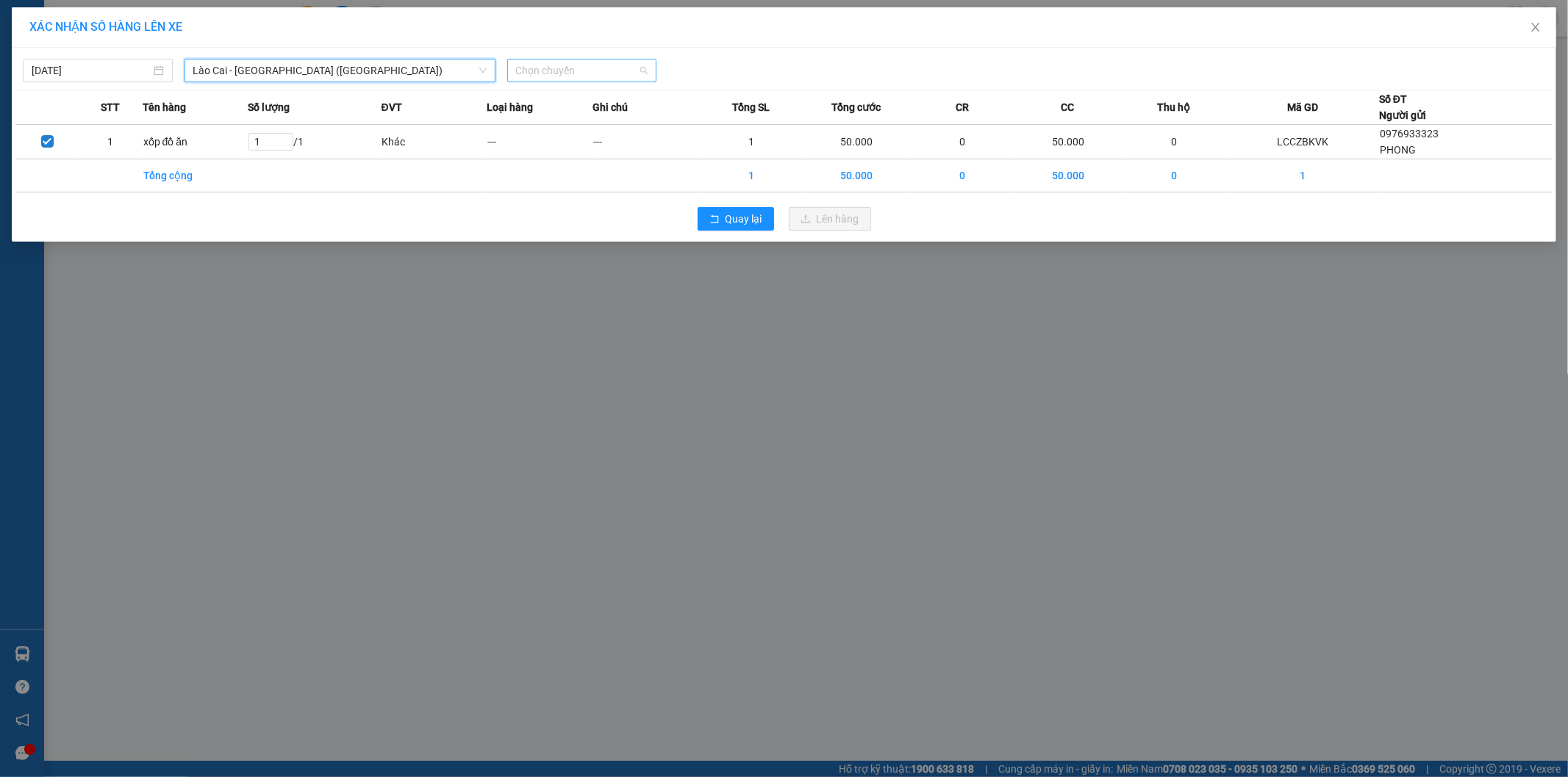
click at [567, 82] on input "search" at bounding box center [578, 70] width 122 height 22
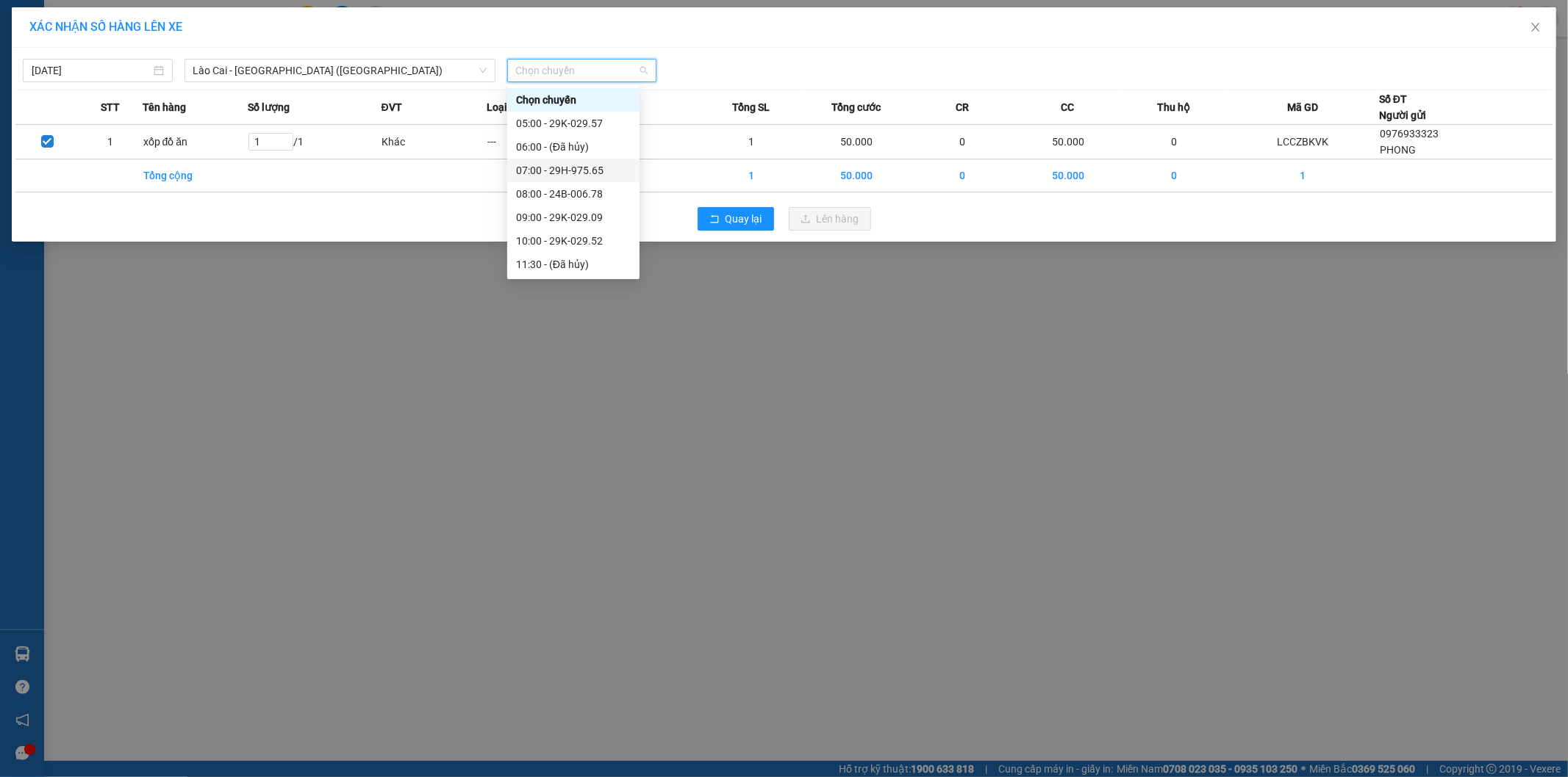
click at [568, 165] on div "07:00 - 29H-975.65" at bounding box center [574, 170] width 115 height 16
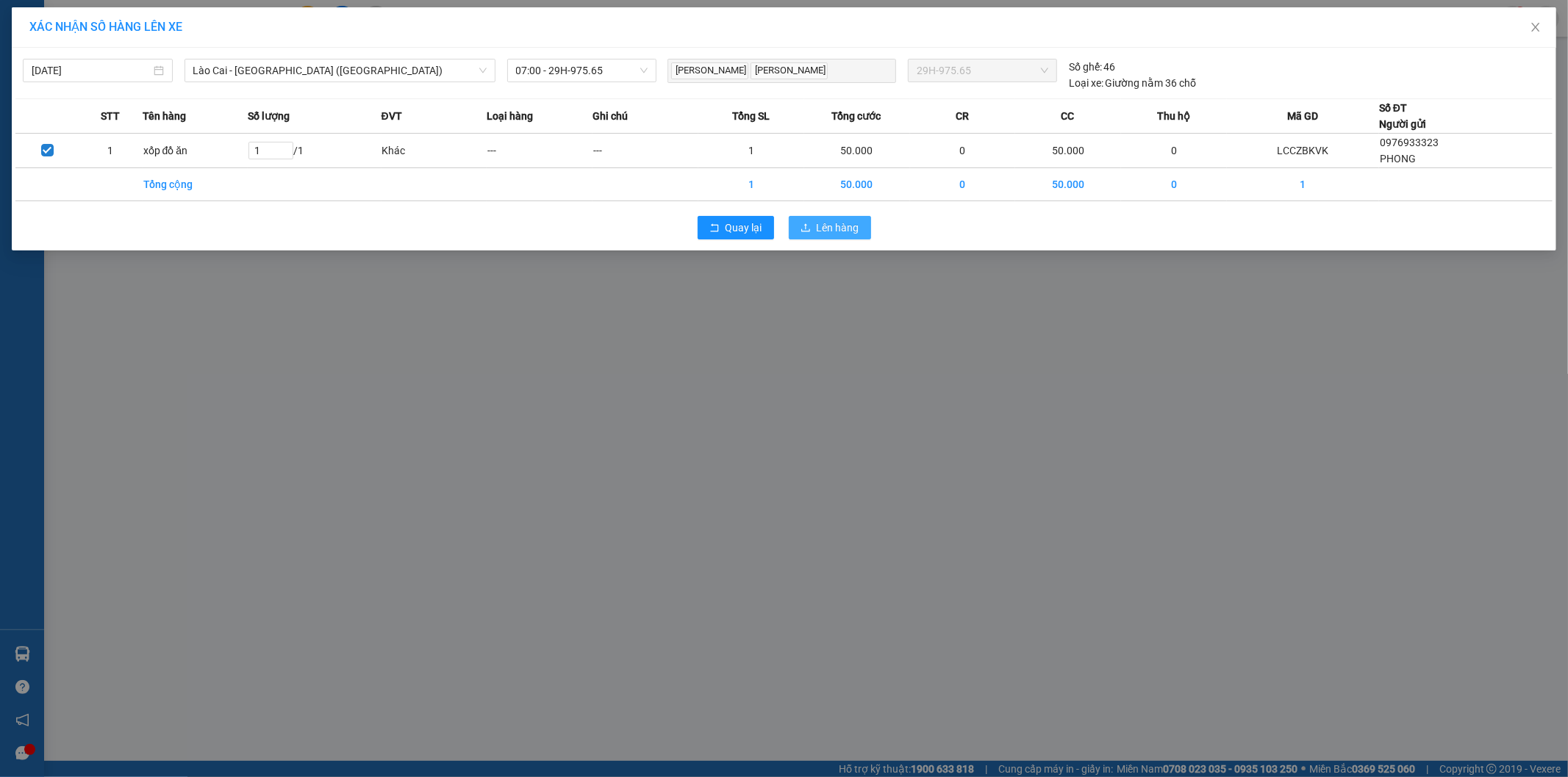
drag, startPoint x: 816, startPoint y: 228, endPoint x: 796, endPoint y: 247, distance: 27.6
click at [817, 229] on button "Lên hàng" at bounding box center [830, 227] width 82 height 24
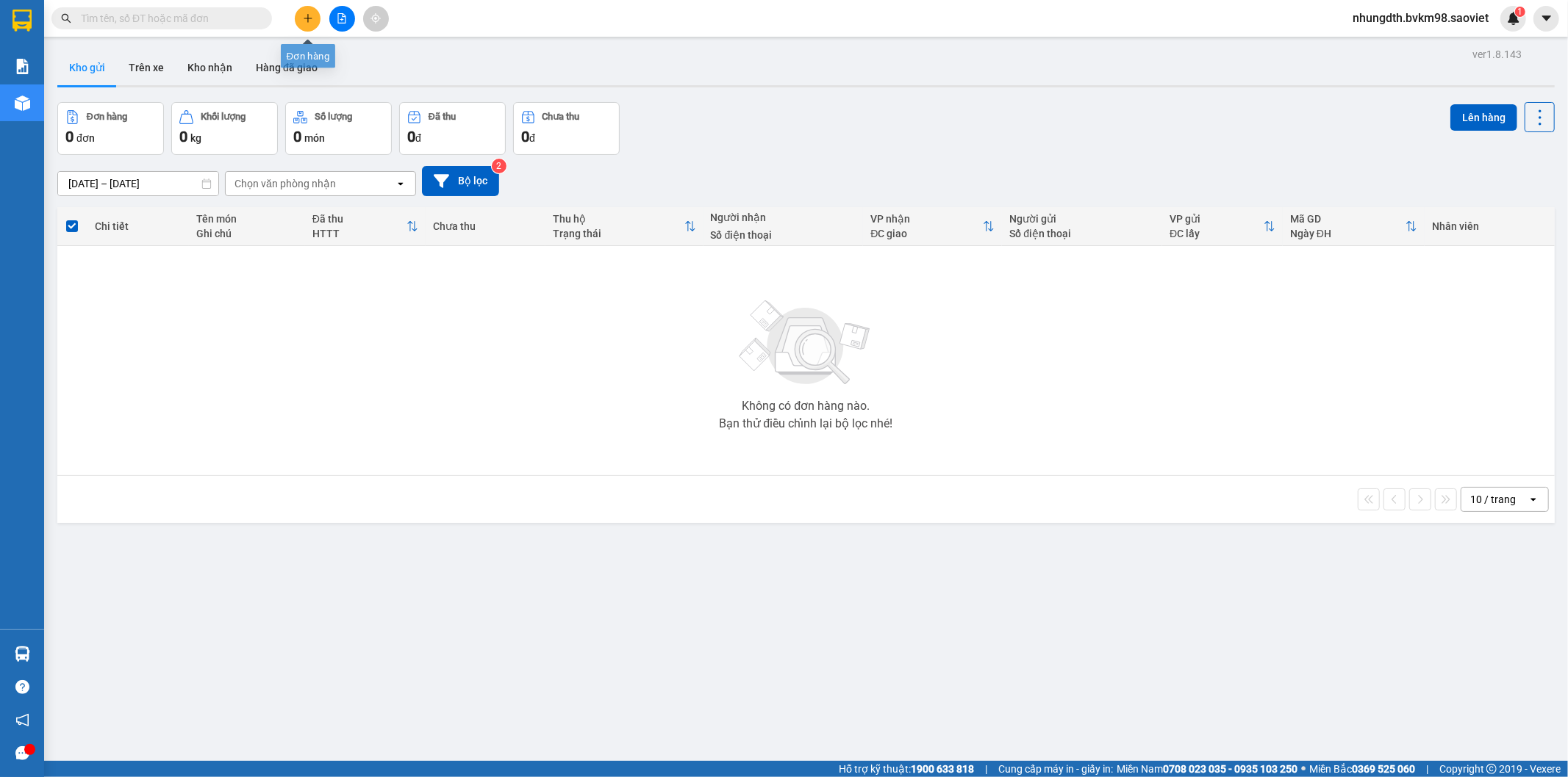
click at [306, 20] on icon "plus" at bounding box center [308, 18] width 11 height 11
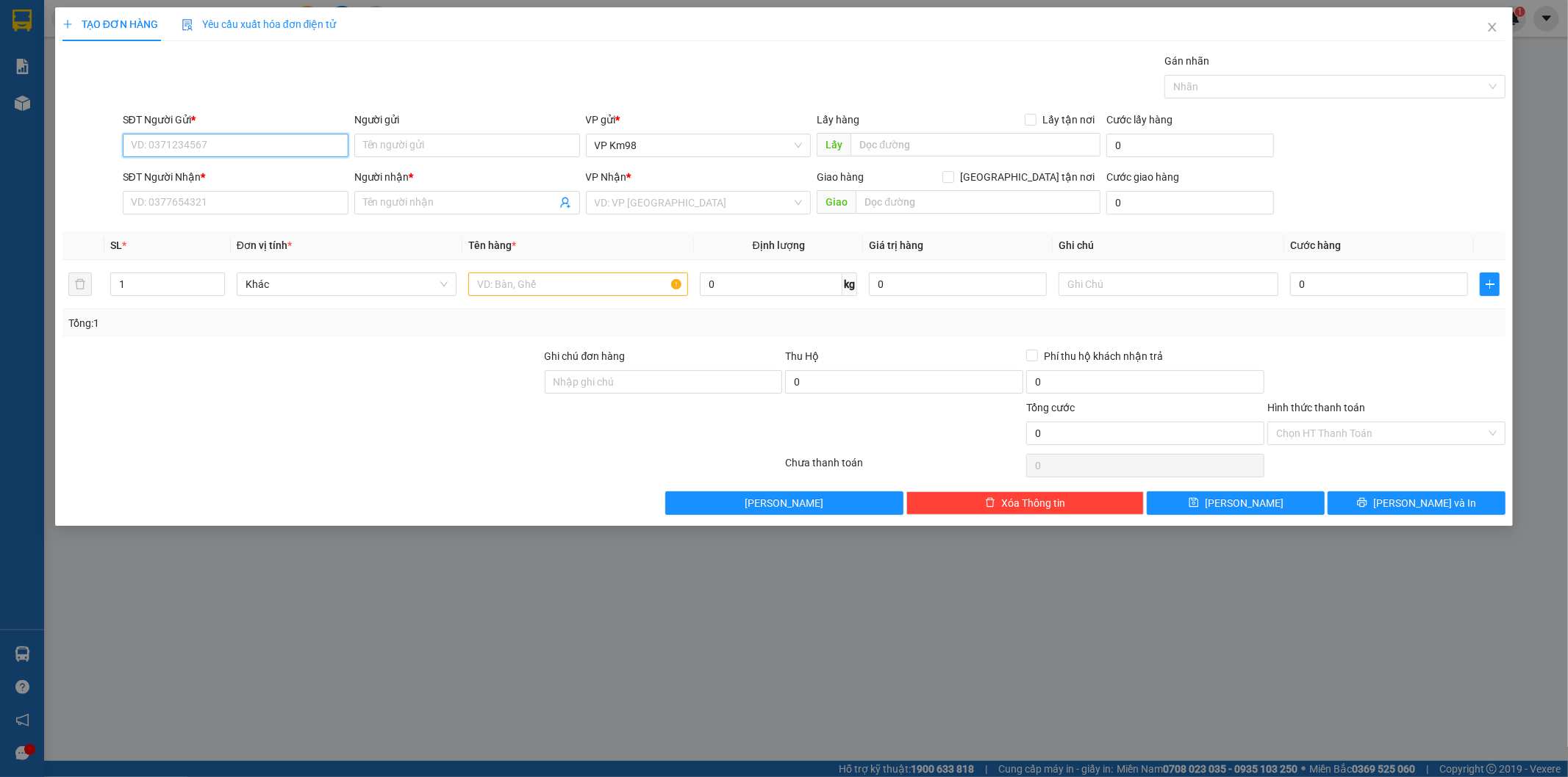
click at [266, 143] on input "SĐT Người Gửi *" at bounding box center [235, 145] width 226 height 24
type input "0342957783"
click at [172, 176] on div "0342957783 - kt" at bounding box center [235, 175] width 208 height 16
type input "kt"
type input "sân ga"
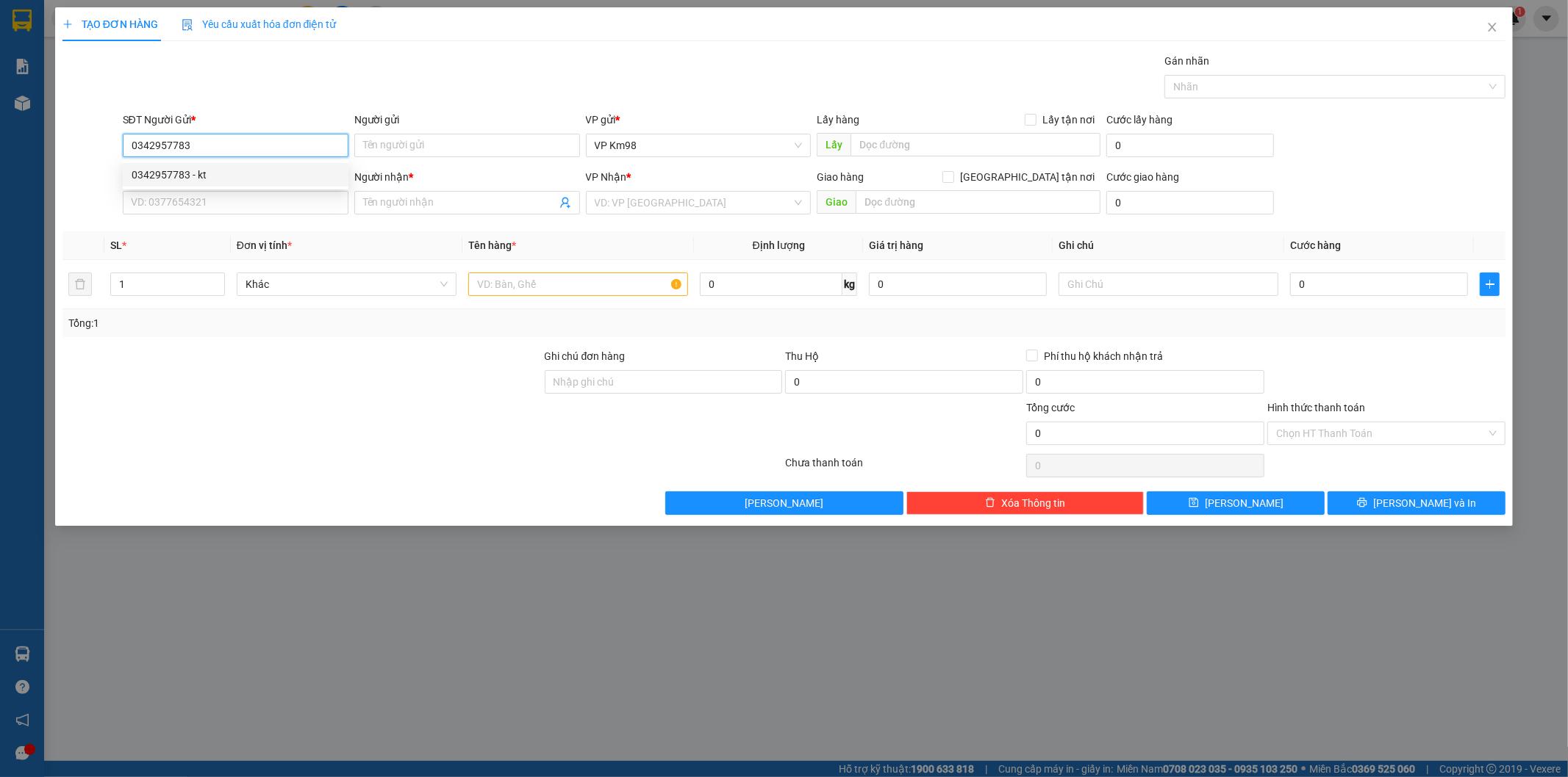
type input "0915500361"
type input "cương"
type input "0342957783"
click at [534, 292] on input "text" at bounding box center [578, 284] width 219 height 24
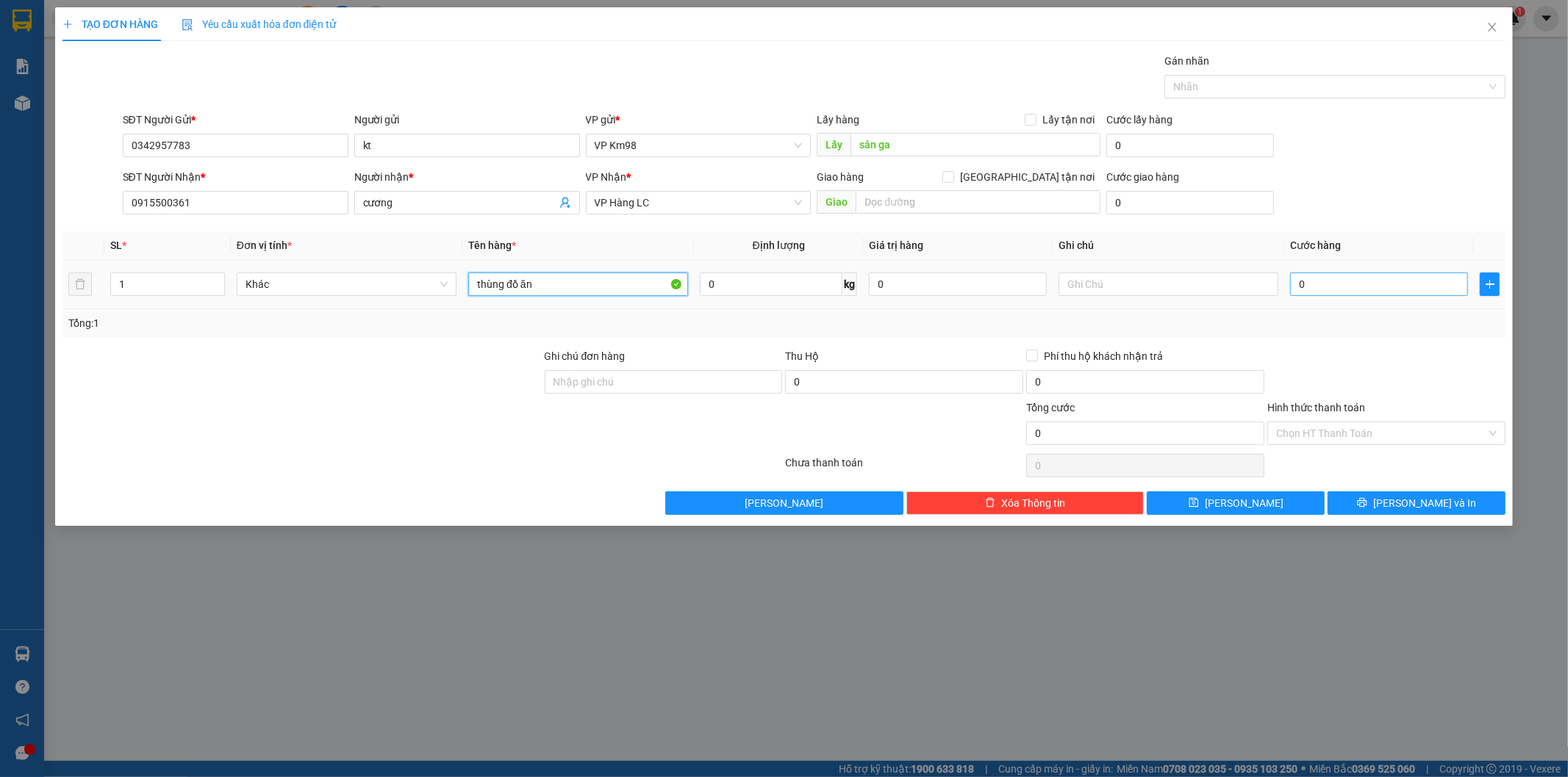
type input "thùng đồ ăn"
click at [1327, 287] on input "0" at bounding box center [1379, 284] width 178 height 24
type input "5"
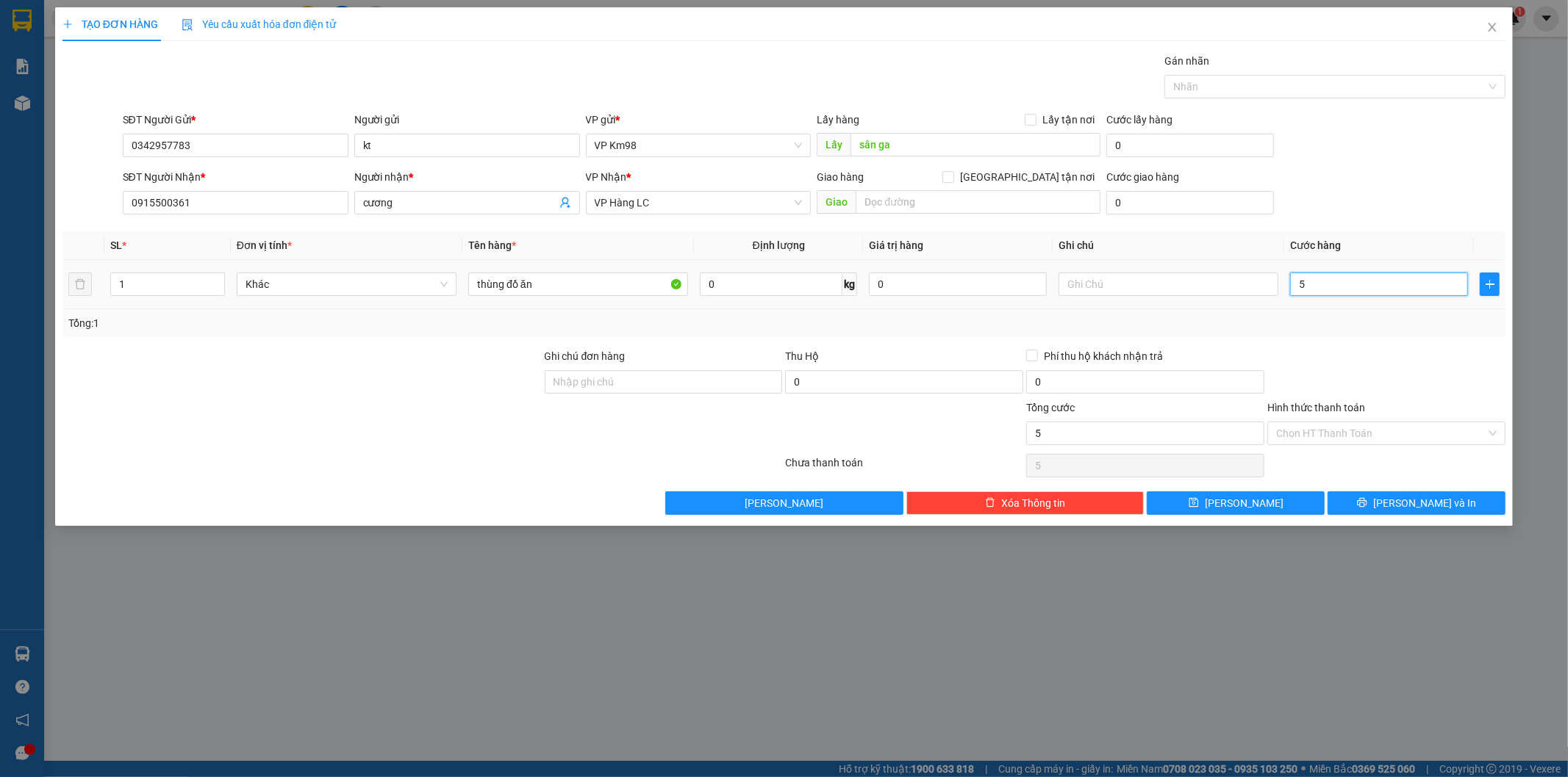
type input "50"
type input "500"
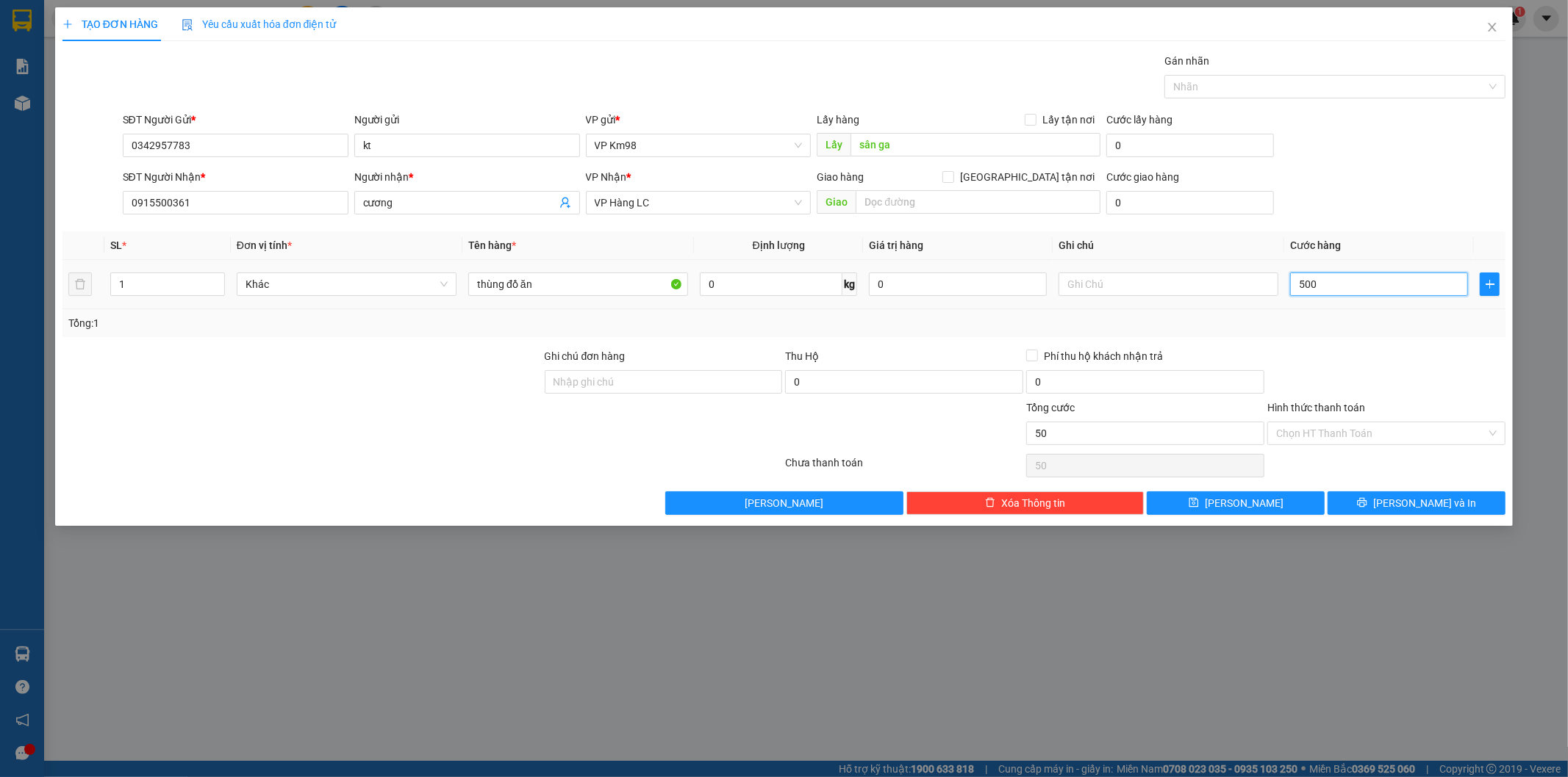
type input "500"
type input "5.000"
type input "50.000"
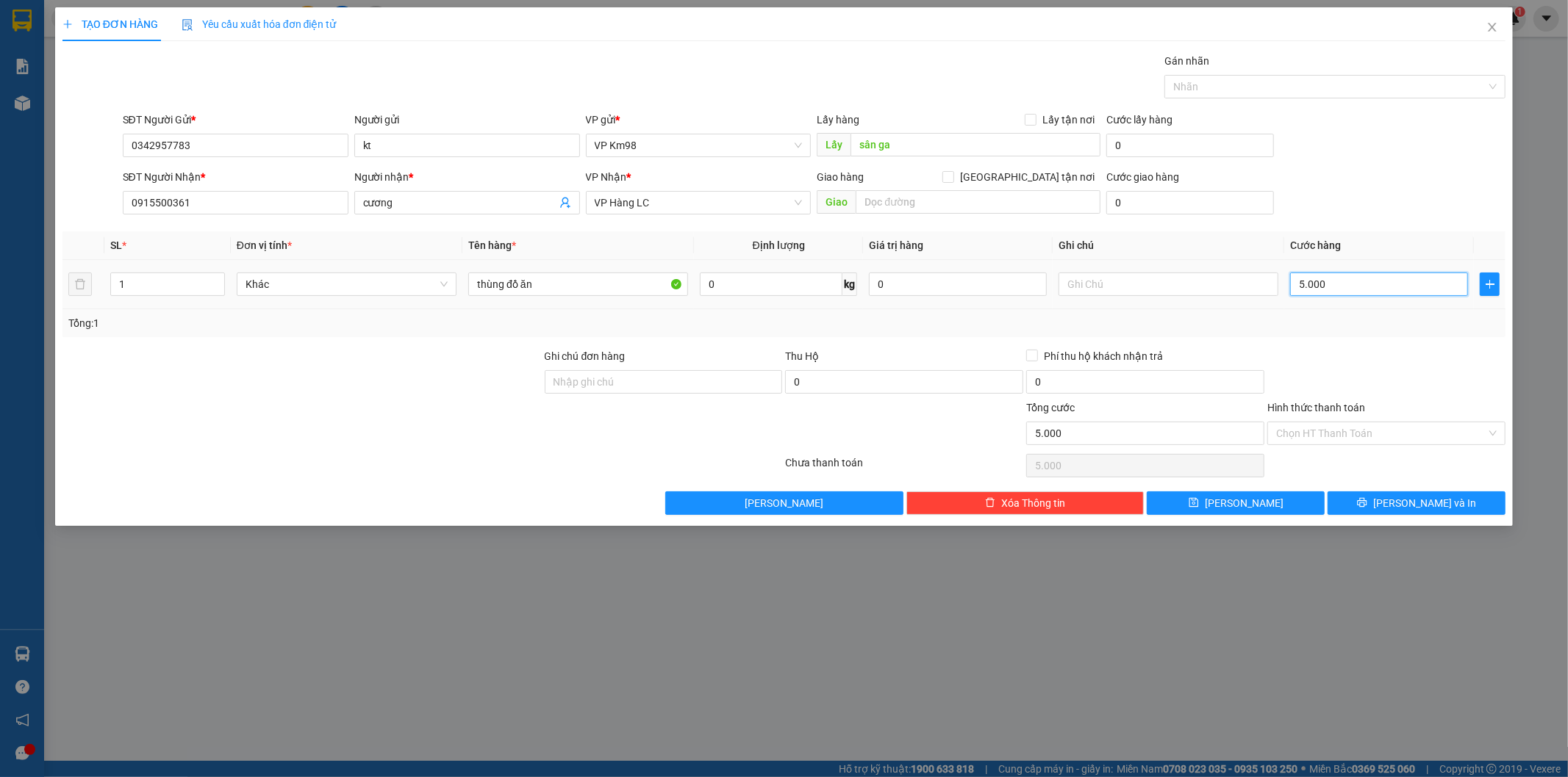
type input "50.000"
click at [1364, 502] on button "[PERSON_NAME] và In" at bounding box center [1416, 503] width 178 height 24
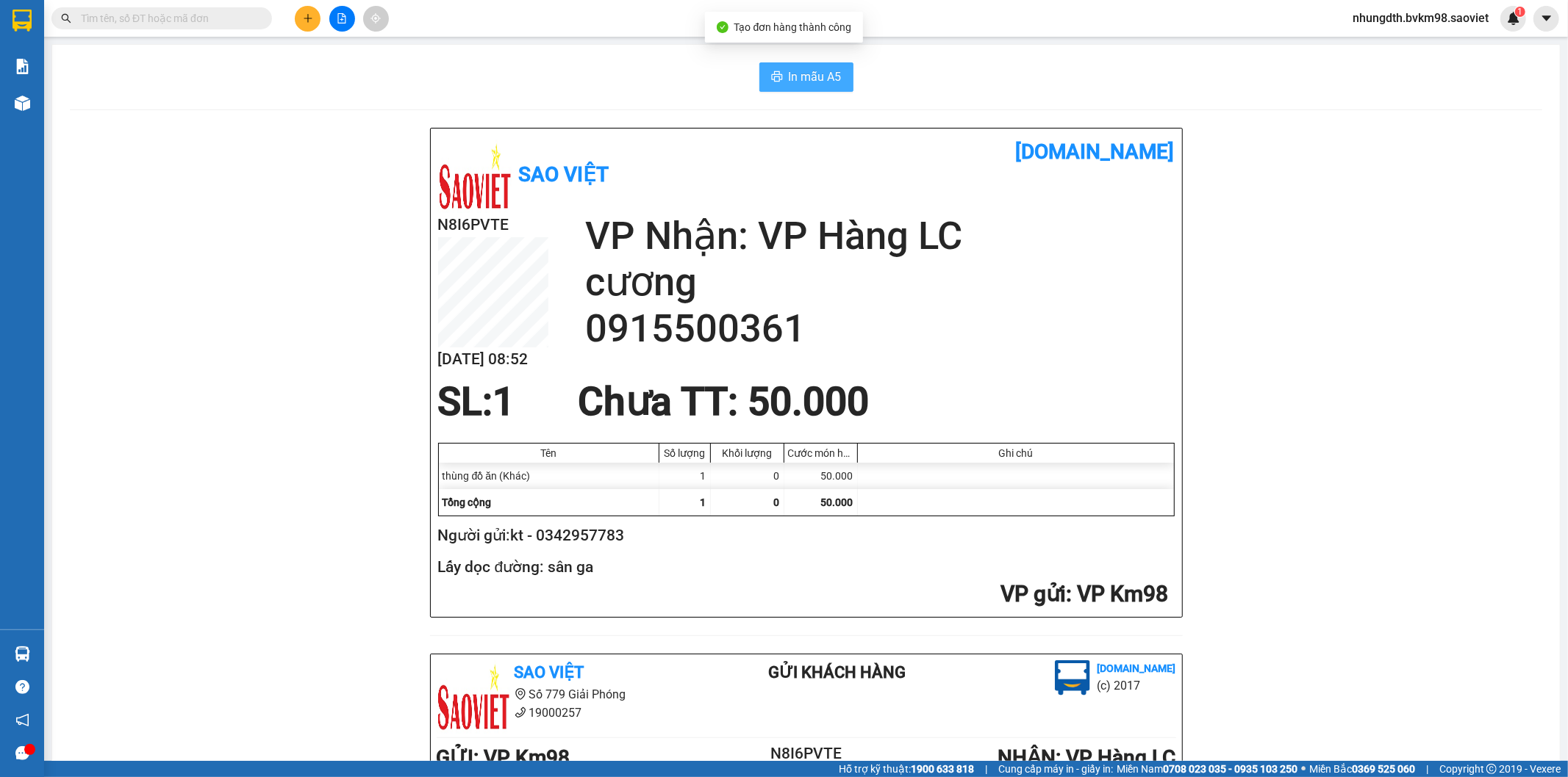
click at [789, 77] on span "In mẫu A5" at bounding box center [815, 77] width 53 height 19
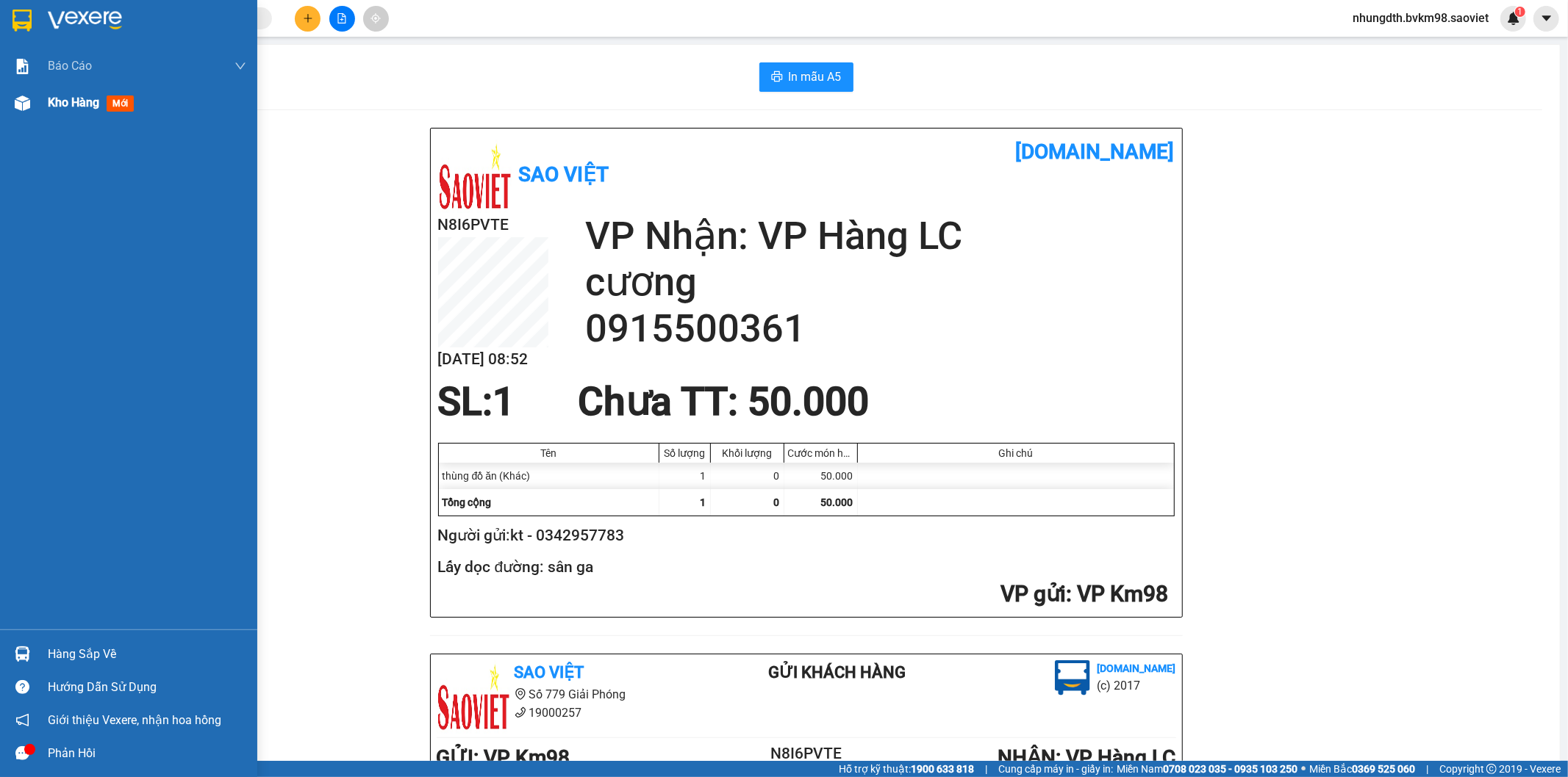
click at [22, 104] on img at bounding box center [22, 103] width 16 height 15
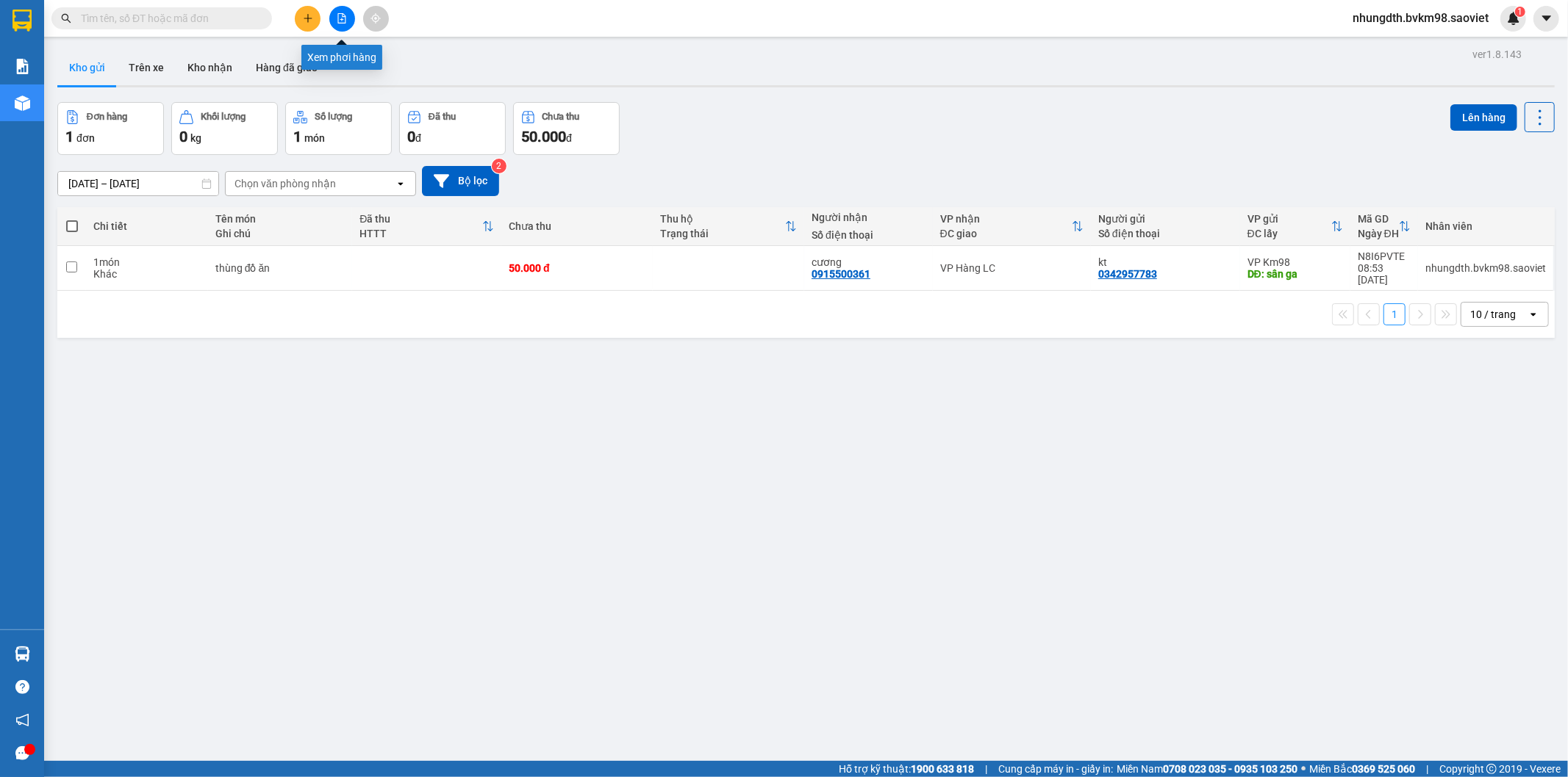
click at [339, 19] on icon "file-add" at bounding box center [342, 18] width 11 height 11
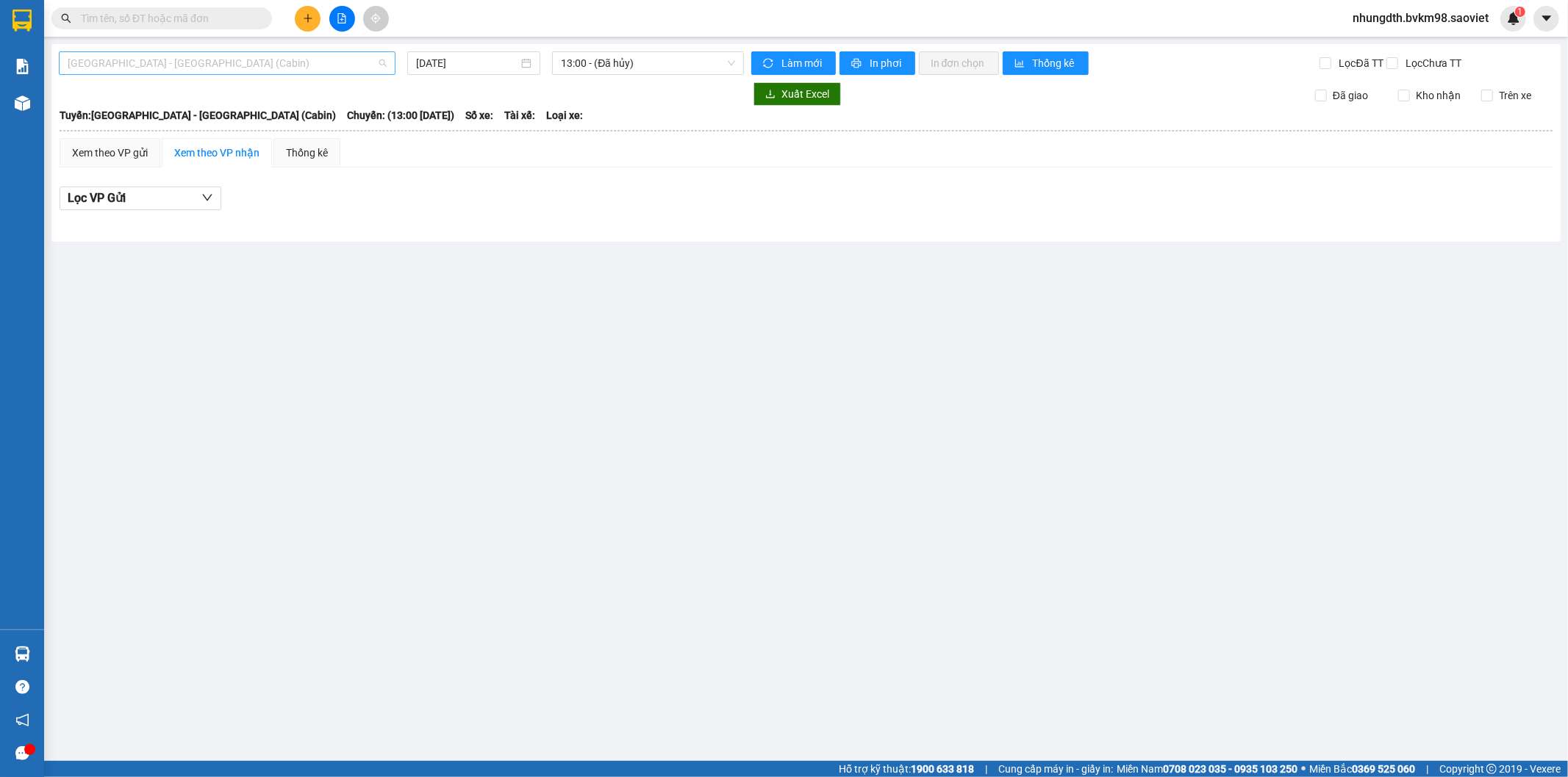
click at [206, 68] on span "[GEOGRAPHIC_DATA] - [GEOGRAPHIC_DATA] (Cabin)" at bounding box center [227, 63] width 319 height 22
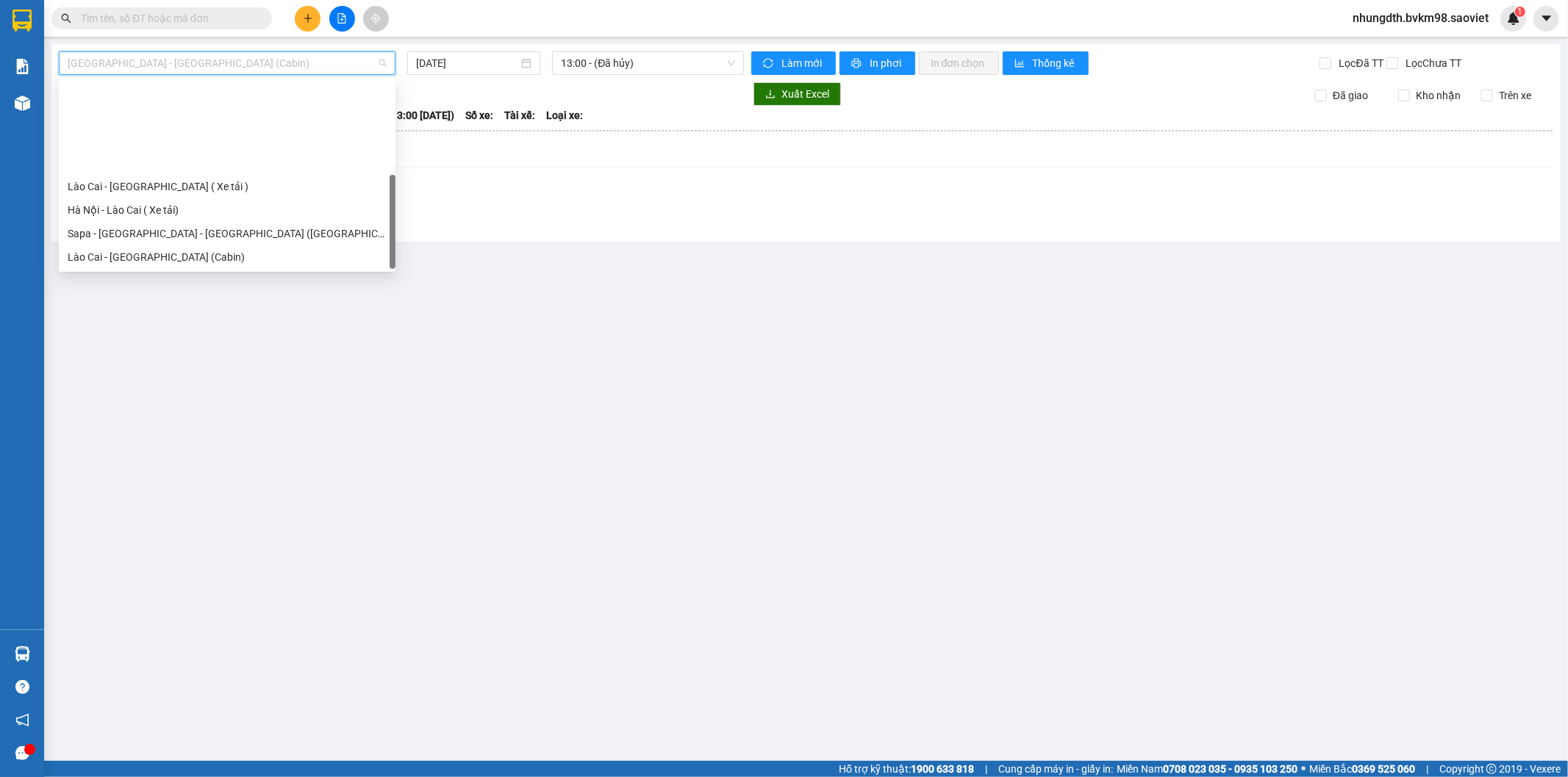
scroll to position [117, 0]
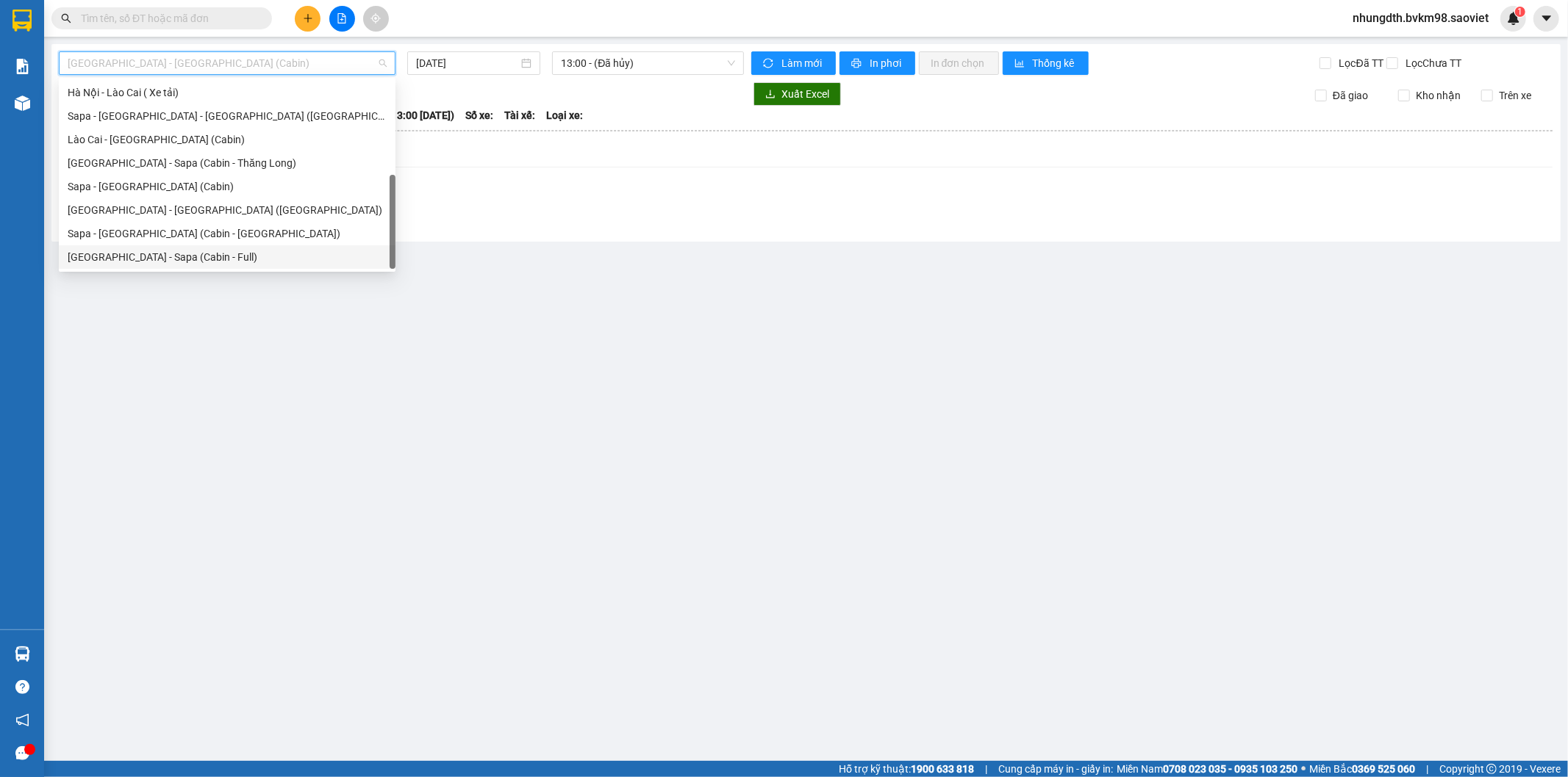
click at [171, 263] on div "[GEOGRAPHIC_DATA] - Sapa (Cabin - Full)" at bounding box center [227, 257] width 319 height 16
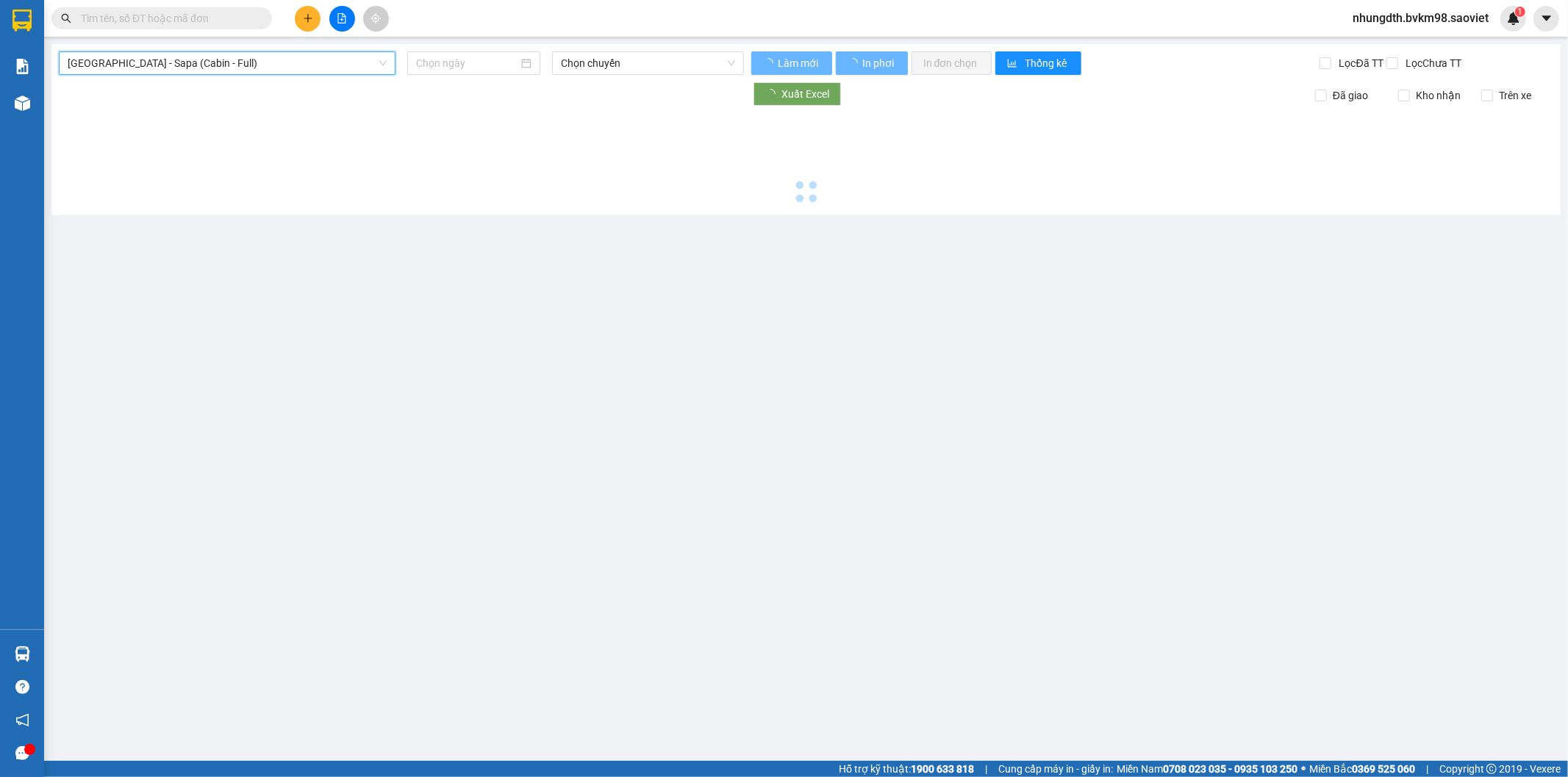
type input "[DATE]"
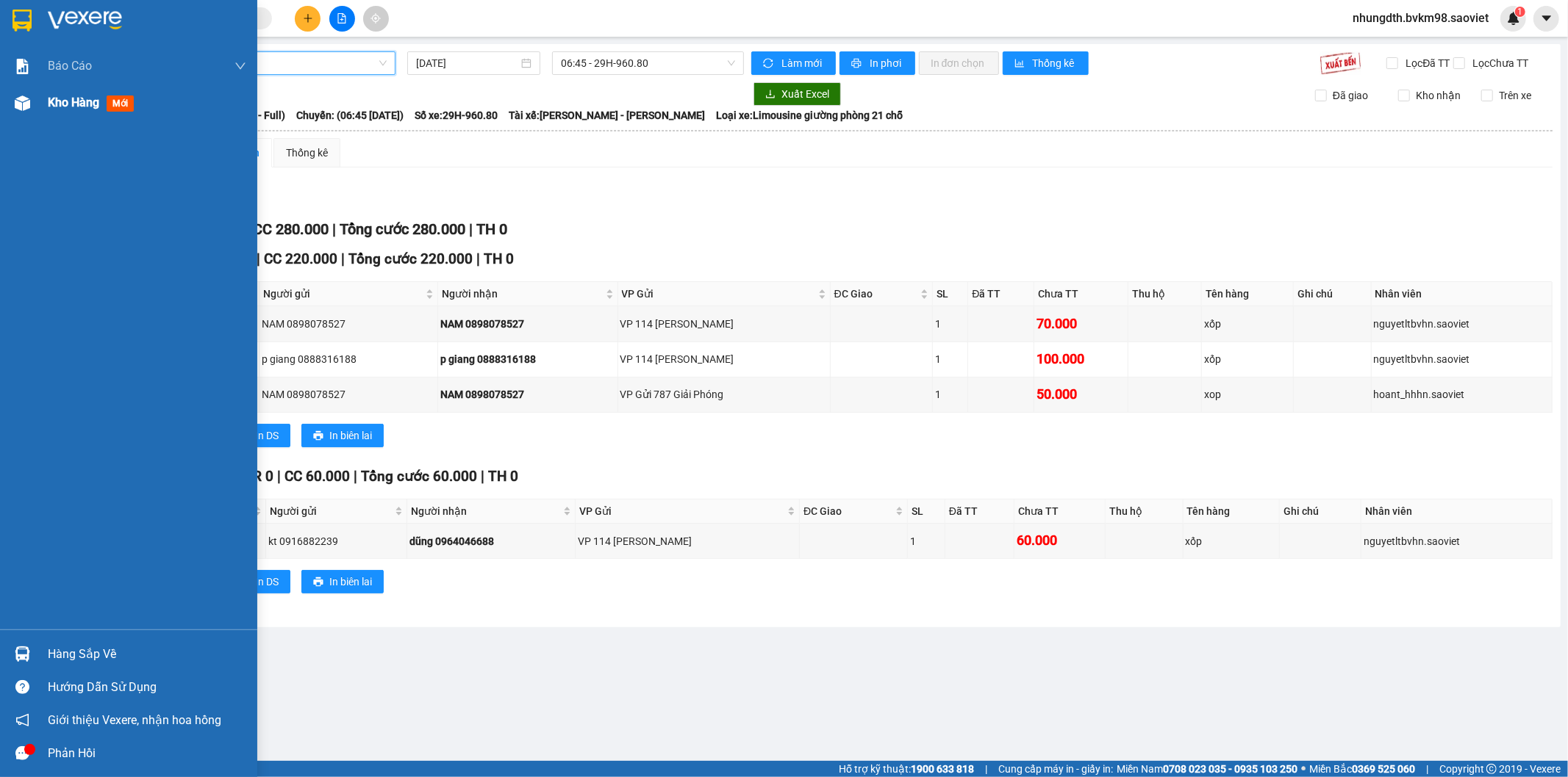
click at [20, 103] on img at bounding box center [22, 103] width 16 height 15
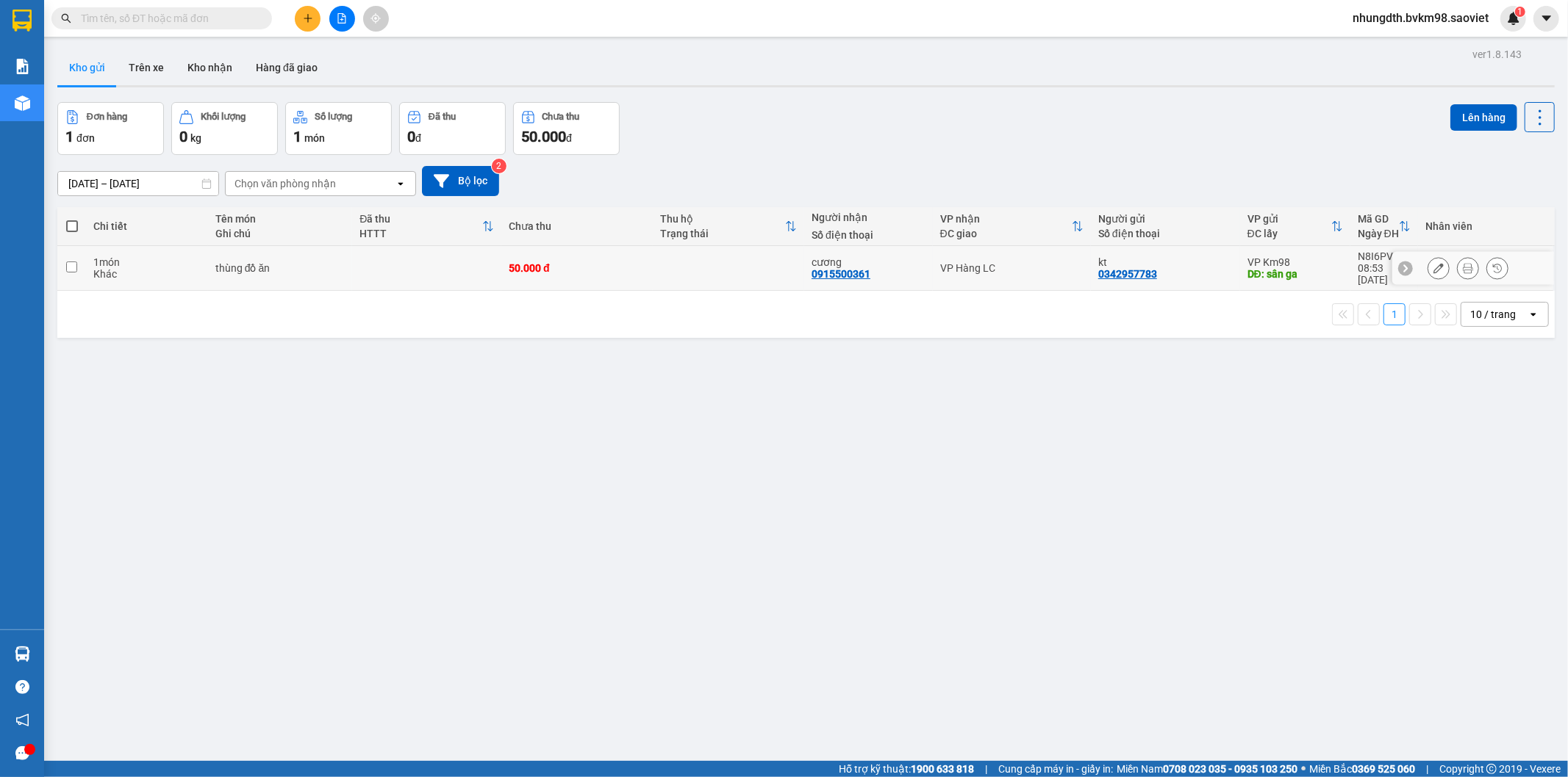
click at [73, 262] on input "checkbox" at bounding box center [72, 267] width 11 height 11
checkbox input "true"
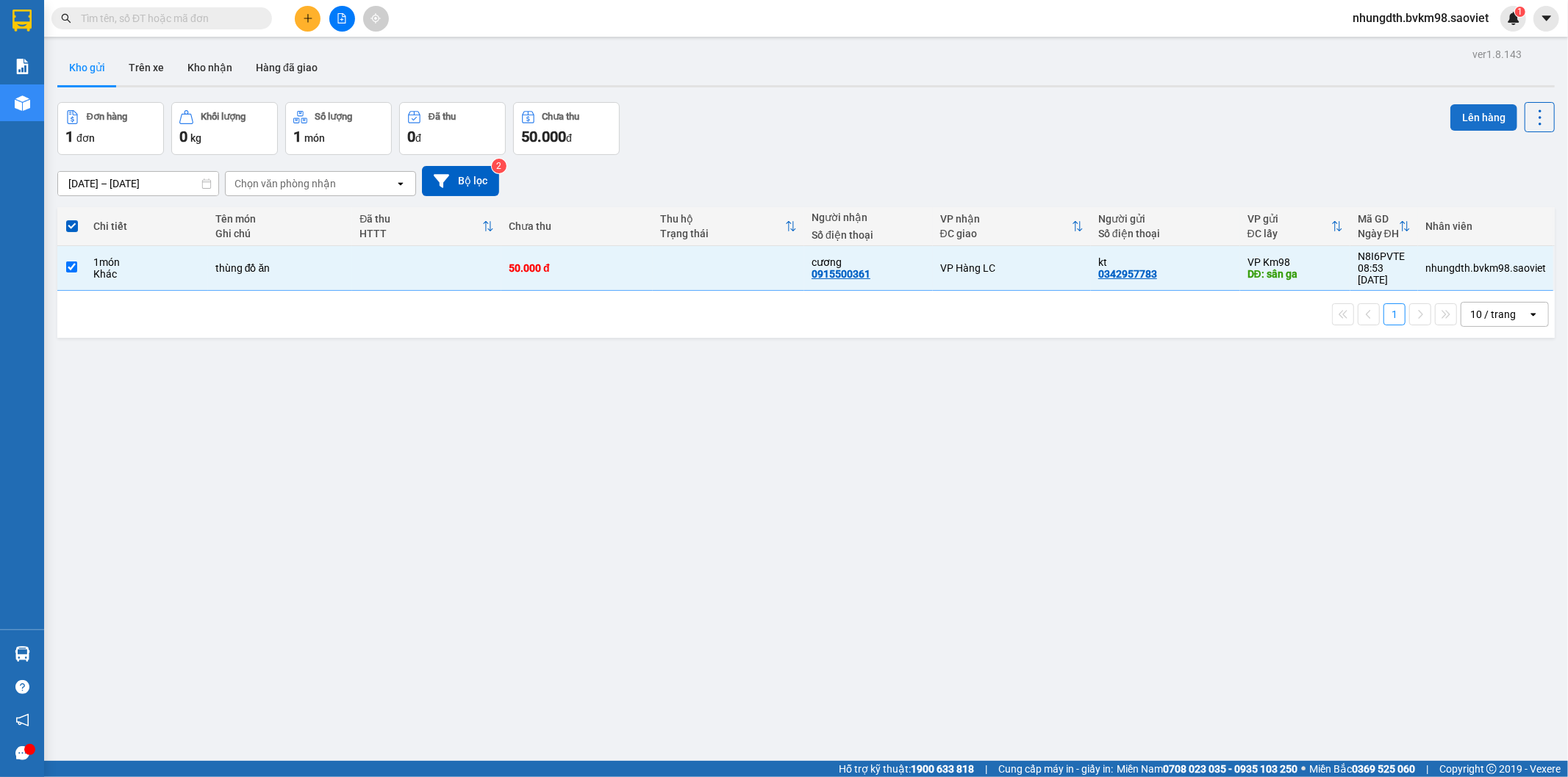
click at [1463, 123] on button "Lên hàng" at bounding box center [1484, 117] width 67 height 26
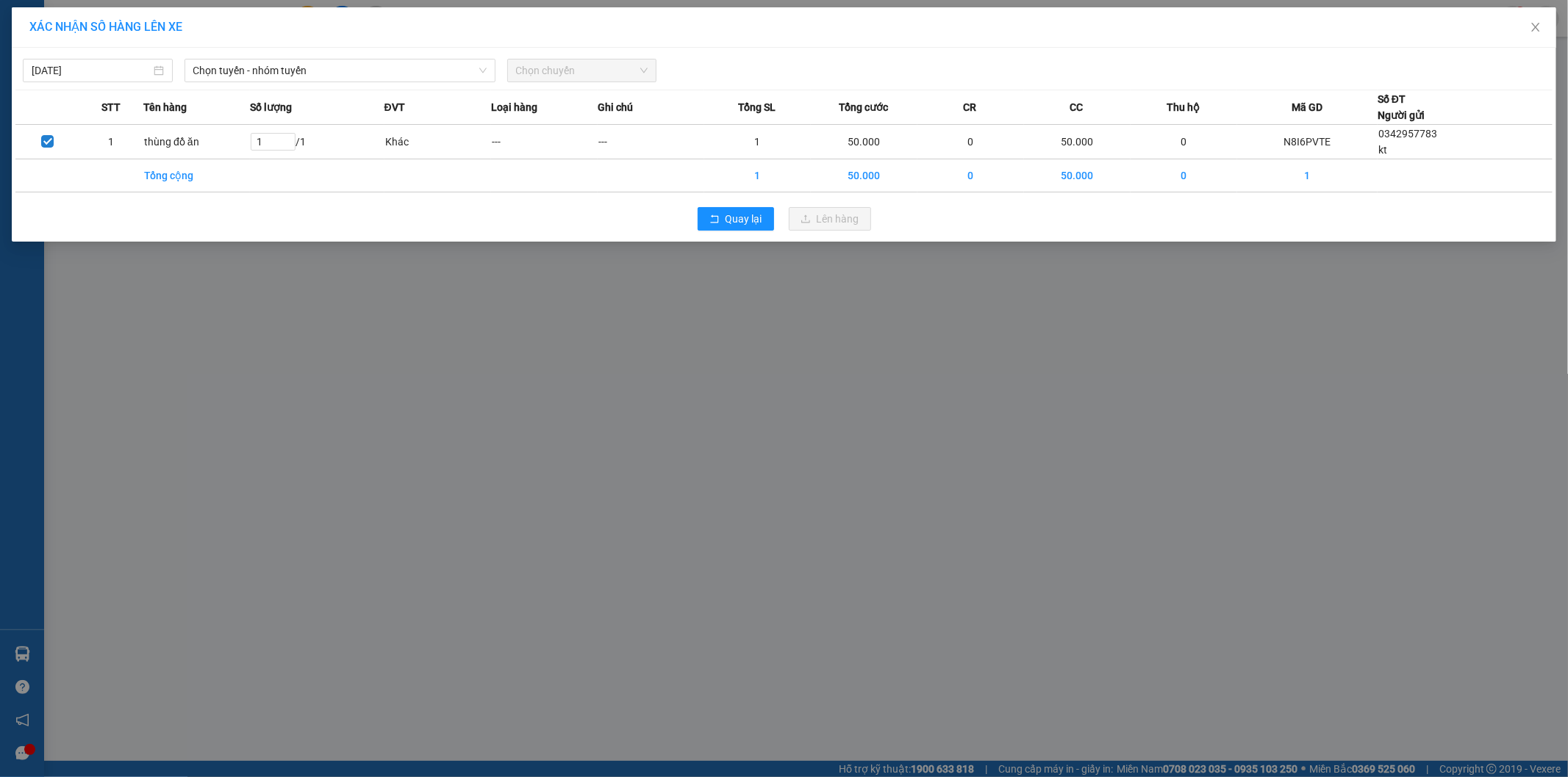
click at [497, 357] on div "XÁC NHẬN SỐ HÀNG LÊN XE [DATE] Chọn tuyến - nhóm tuyến Chọn chuyến STT Tên hàng…" at bounding box center [784, 388] width 1568 height 777
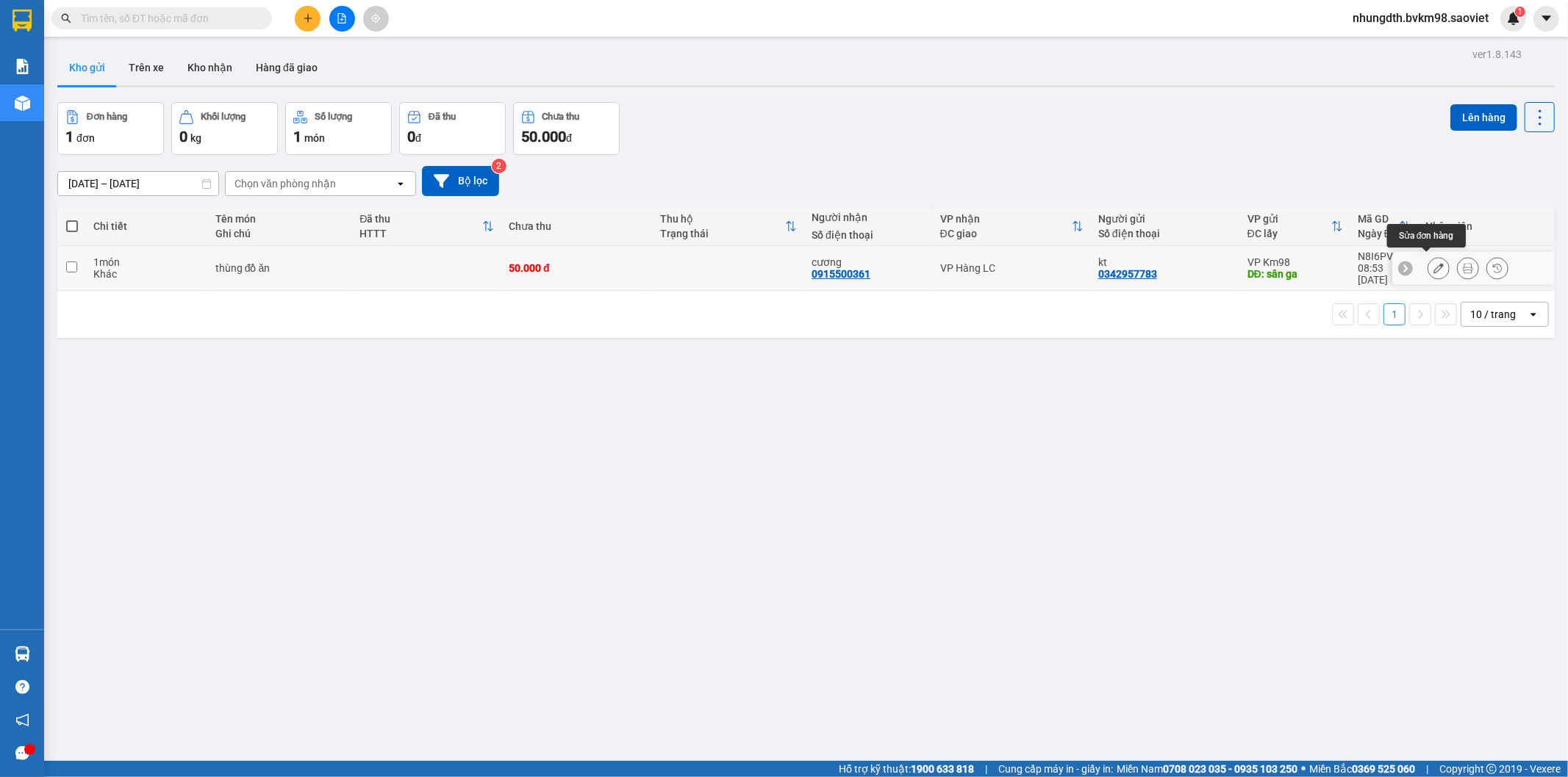
click at [1433, 263] on icon at bounding box center [1438, 268] width 11 height 11
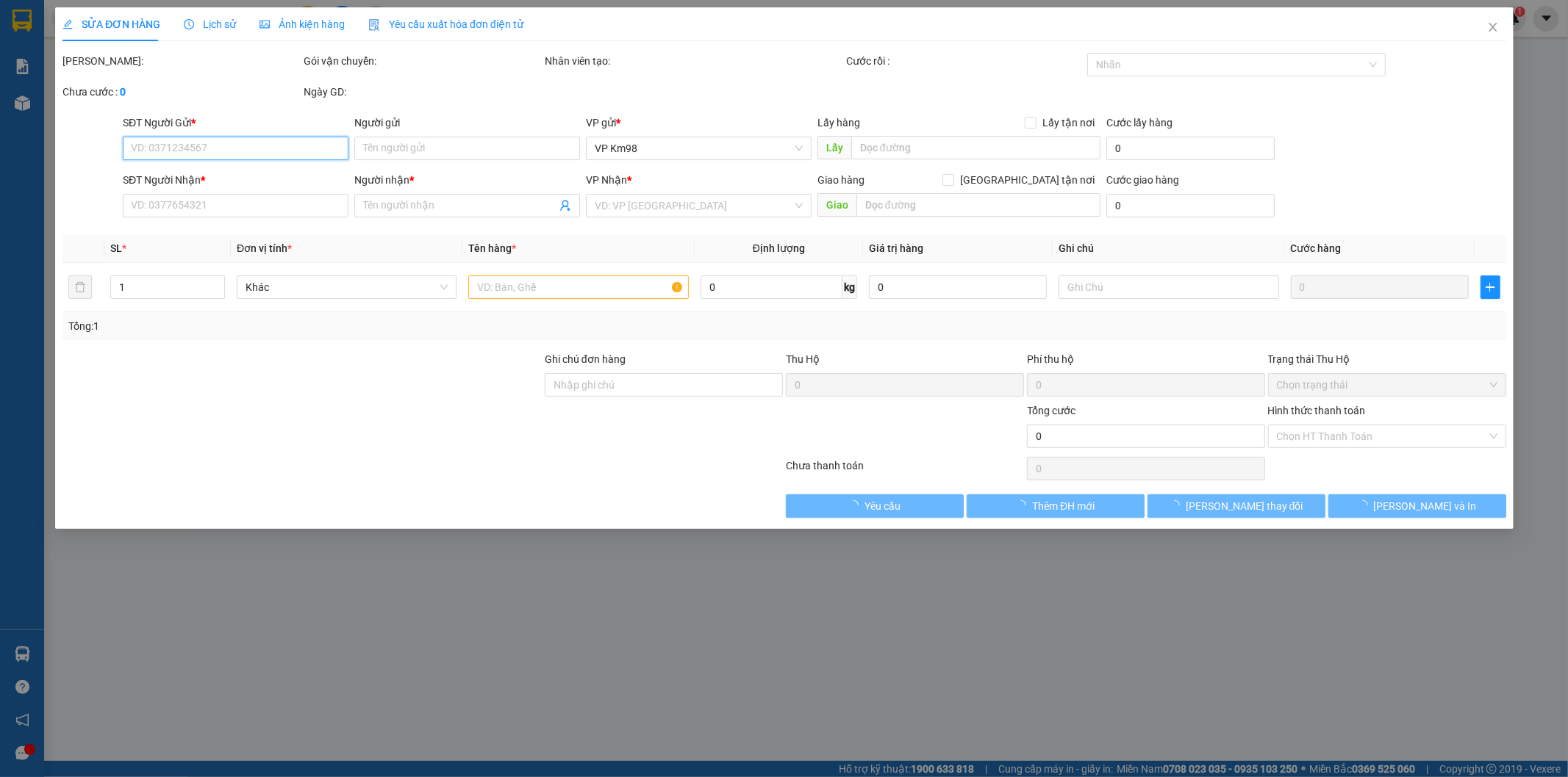
type input "0342957783"
type input "kt"
type input "sân ga"
type input "0915500361"
type input "cương"
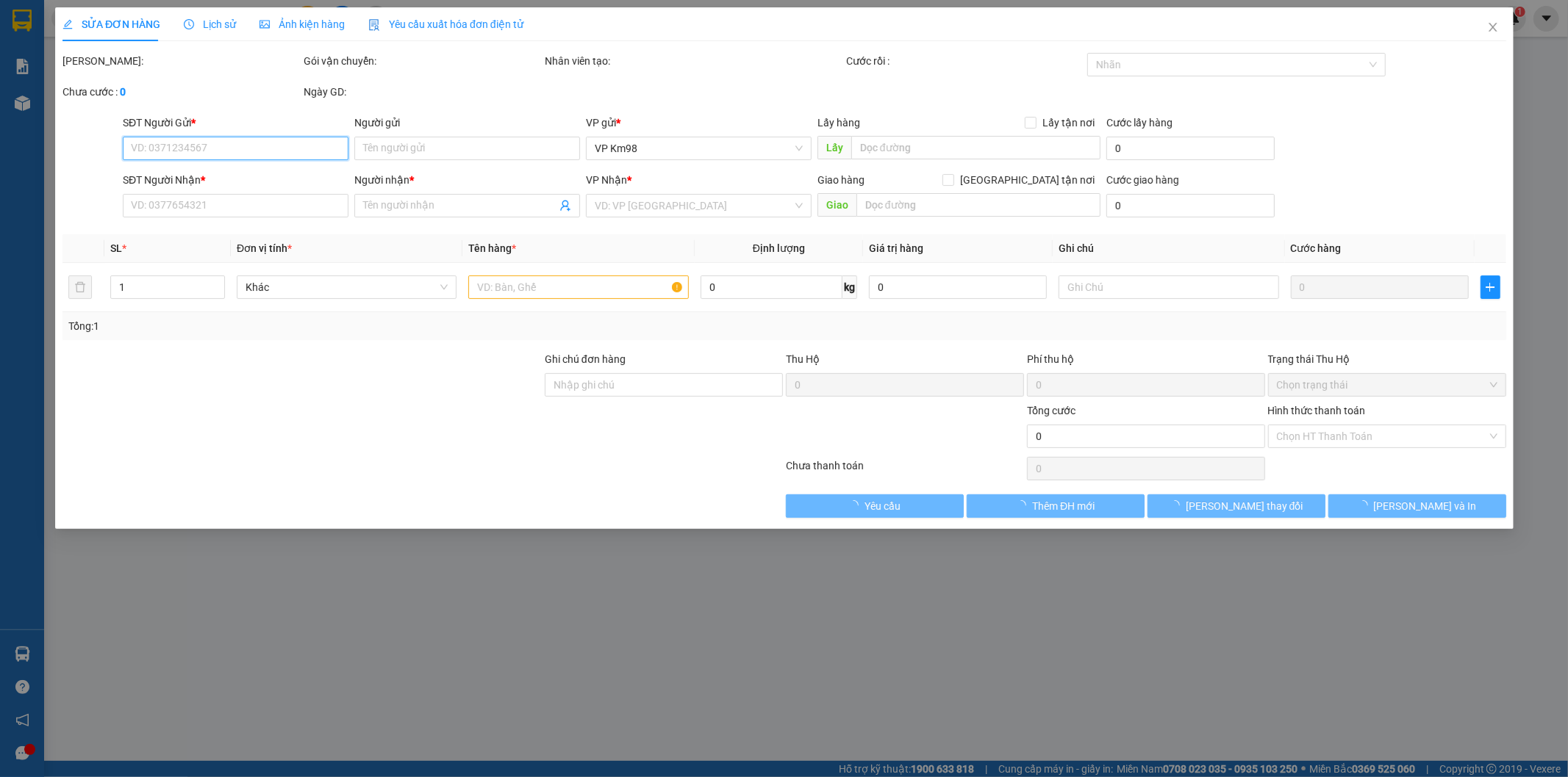
type input "50.000"
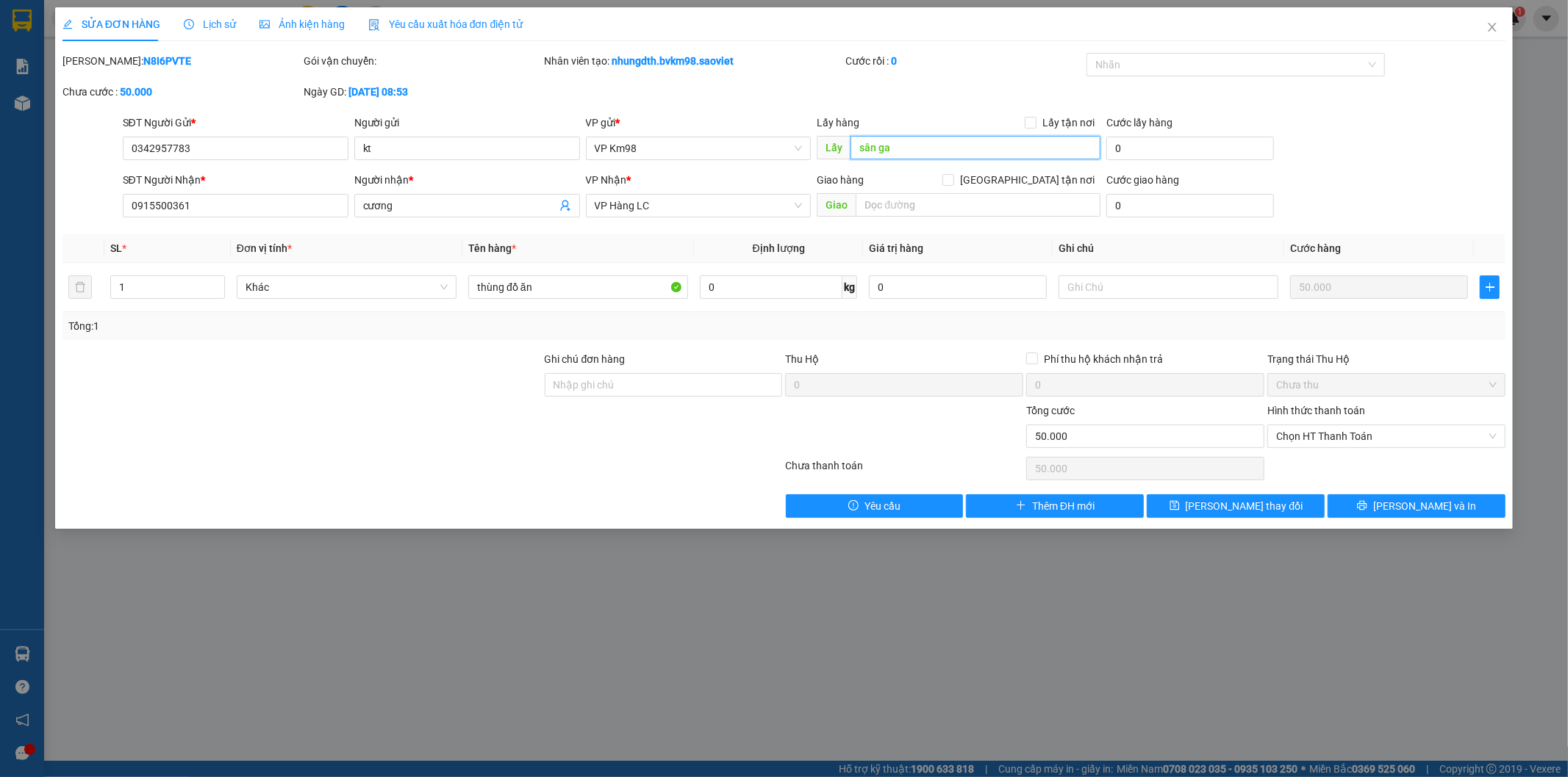
click at [921, 144] on input "sân ga" at bounding box center [976, 148] width 250 height 24
click at [1180, 501] on icon "save" at bounding box center [1175, 505] width 11 height 11
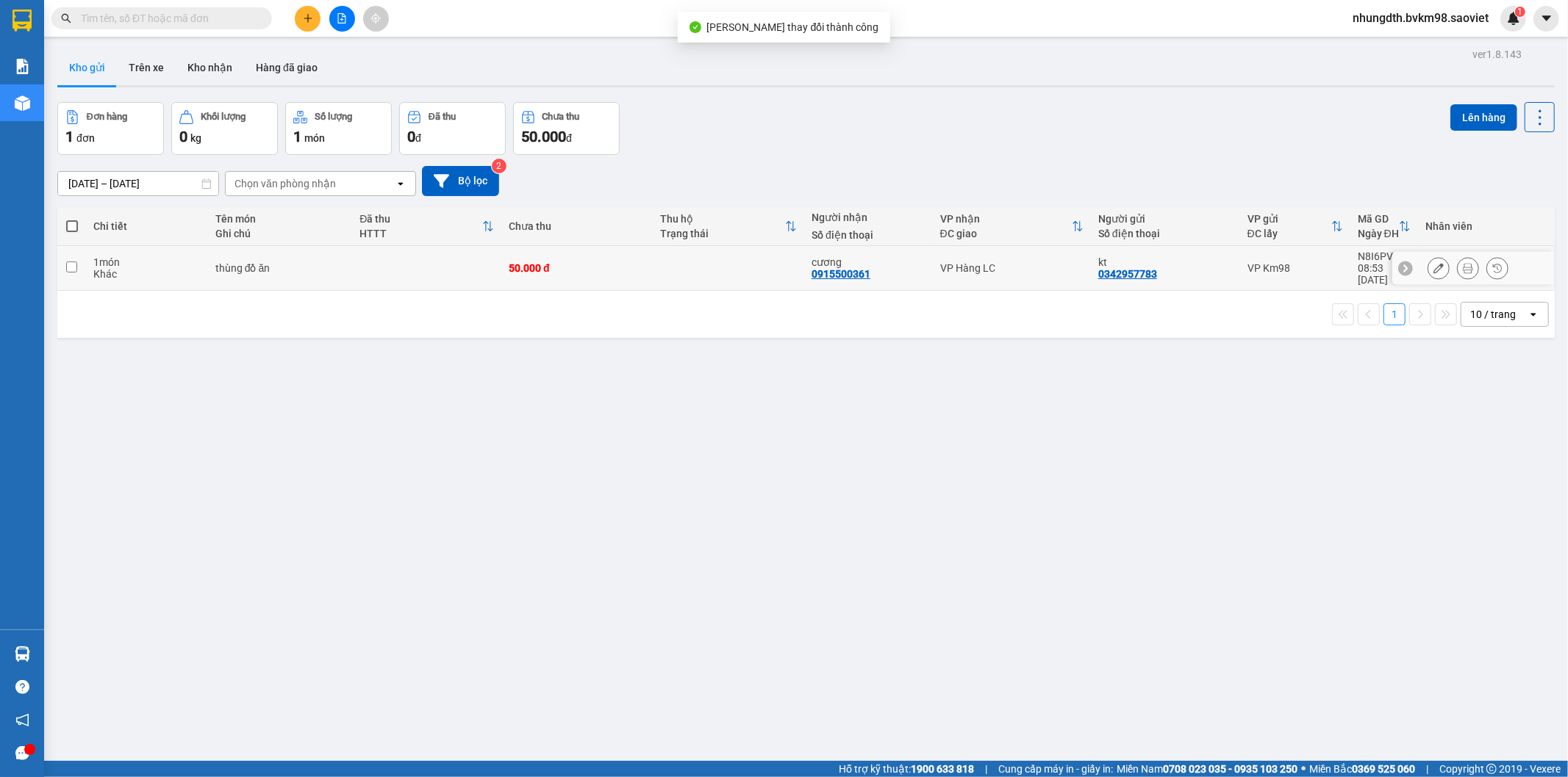
click at [73, 262] on input "checkbox" at bounding box center [72, 267] width 11 height 11
checkbox input "true"
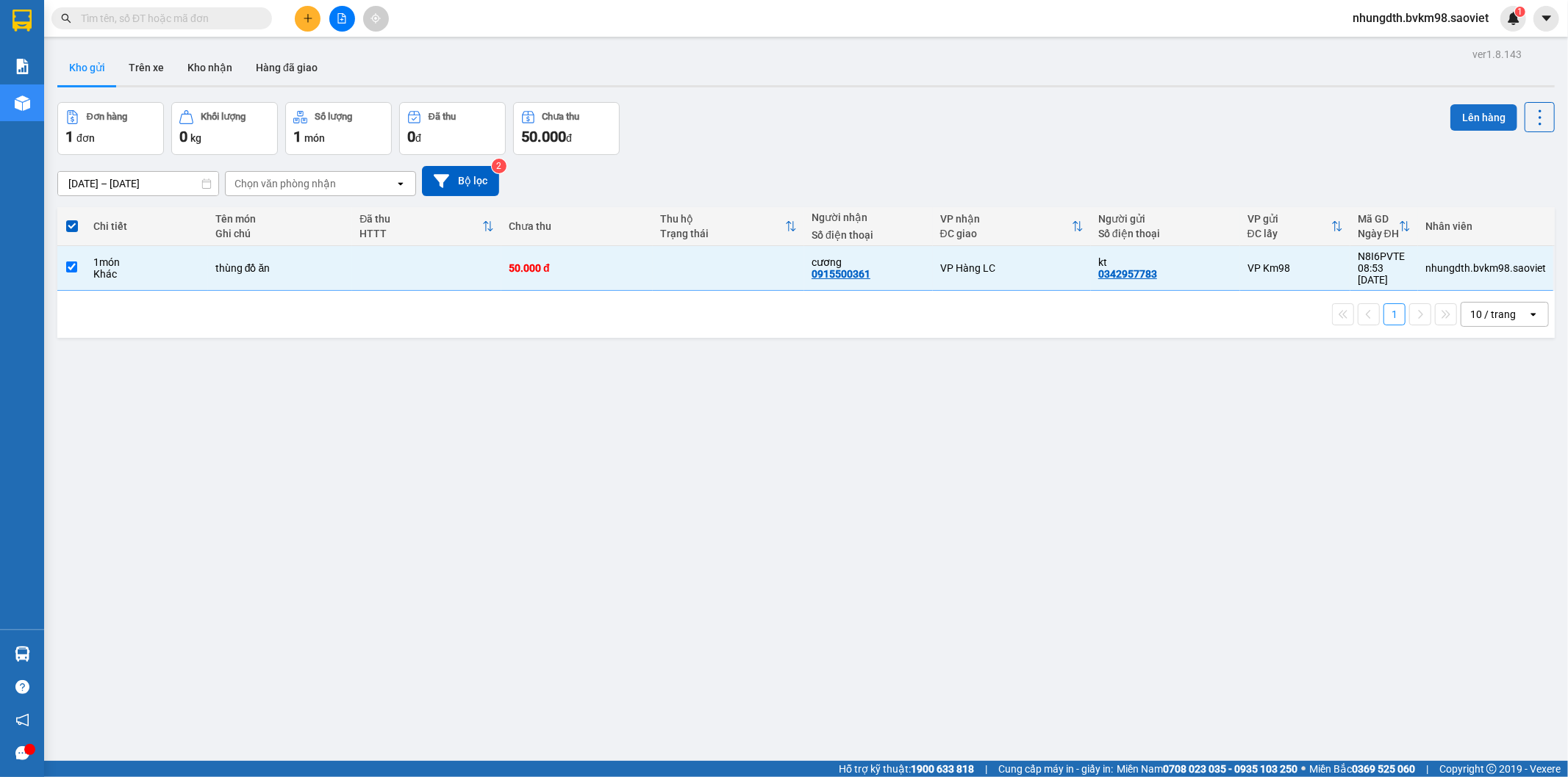
click at [1454, 121] on button "Lên hàng" at bounding box center [1484, 117] width 67 height 26
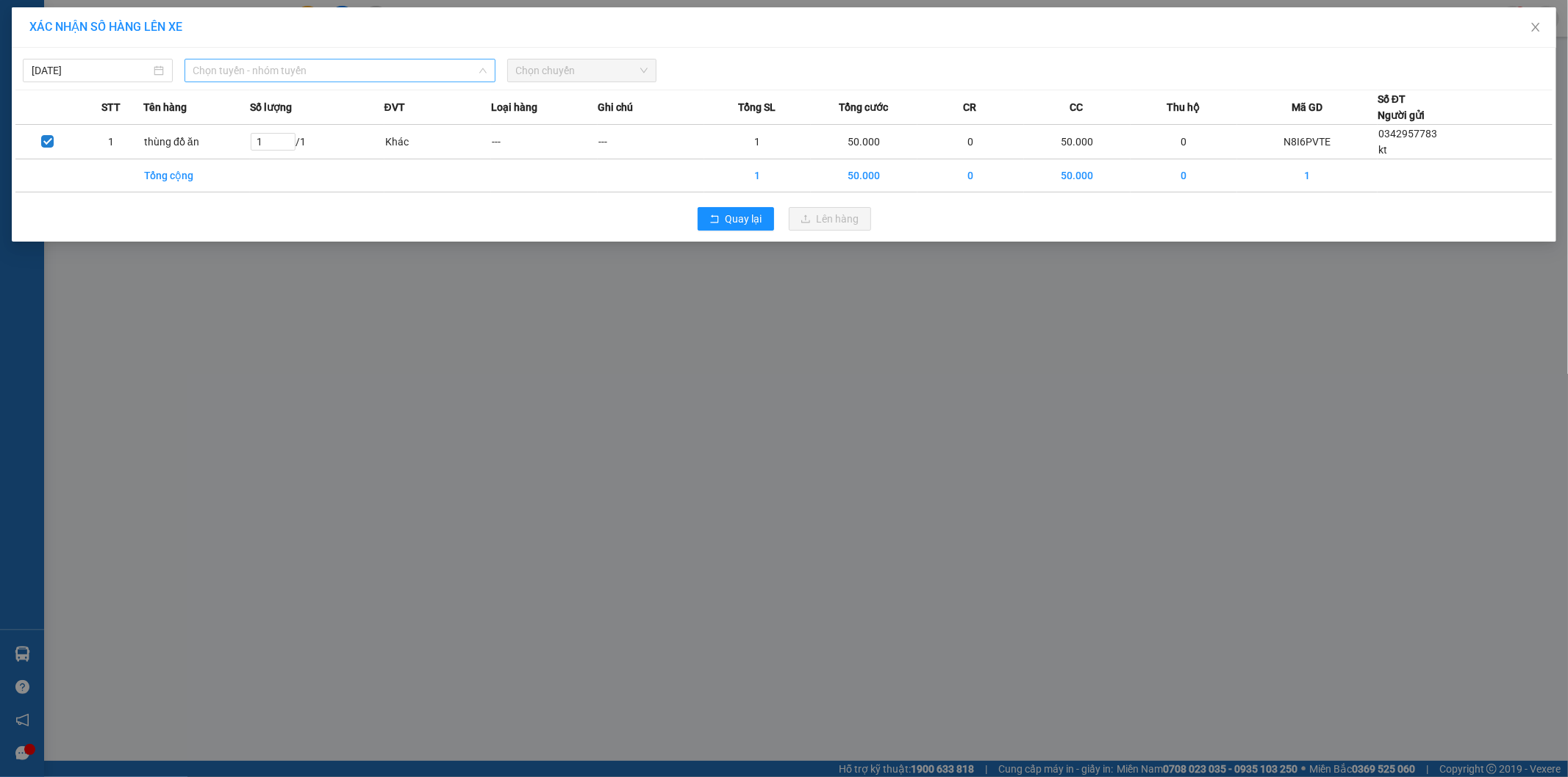
click at [277, 67] on span "Chọn tuyến - nhóm tuyến" at bounding box center [340, 70] width 294 height 22
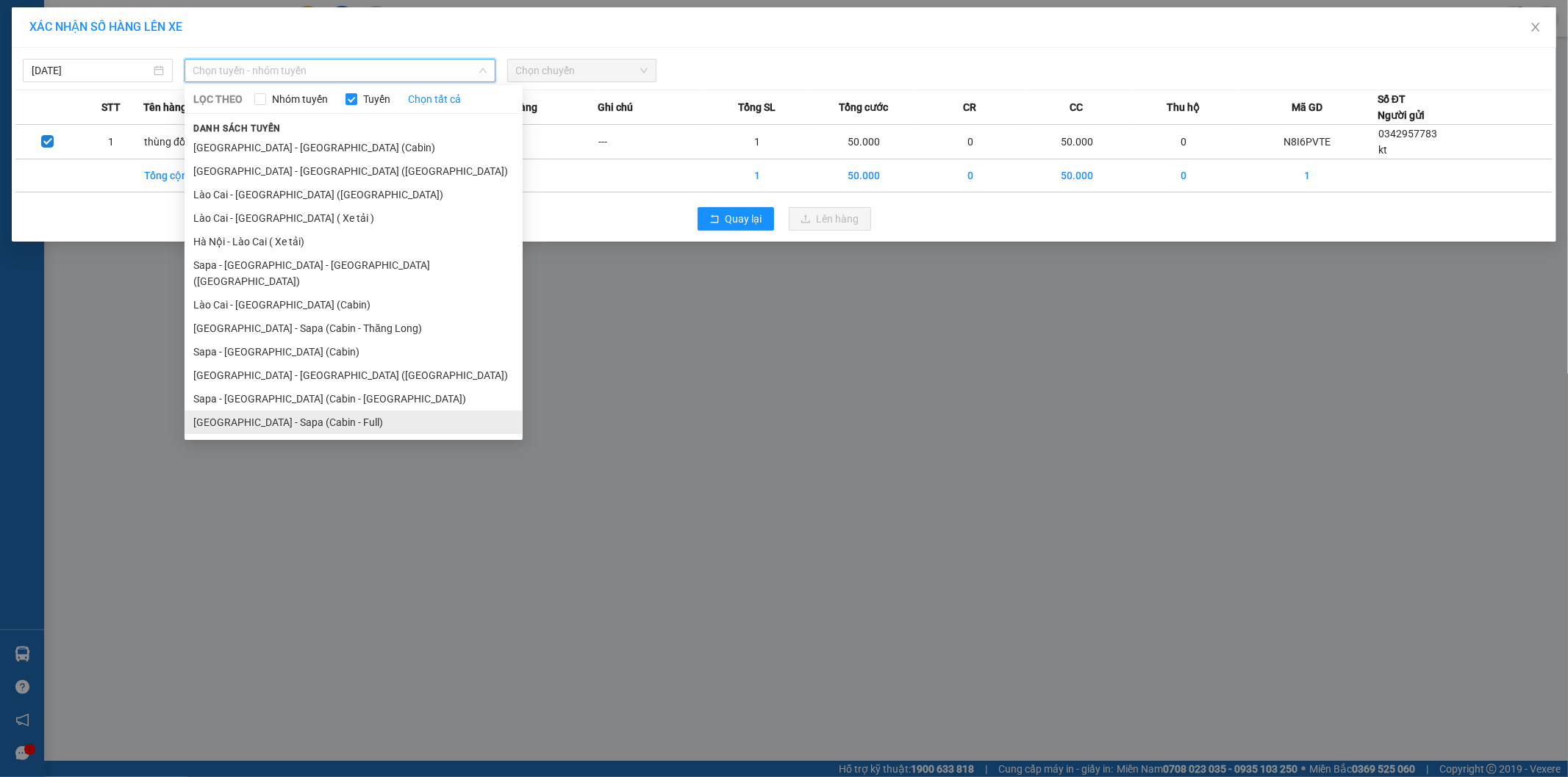
click at [263, 411] on li "[GEOGRAPHIC_DATA] - Sapa (Cabin - Full)" at bounding box center [353, 422] width 338 height 24
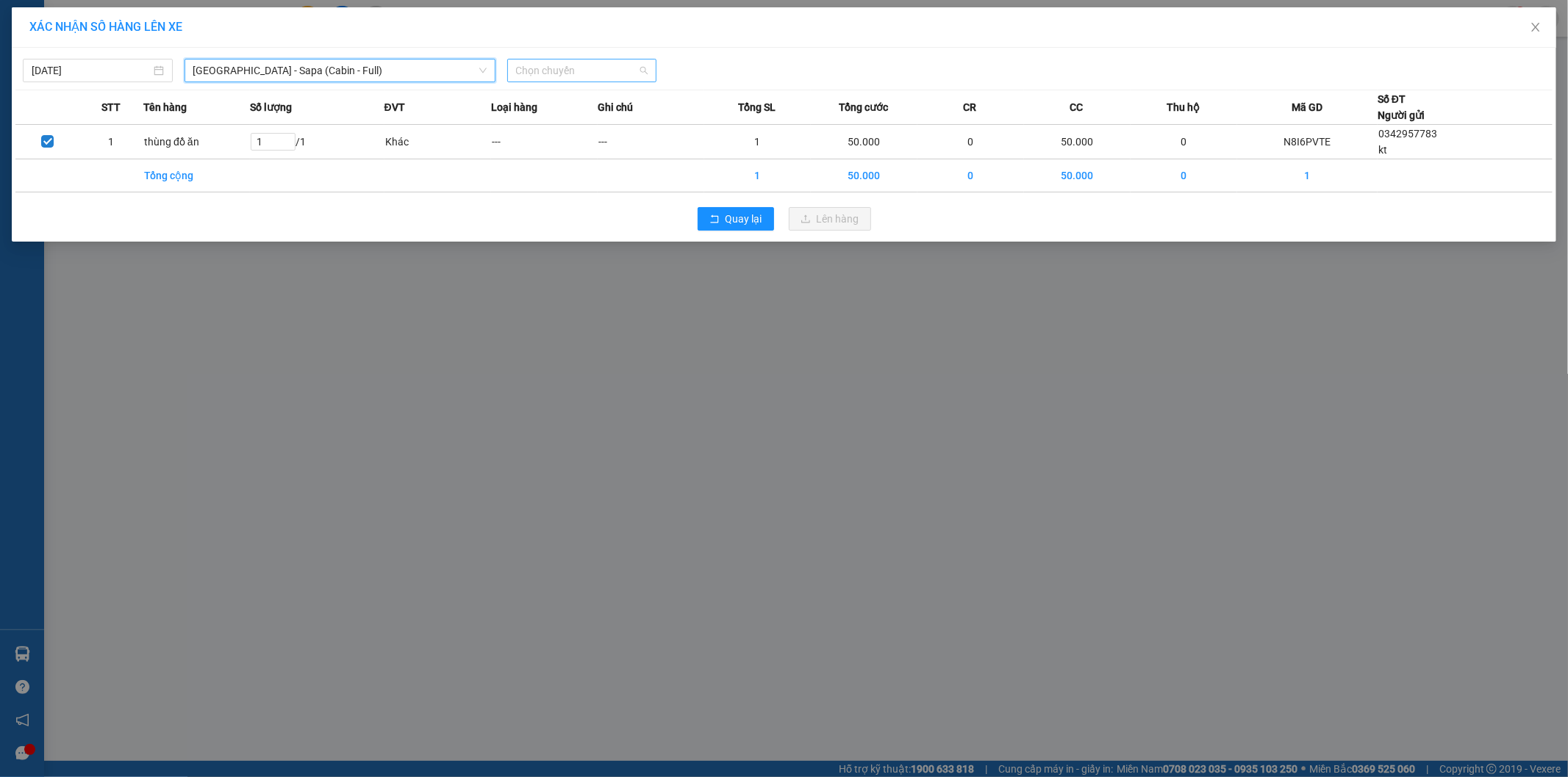
click at [559, 77] on span "Chọn chuyến" at bounding box center [582, 70] width 132 height 22
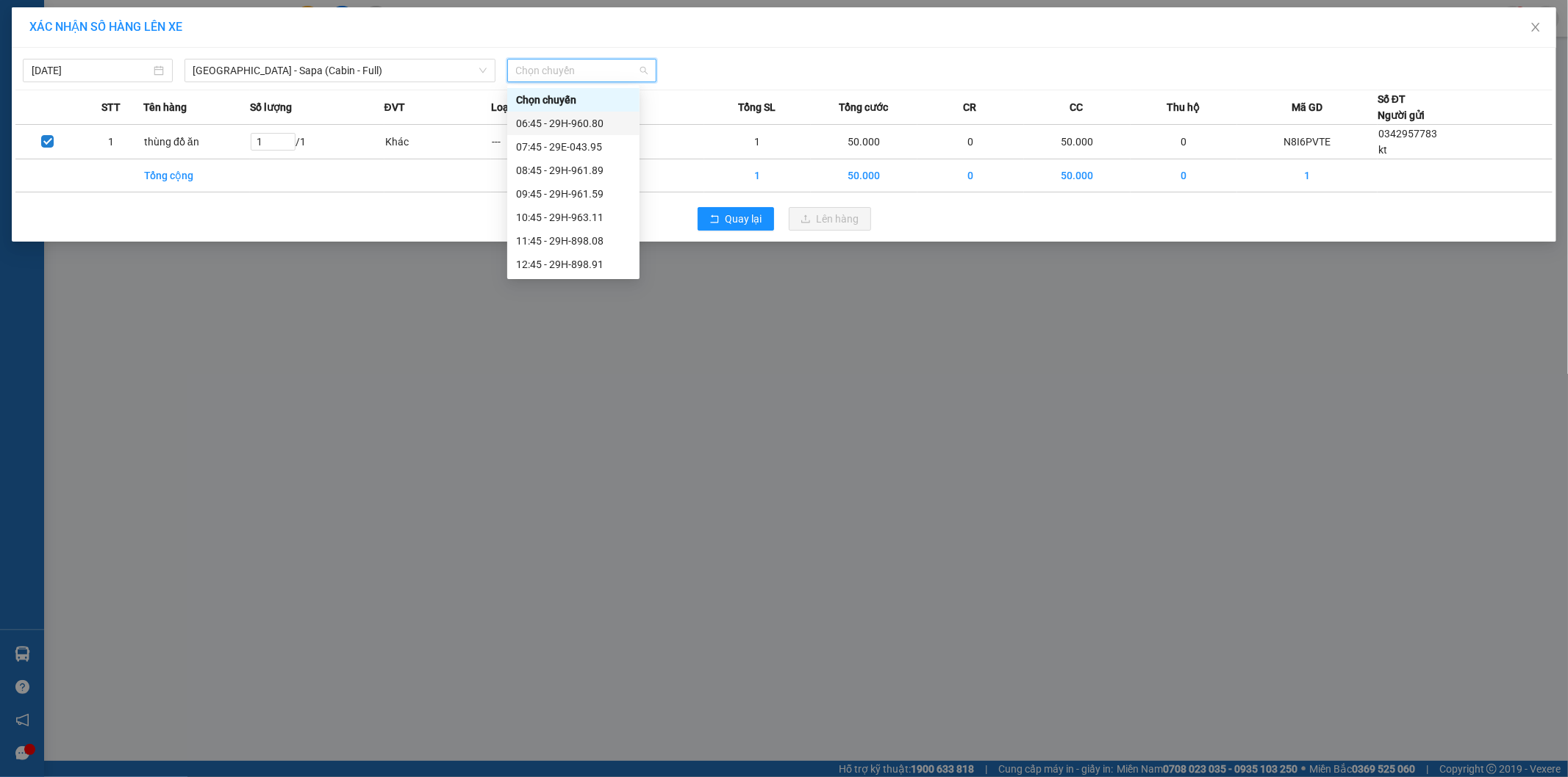
click at [591, 125] on div "06:45 - 29H-960.80" at bounding box center [574, 123] width 115 height 16
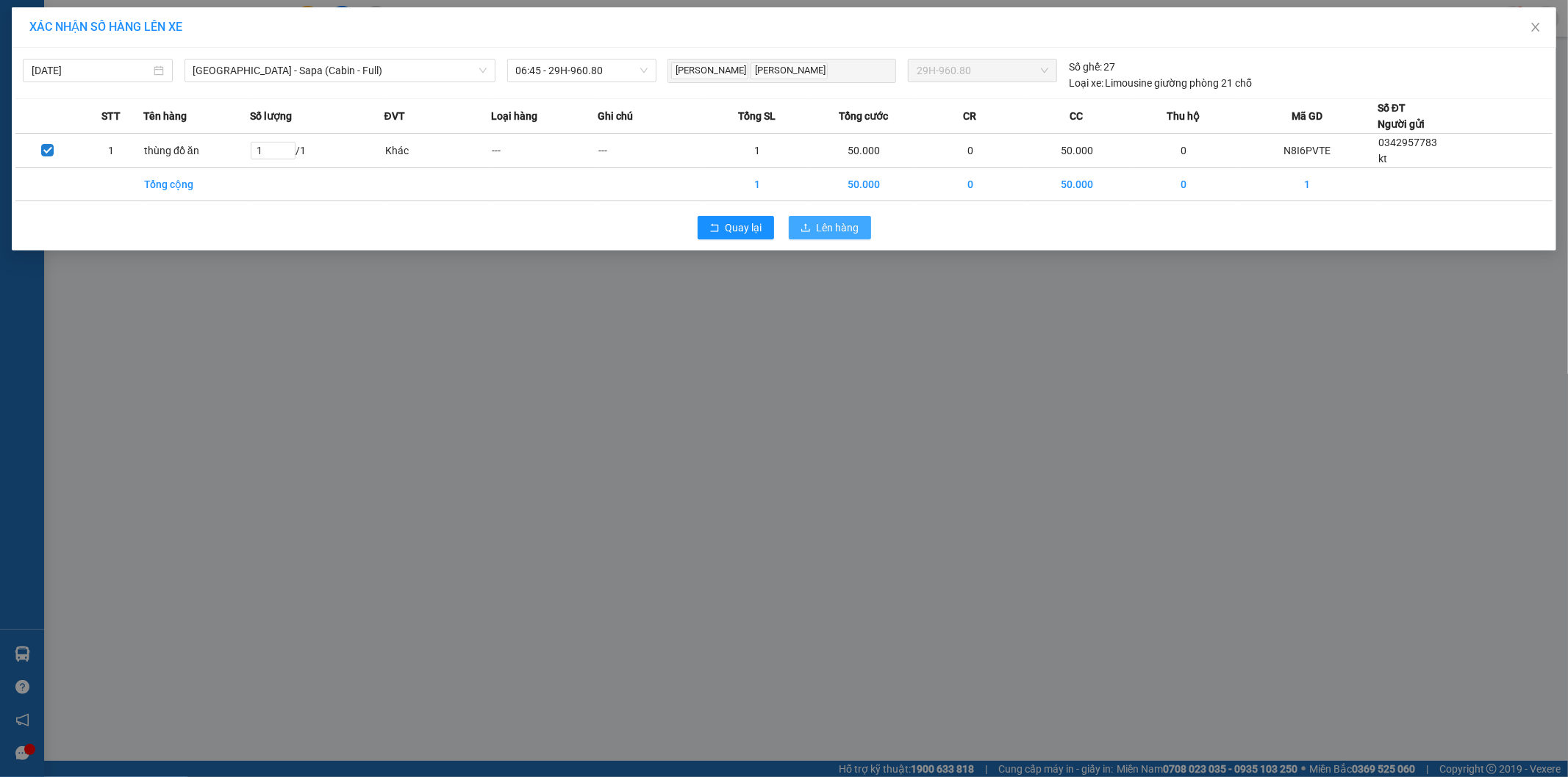
click at [822, 234] on span "Lên hàng" at bounding box center [838, 227] width 42 height 16
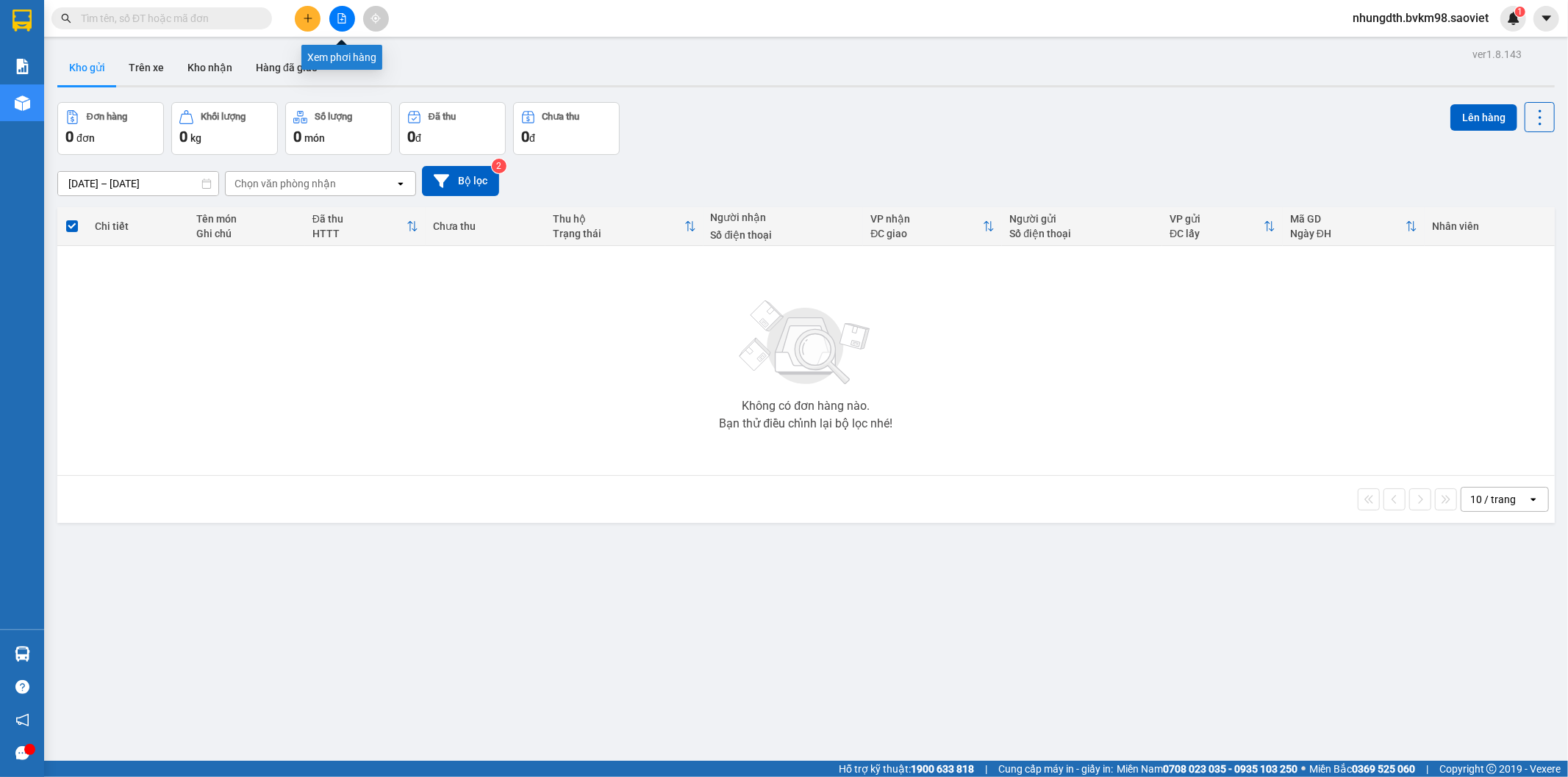
click at [335, 24] on button at bounding box center [343, 19] width 26 height 26
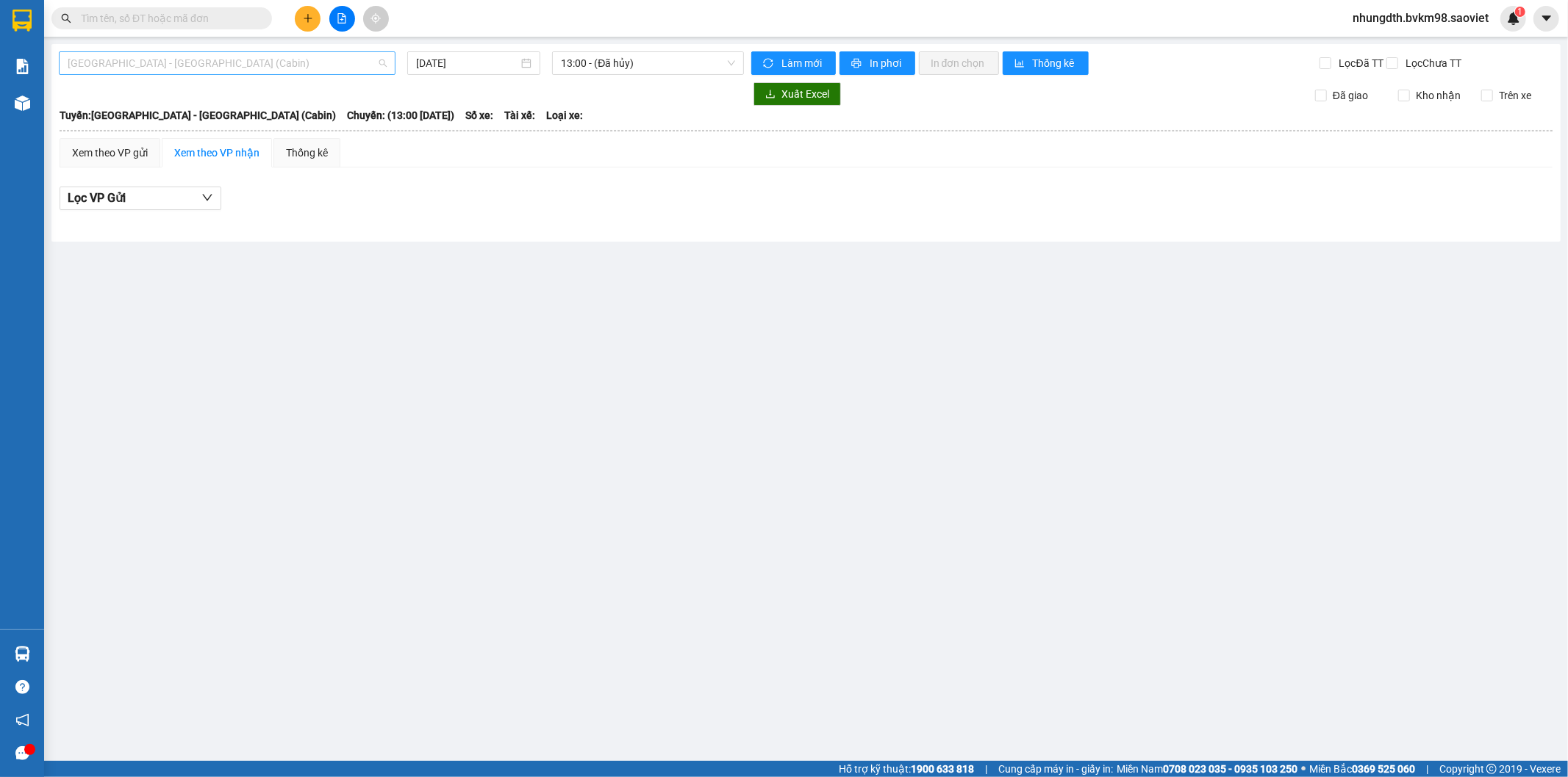
click at [200, 69] on span "[GEOGRAPHIC_DATA] - [GEOGRAPHIC_DATA] (Cabin)" at bounding box center [227, 63] width 319 height 22
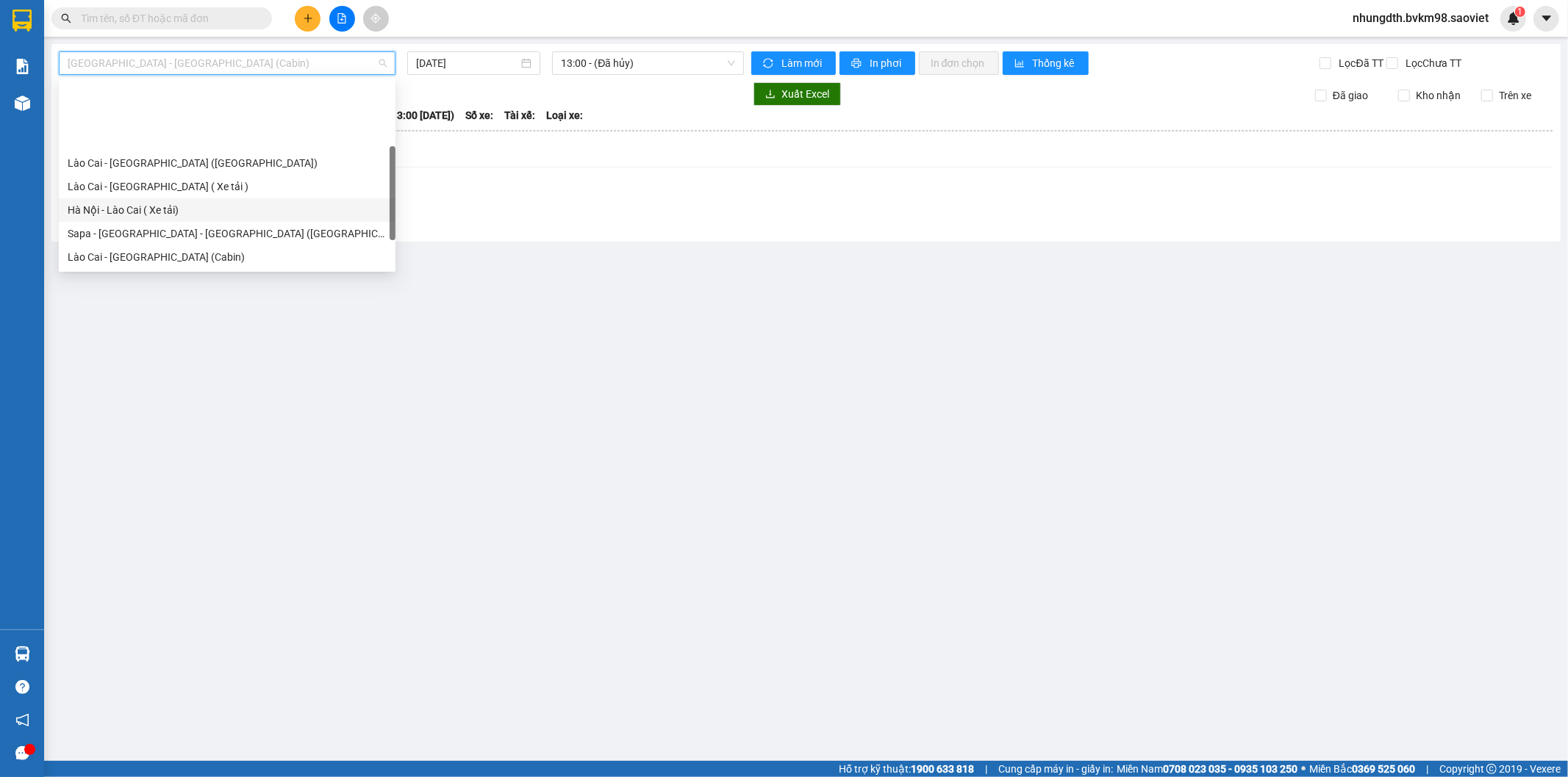
scroll to position [117, 0]
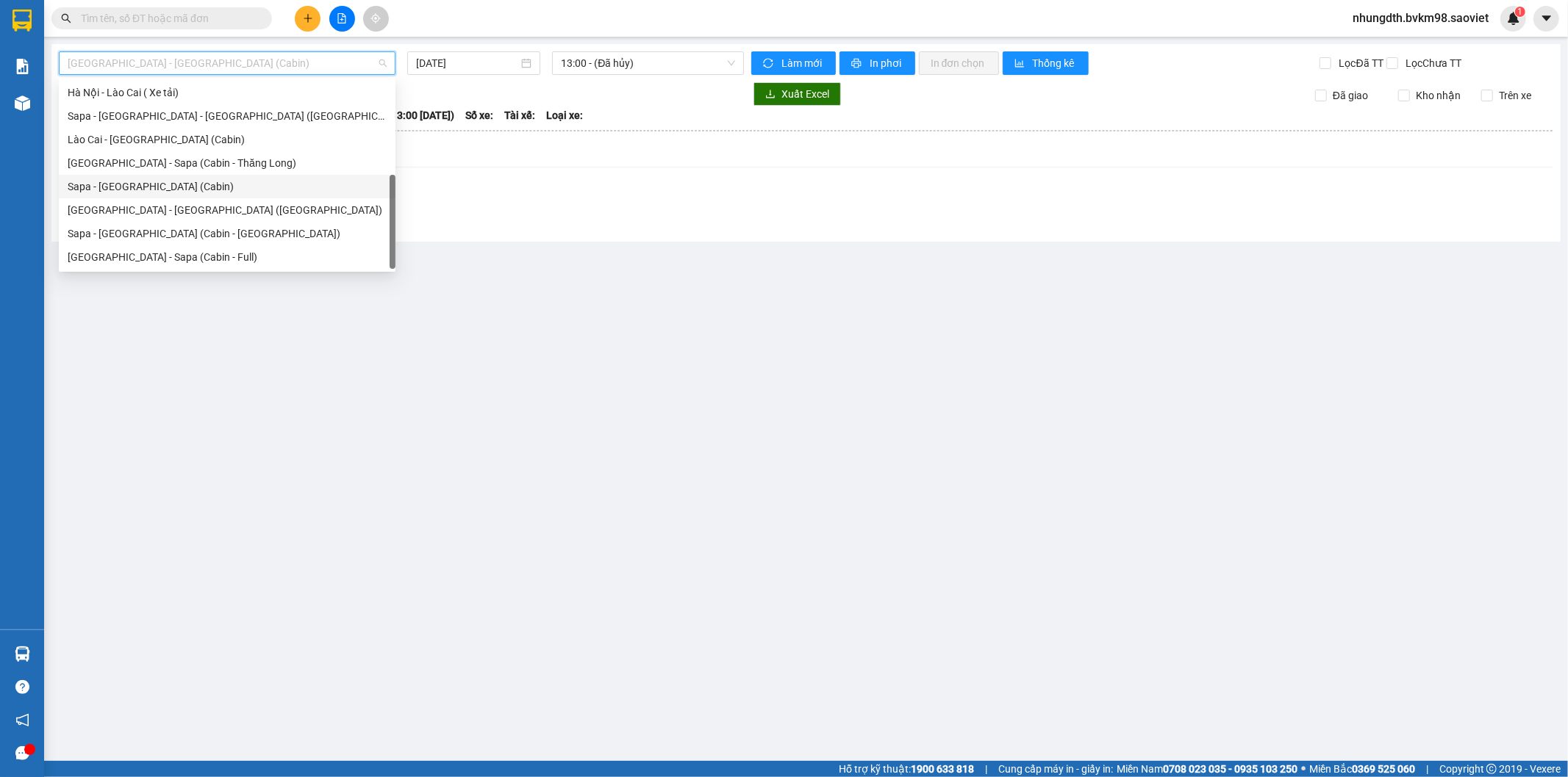
click at [145, 191] on div "Sapa - [GEOGRAPHIC_DATA] (Cabin)" at bounding box center [227, 187] width 319 height 16
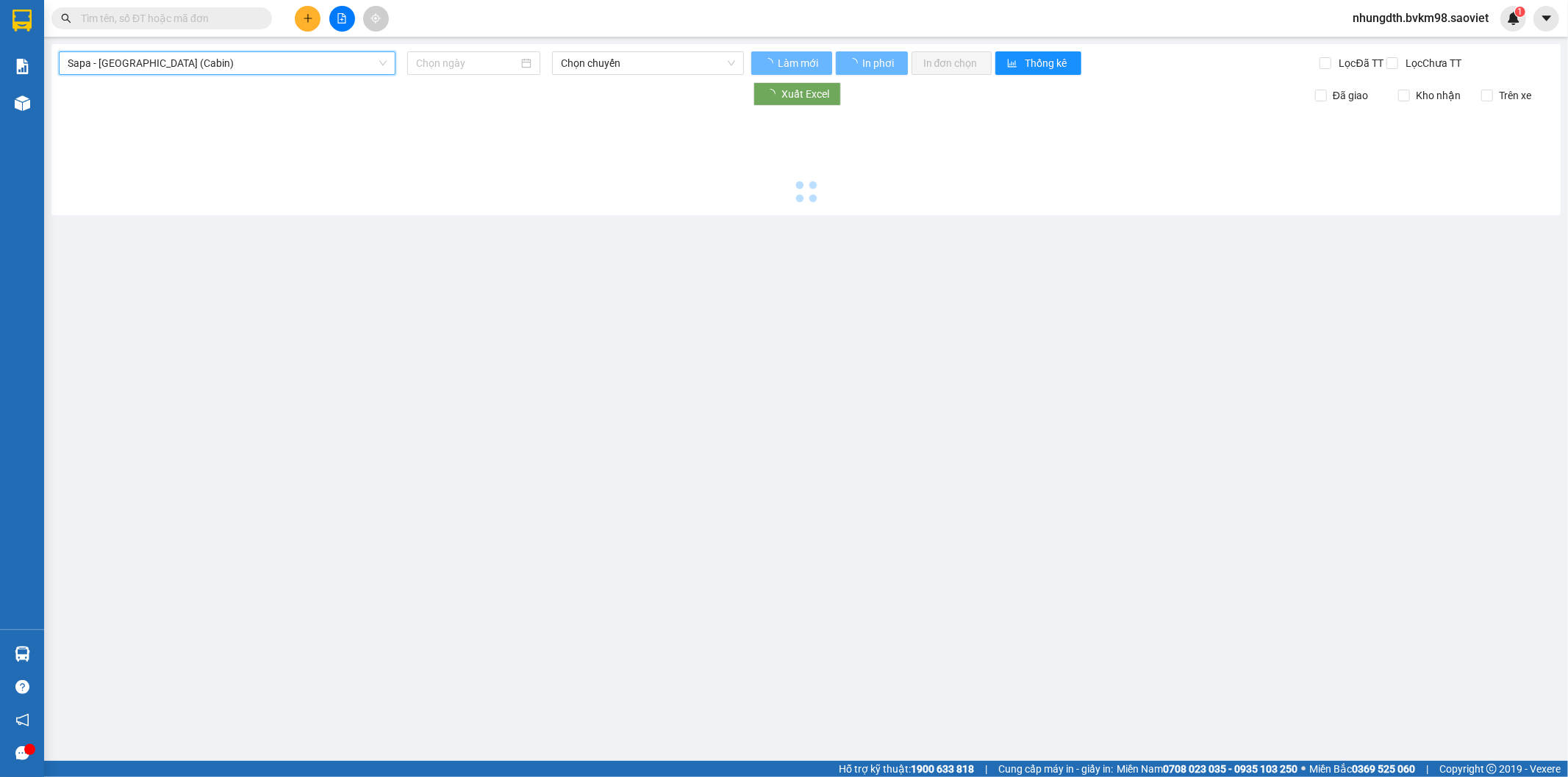
type input "[DATE]"
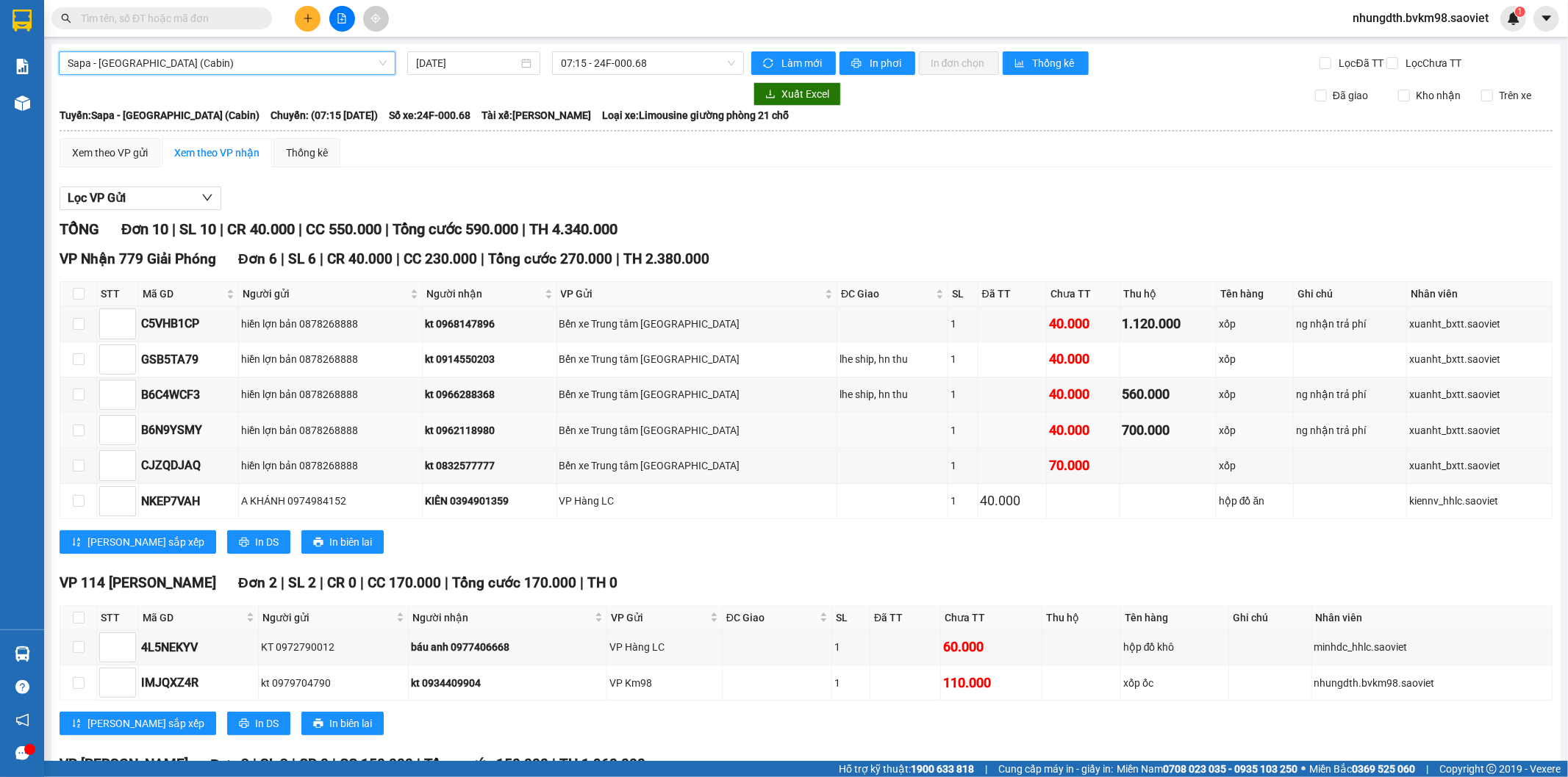
scroll to position [212, 0]
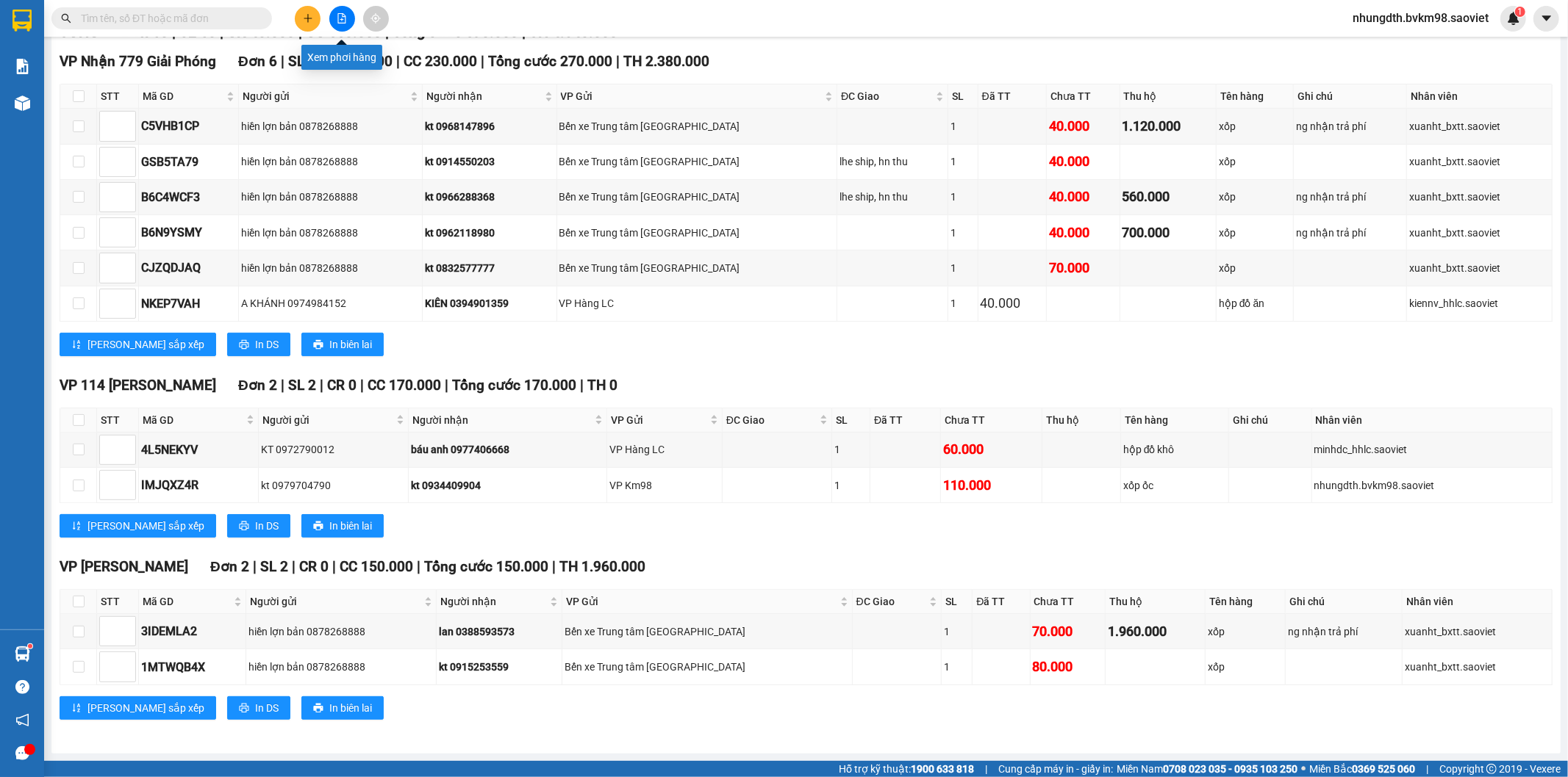
click at [339, 13] on icon "file-add" at bounding box center [342, 18] width 8 height 11
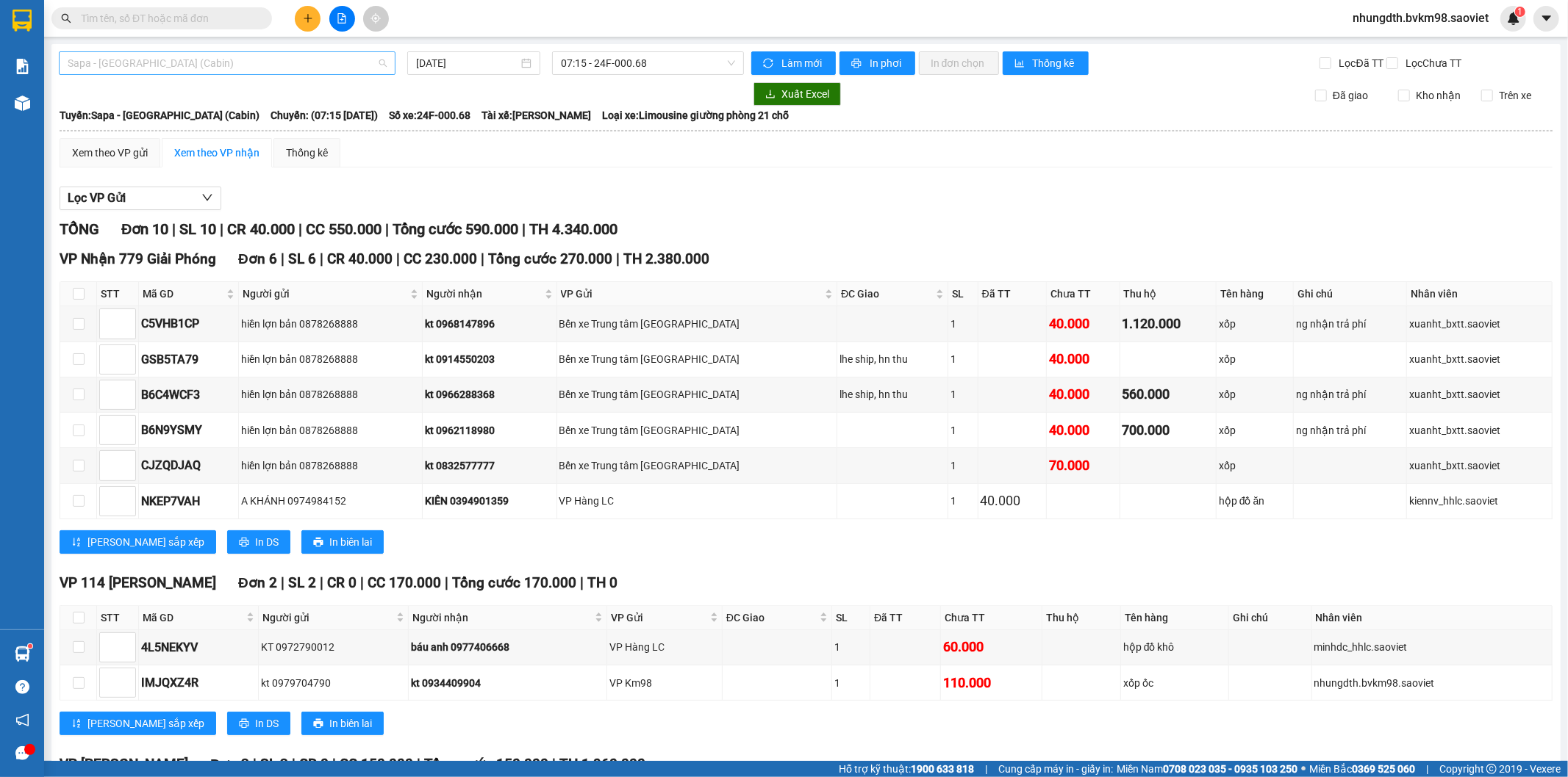
click at [204, 63] on span "Sapa - [GEOGRAPHIC_DATA] (Cabin)" at bounding box center [227, 63] width 319 height 22
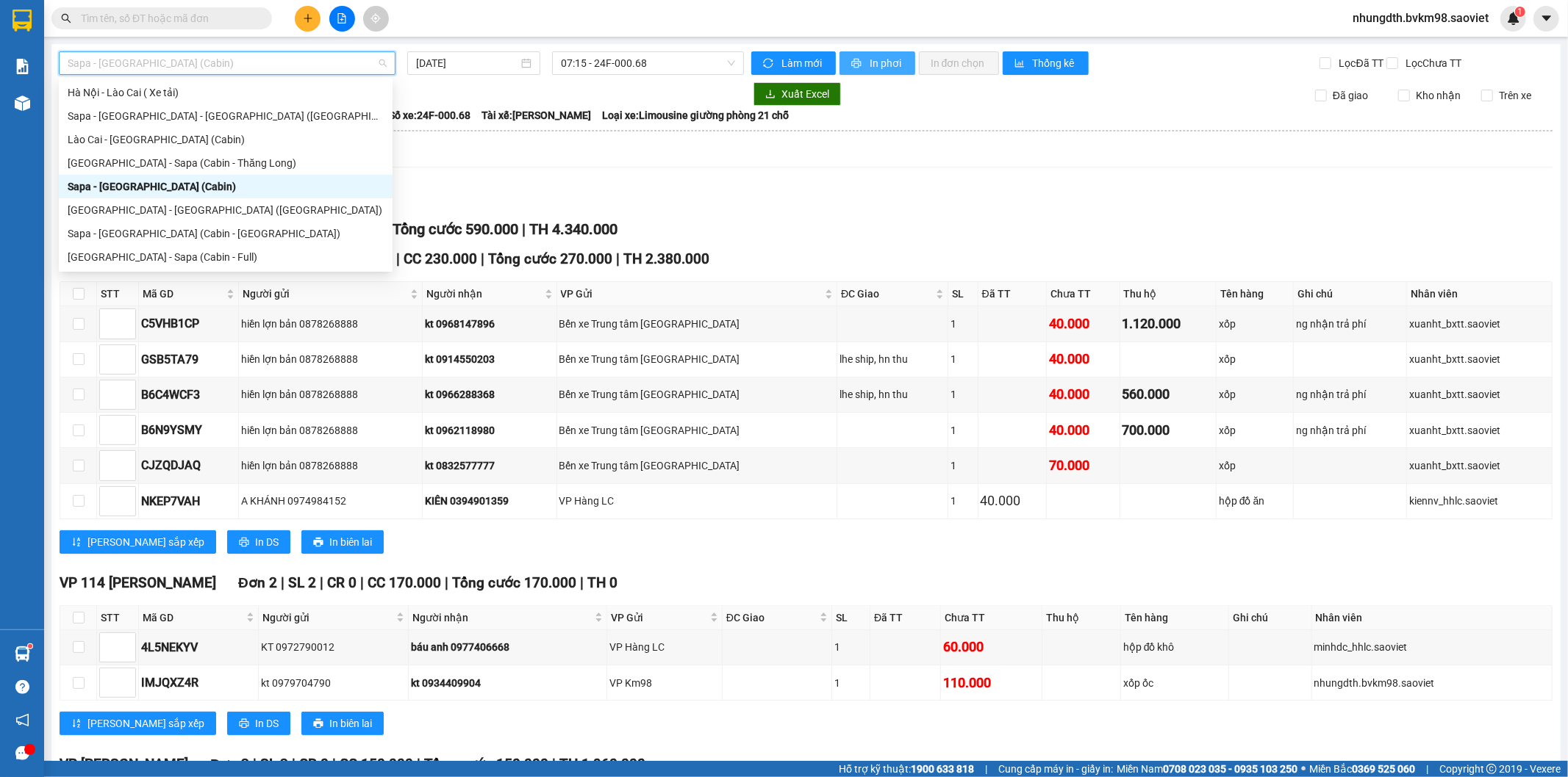
click at [887, 63] on span "In phơi" at bounding box center [886, 64] width 33 height 16
